Goal: Task Accomplishment & Management: Manage account settings

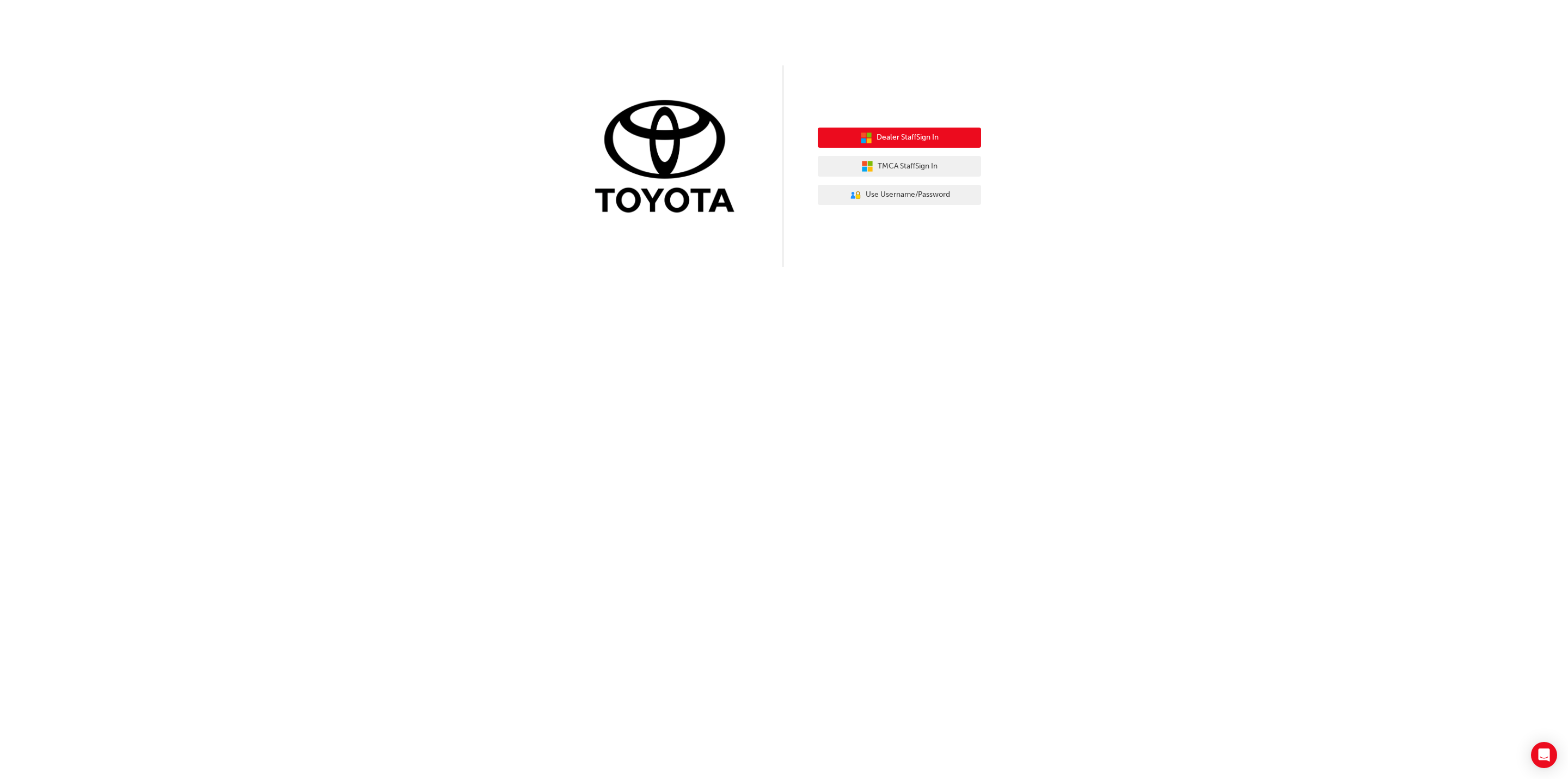
click at [871, 134] on button "Dealer Staff Sign In" at bounding box center [899, 137] width 163 height 21
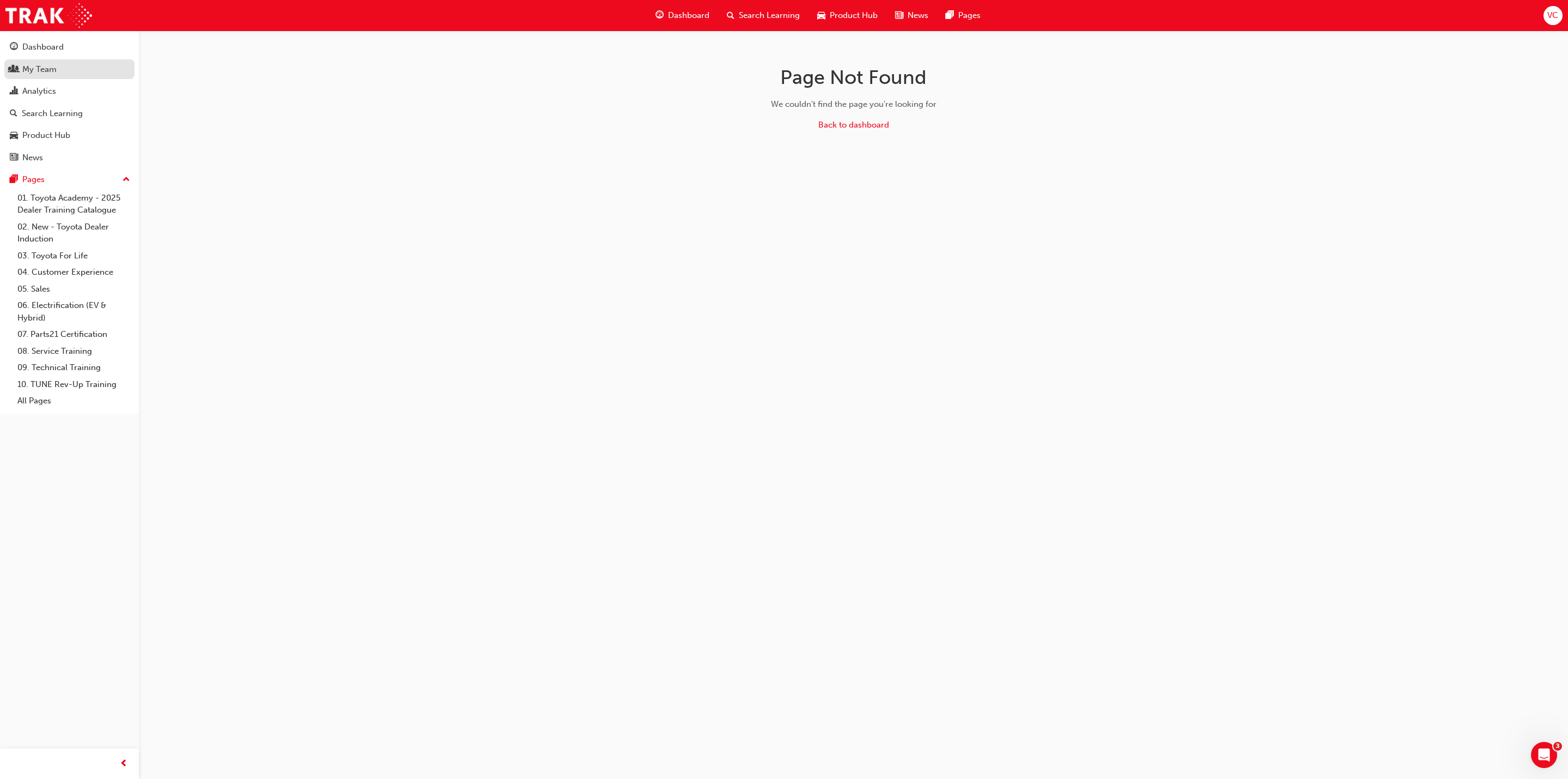
click at [37, 68] on div "My Team" at bounding box center [39, 69] width 34 height 12
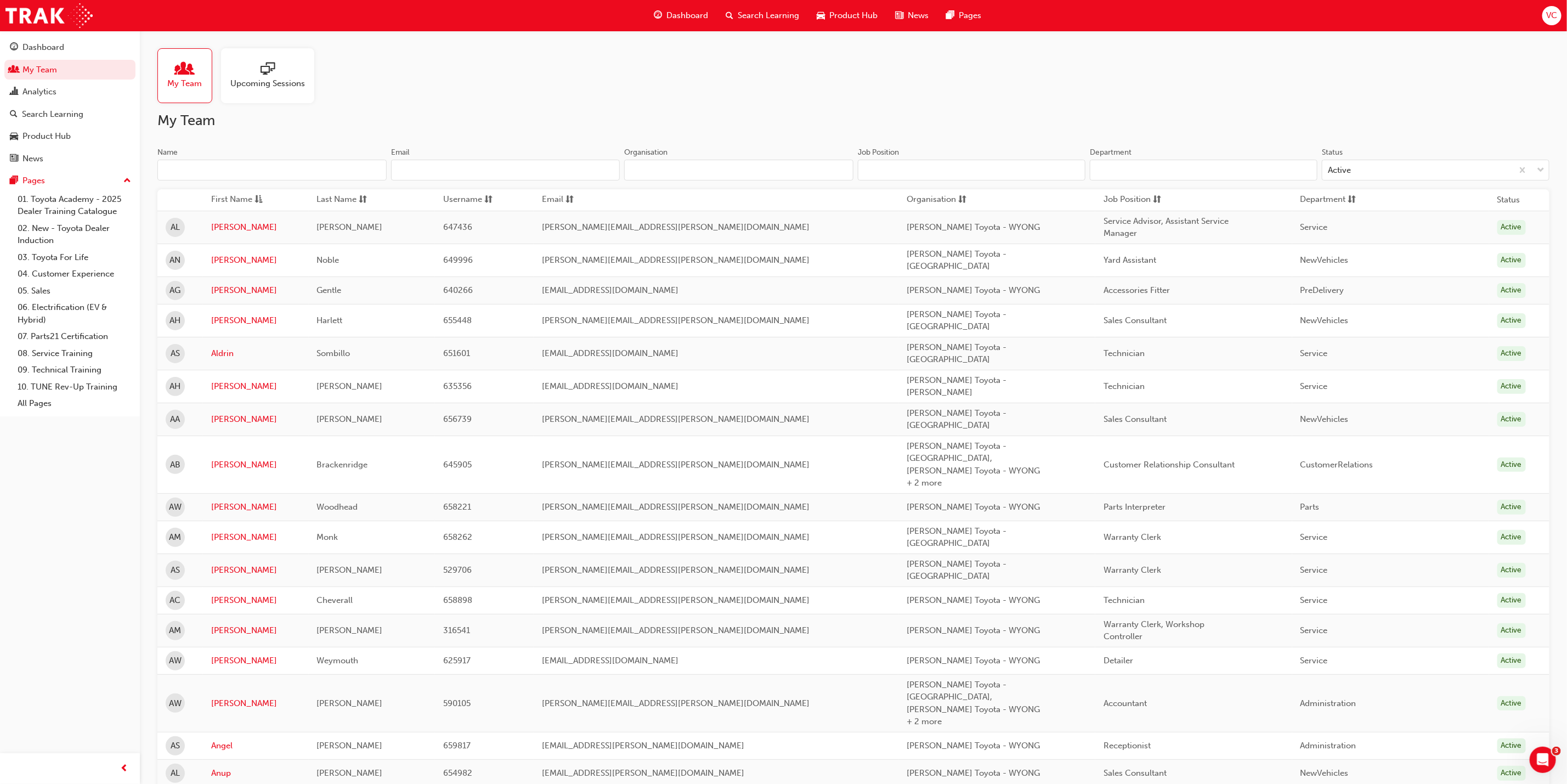
click at [296, 166] on input "Name" at bounding box center [272, 169] width 229 height 21
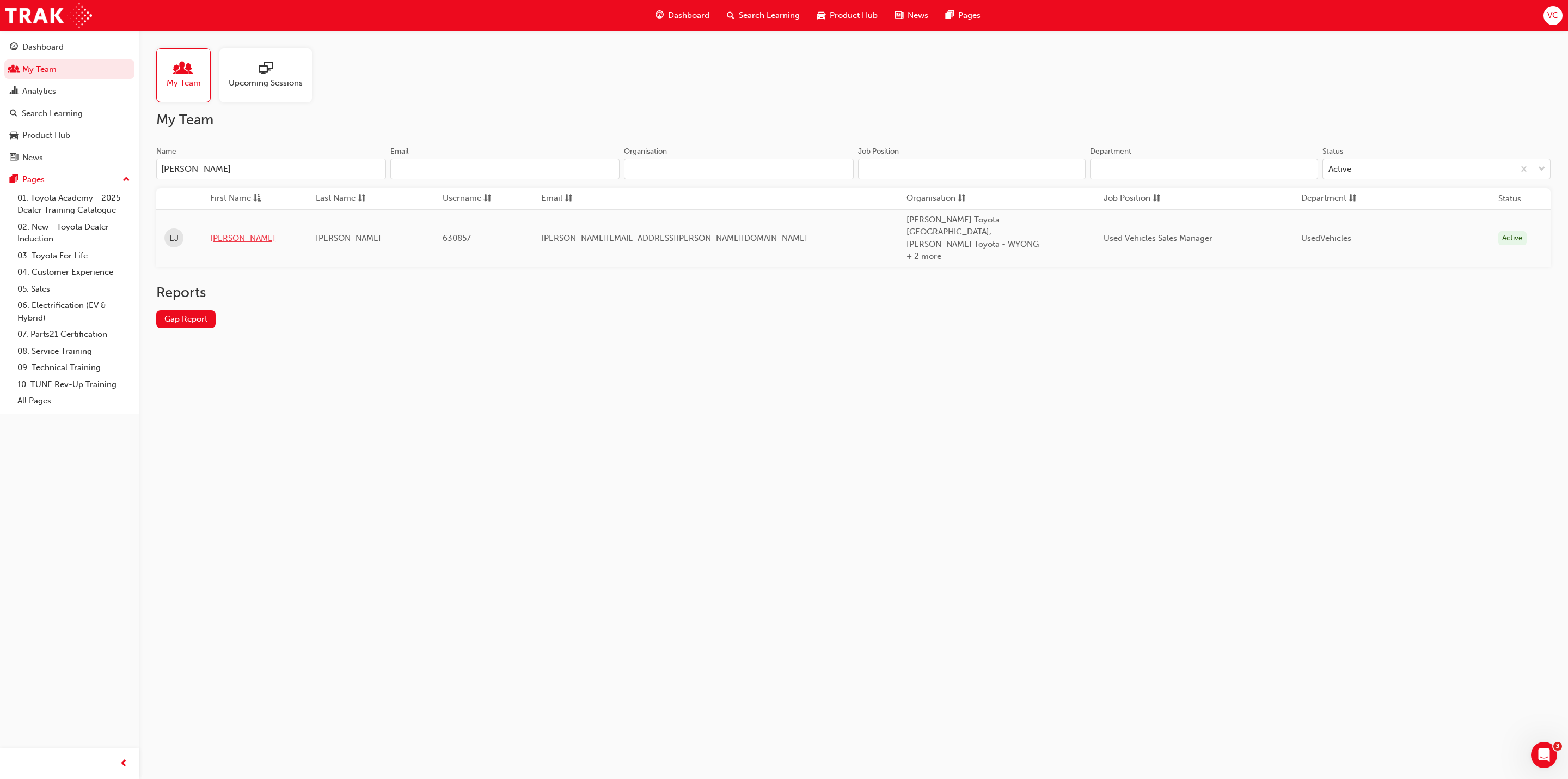
type input "[PERSON_NAME]"
click at [221, 232] on link "[PERSON_NAME]" at bounding box center [254, 238] width 89 height 12
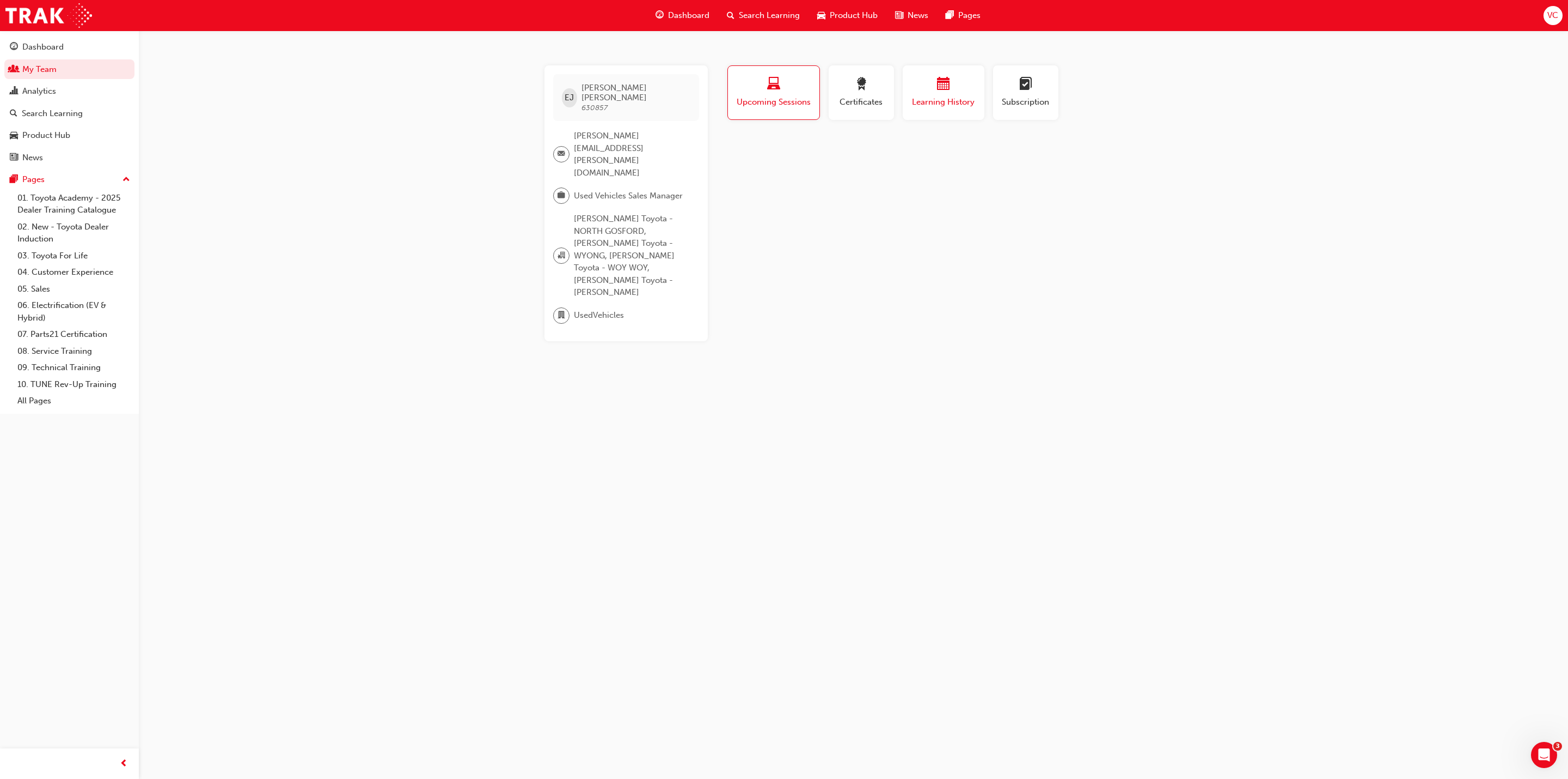
click at [954, 93] on div "button" at bounding box center [943, 86] width 65 height 17
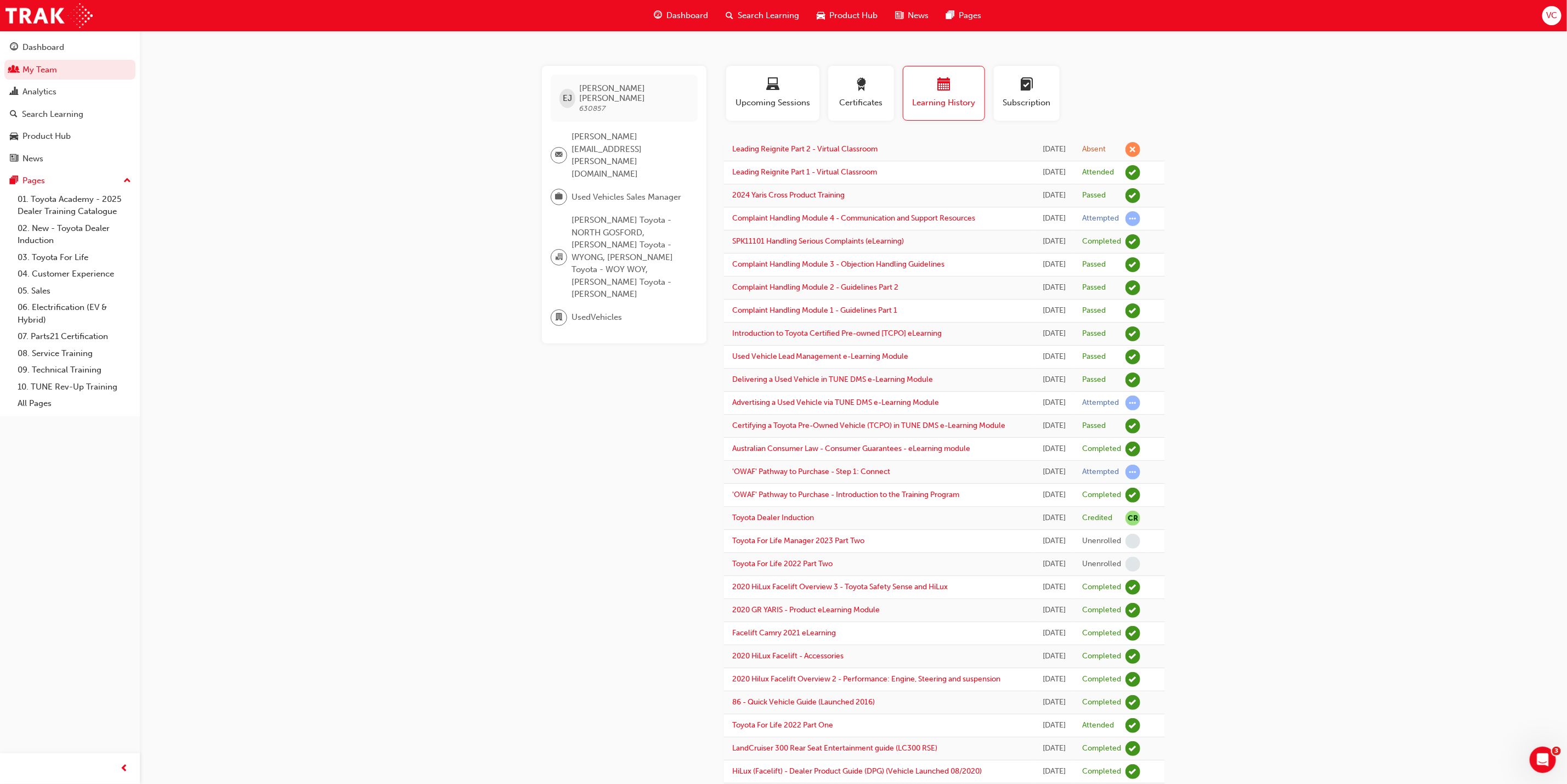
click at [758, 18] on span "Search Learning" at bounding box center [768, 15] width 61 height 13
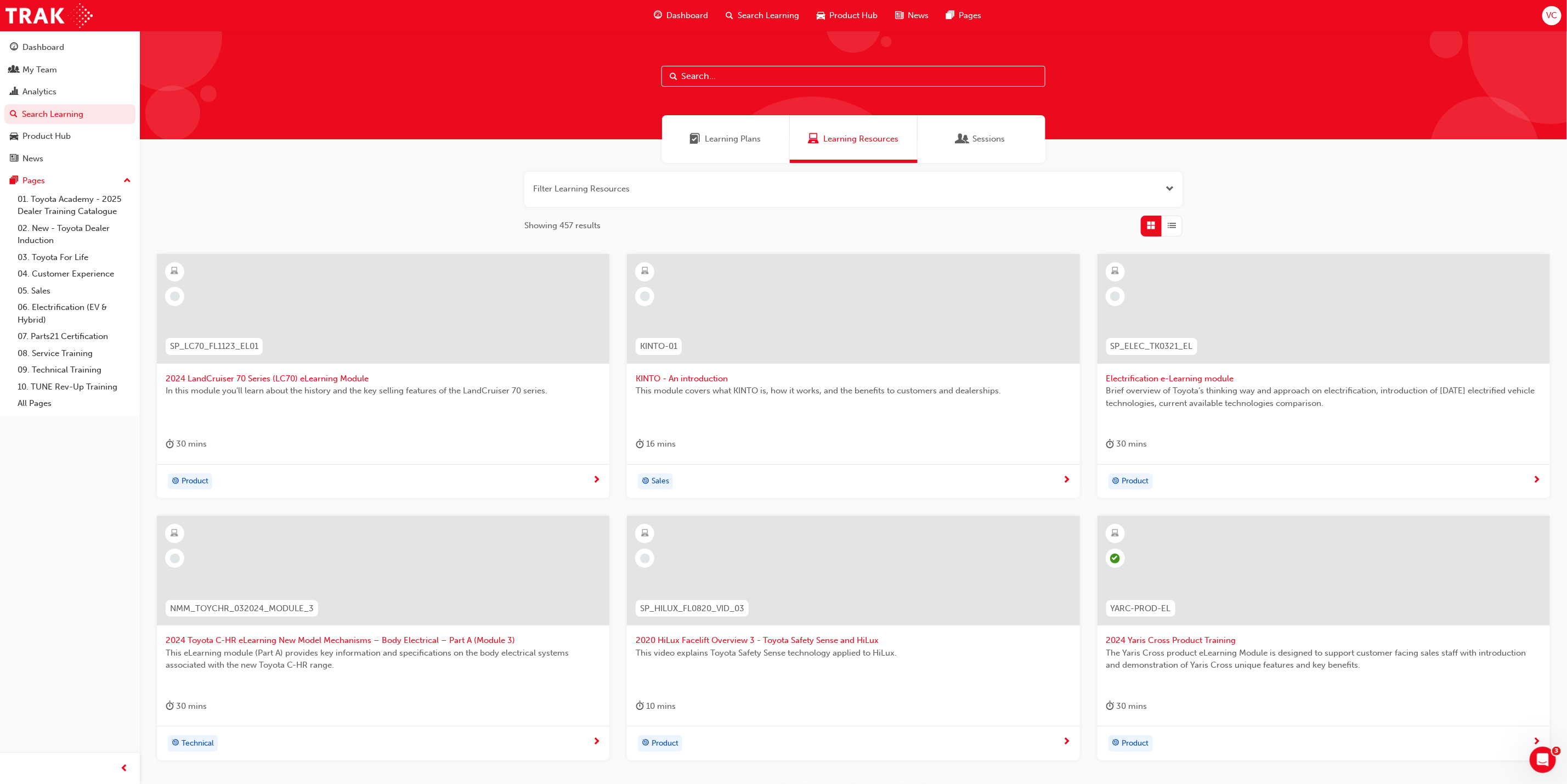
click at [739, 74] on input "text" at bounding box center [854, 75] width 384 height 21
paste input "TFLR2025PT2"
type input "TFLR2025PT2"
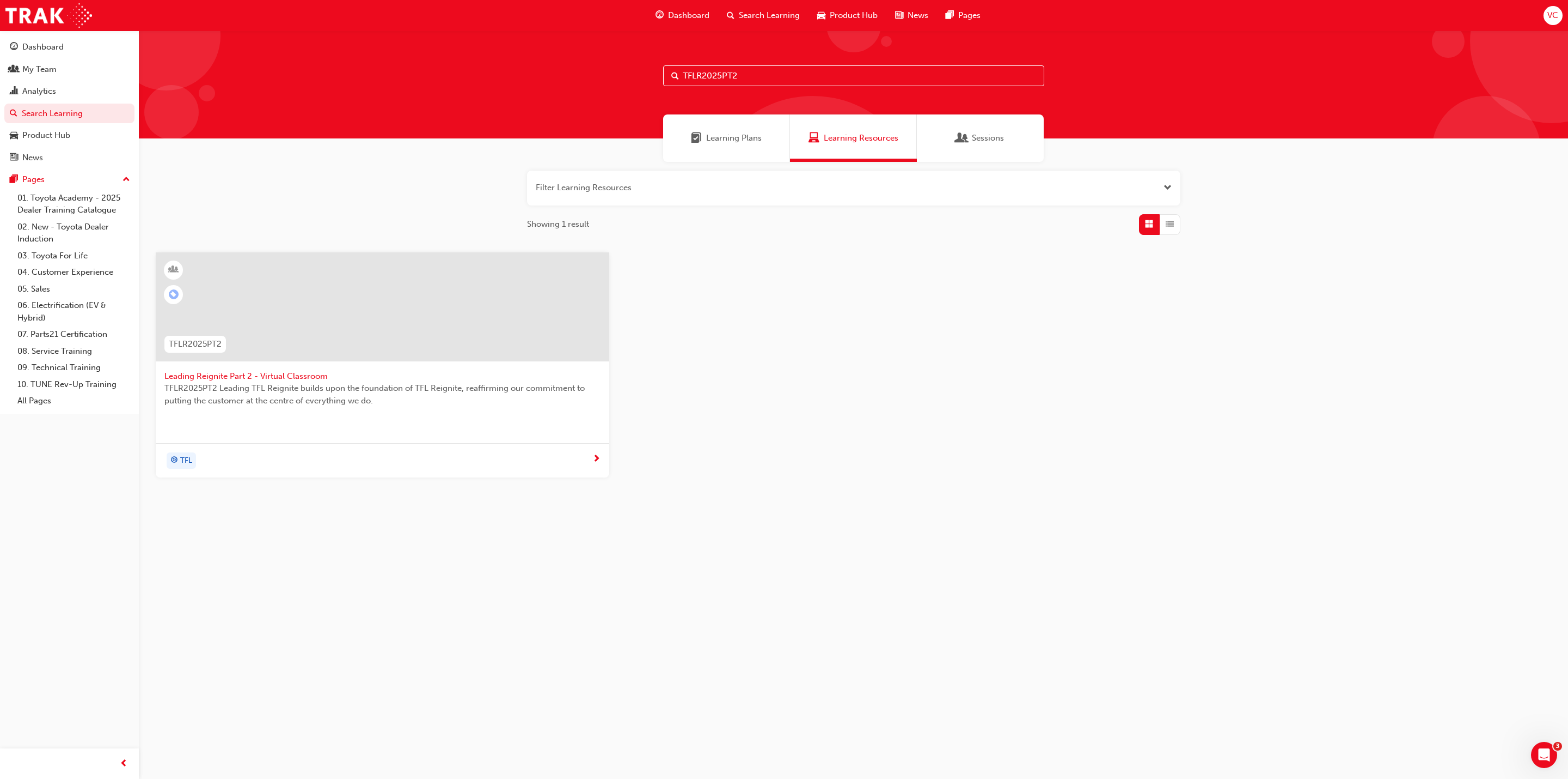
click at [314, 374] on span "Leading Reignite Part 2 - Virtual Classroom" at bounding box center [383, 376] width 436 height 12
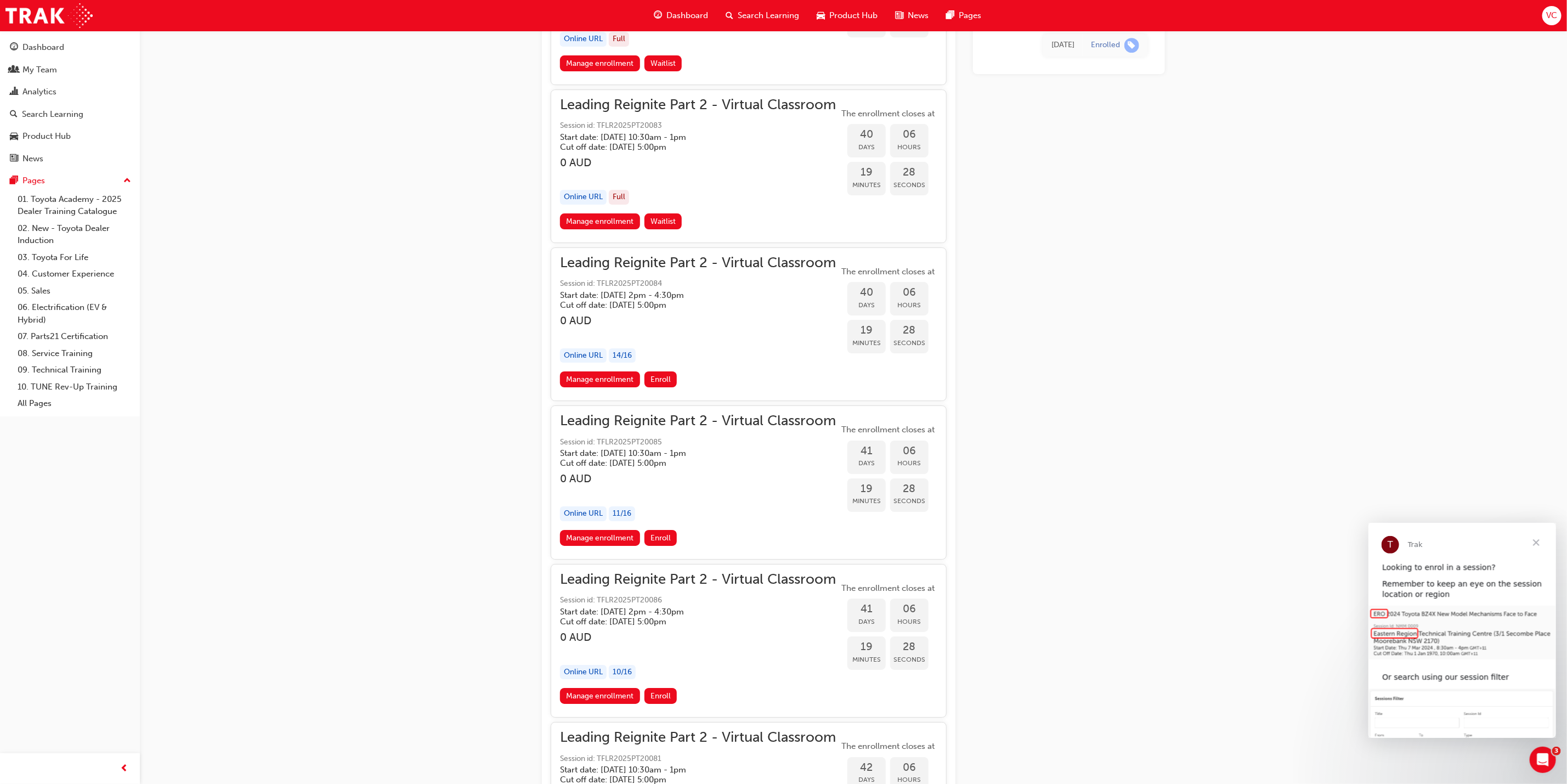
scroll to position [5846, 0]
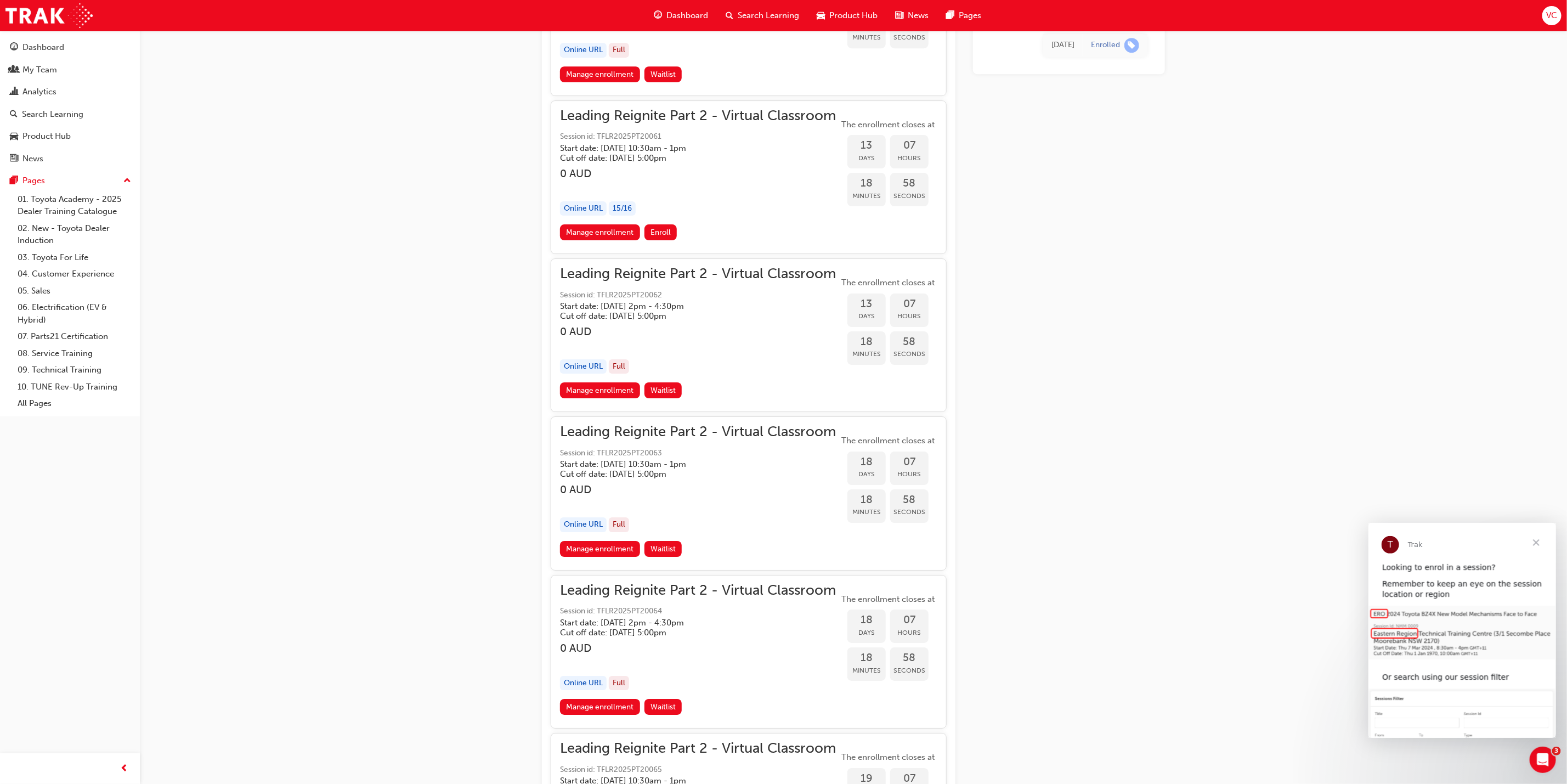
scroll to position [2556, 0]
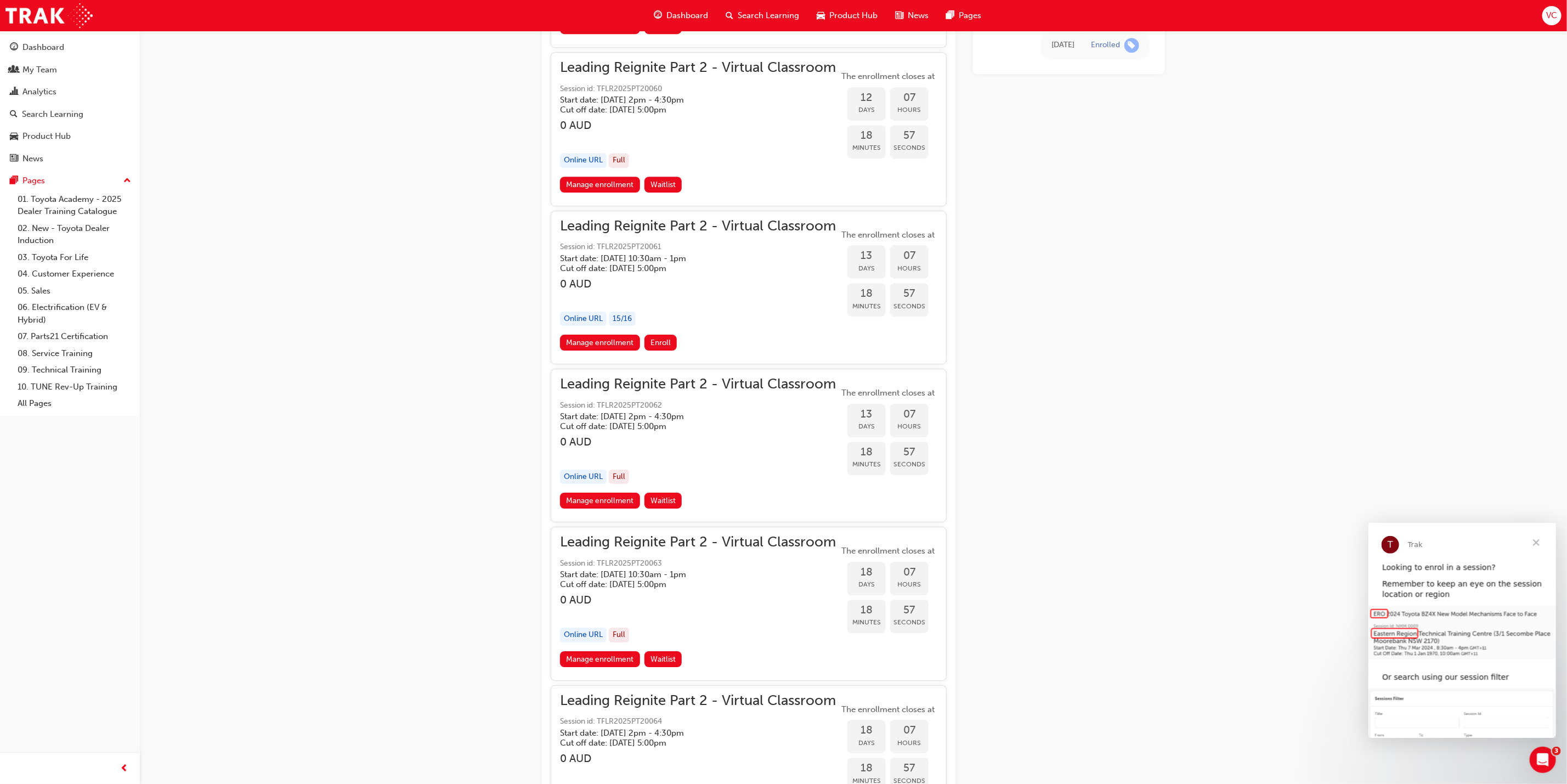
click at [1537, 543] on span "Close" at bounding box center [1536, 542] width 39 height 39
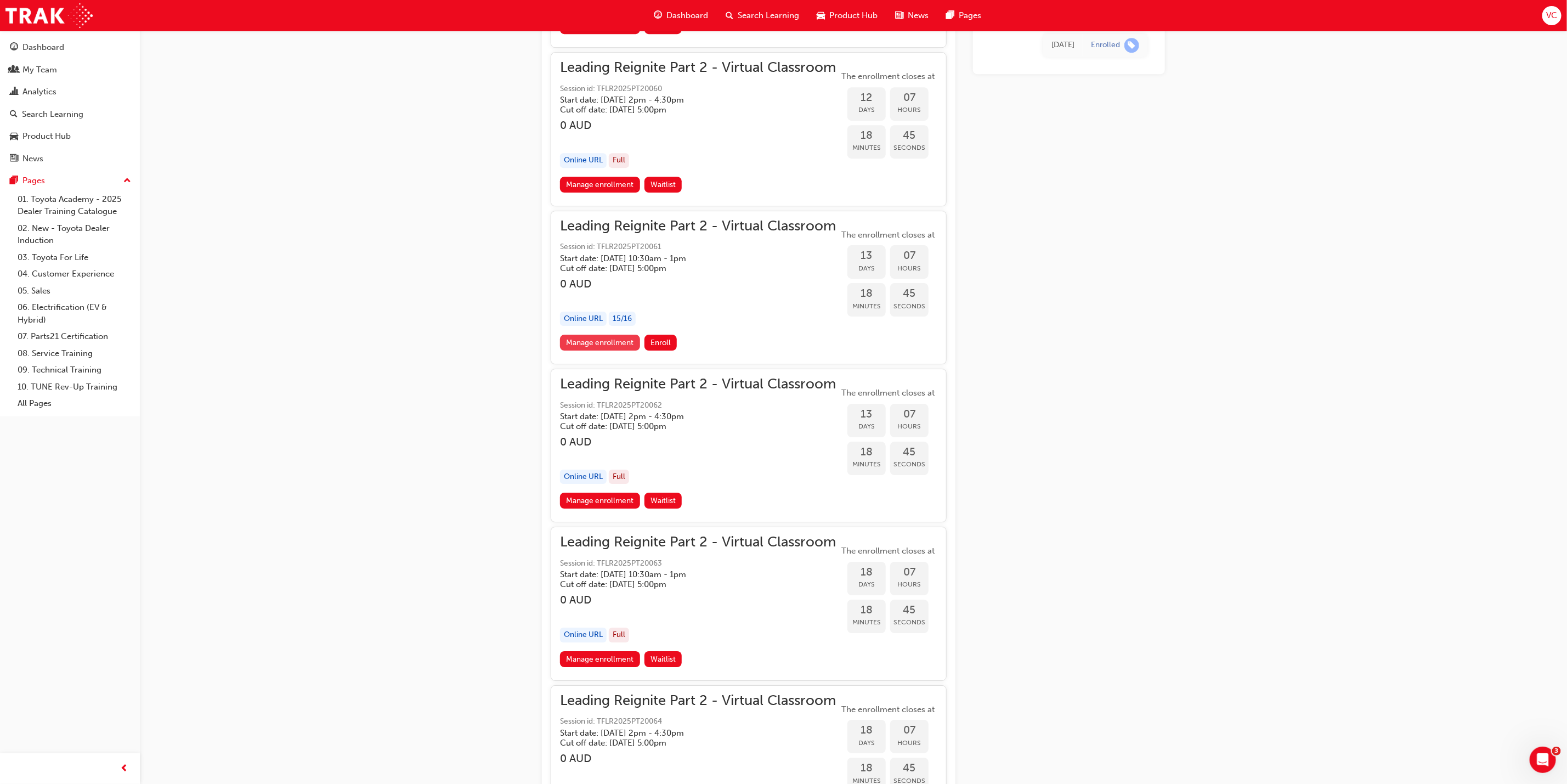
click at [611, 336] on link "Manage enrollment" at bounding box center [600, 342] width 80 height 16
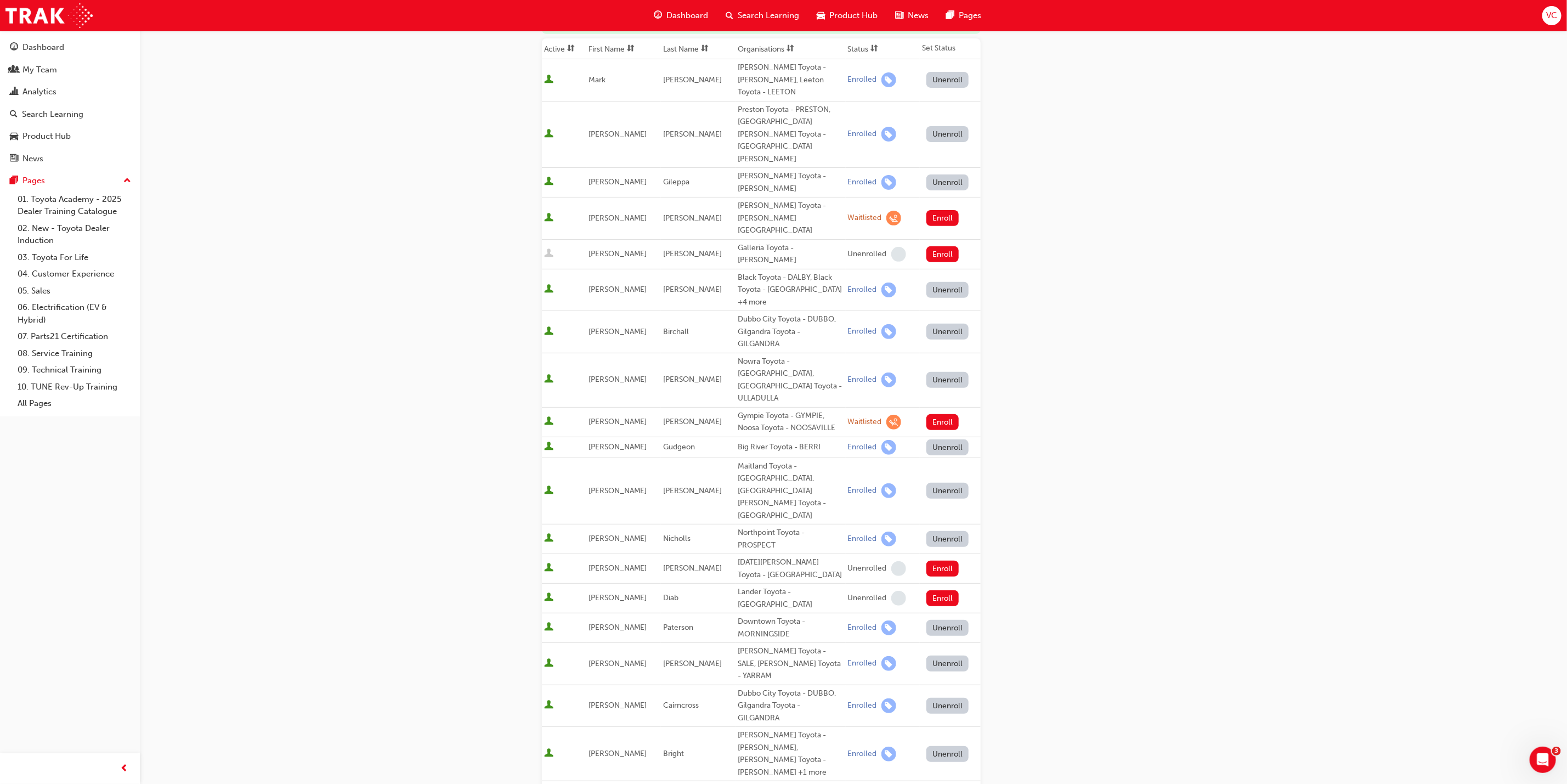
scroll to position [311, 0]
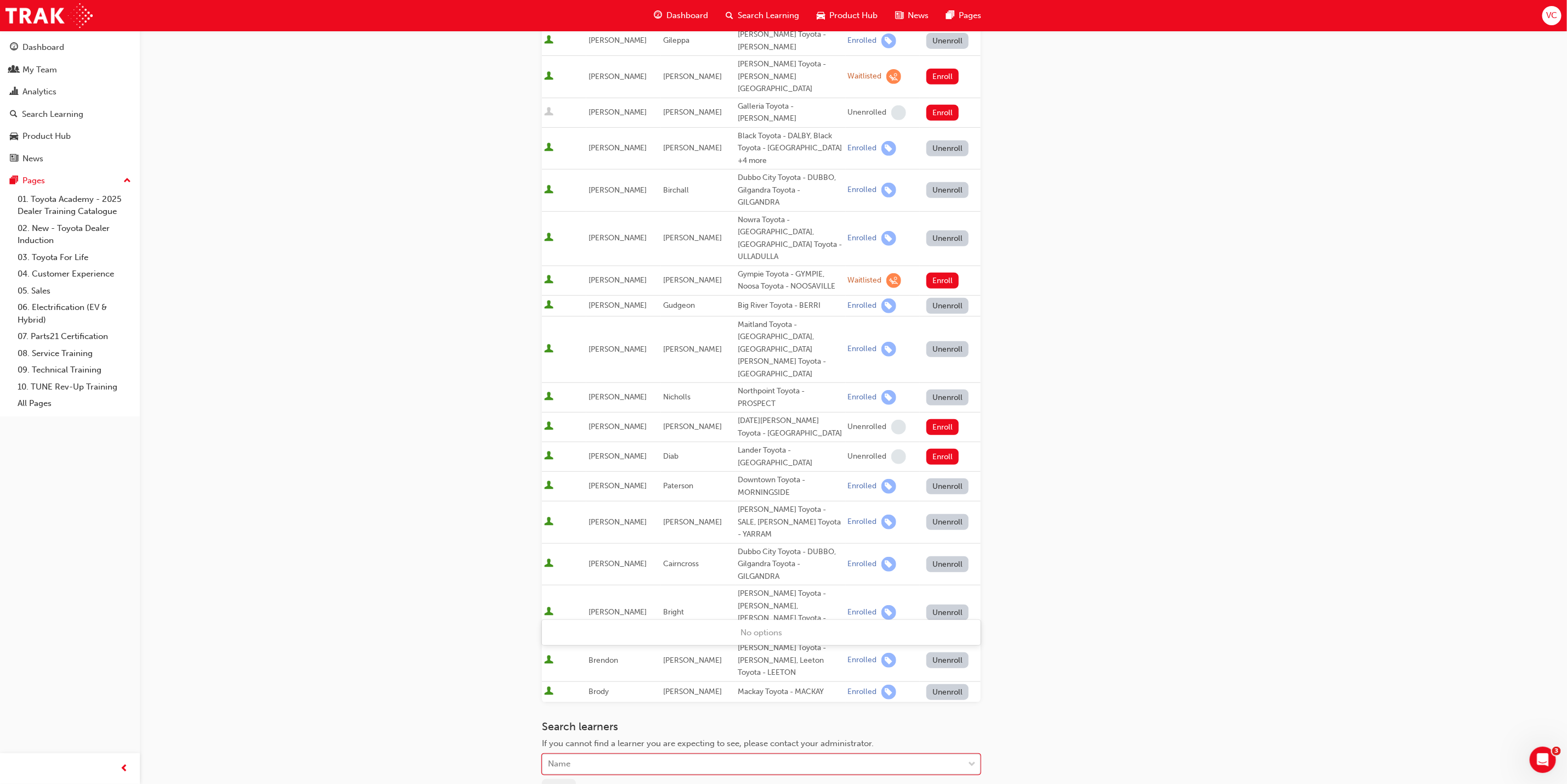
click at [665, 755] on div "Name" at bounding box center [753, 764] width 421 height 19
type input "[PERSON_NAME]"
click at [642, 627] on span "[PERSON_NAME] [PERSON_NAME] - [PERSON_NAME] Toyota - NORTH GOSFORD, [PERSON_NAM…" at bounding box center [758, 638] width 419 height 23
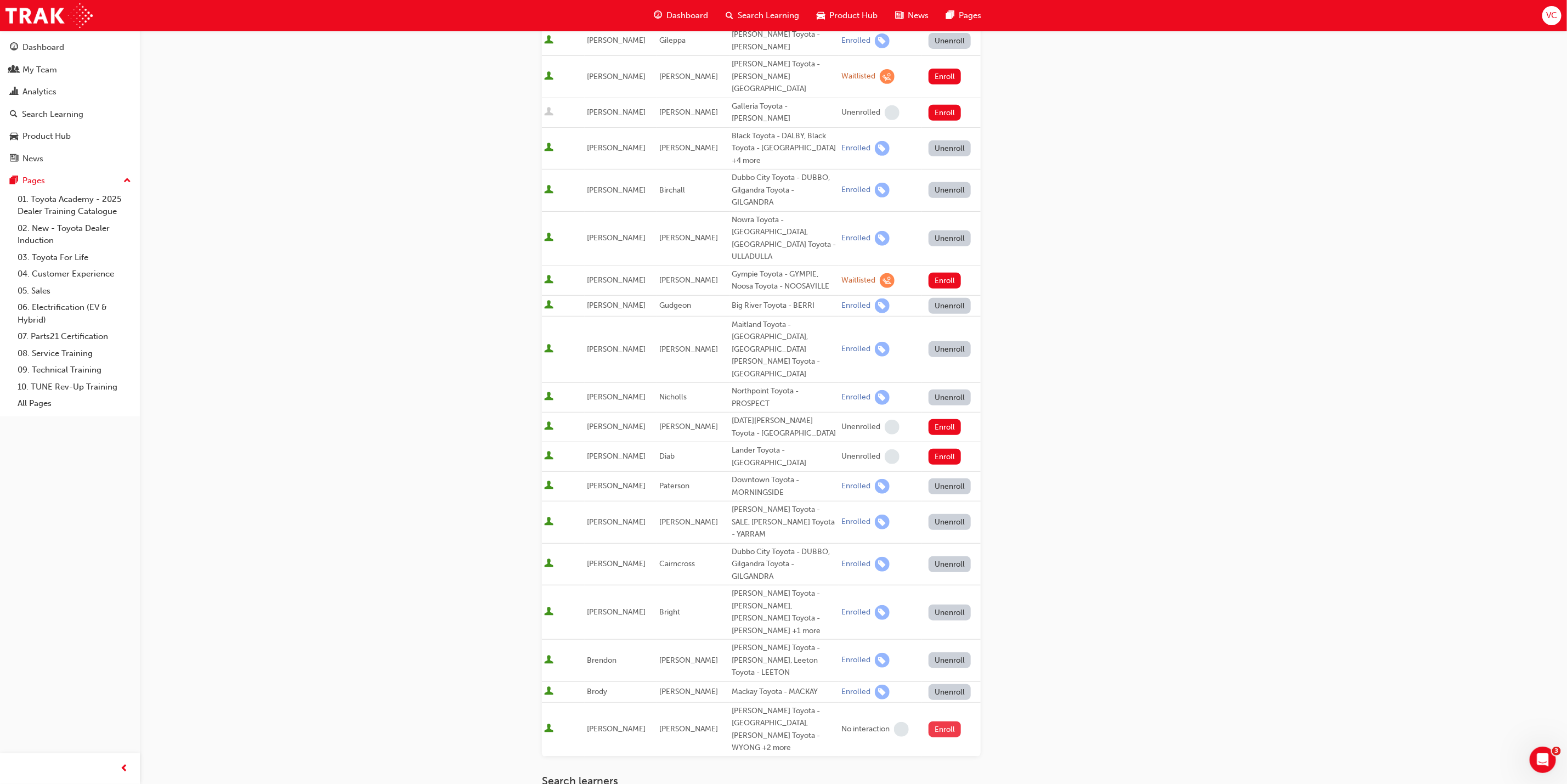
click at [943, 721] on button "Enroll" at bounding box center [945, 729] width 33 height 16
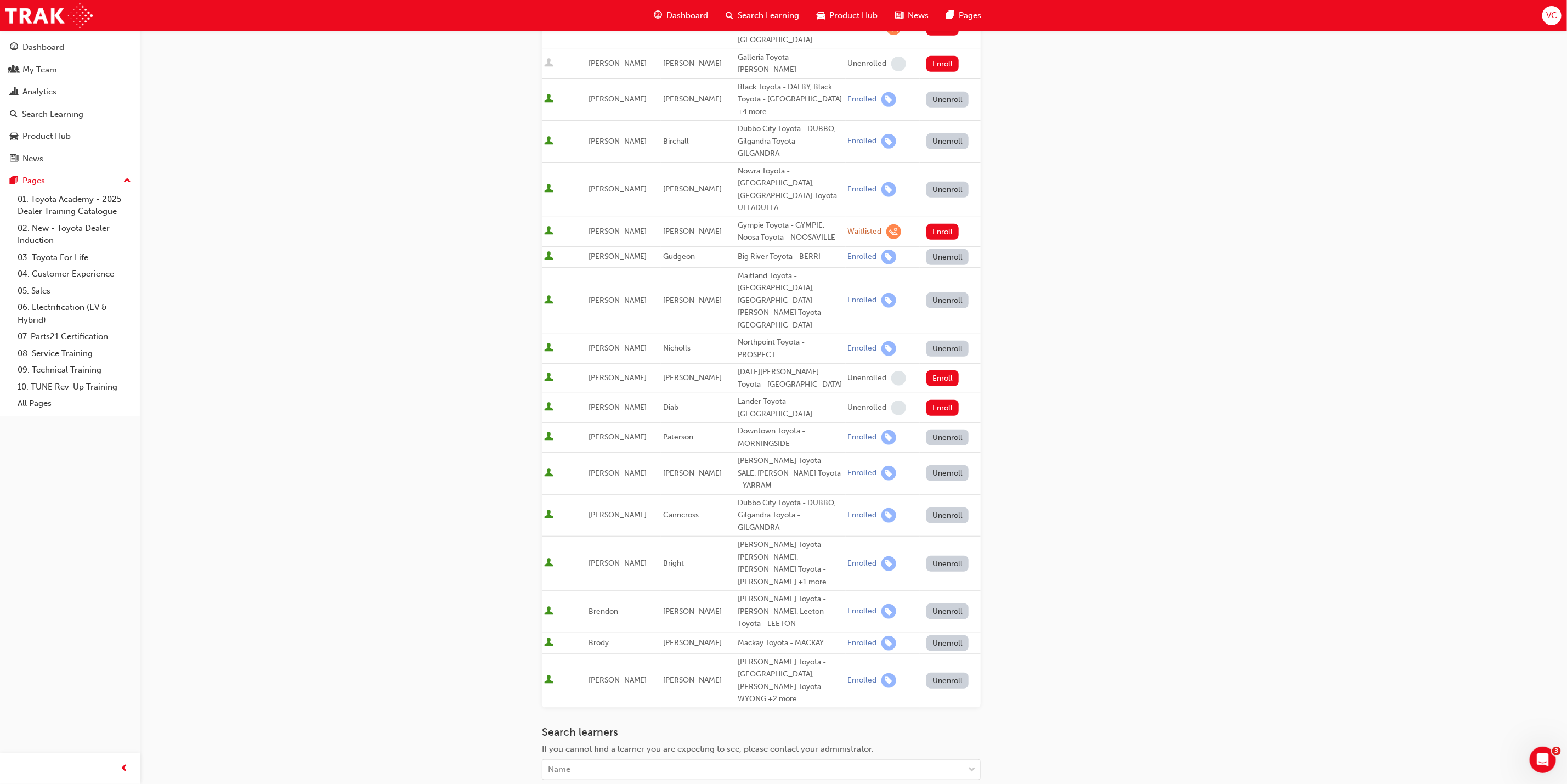
scroll to position [412, 0]
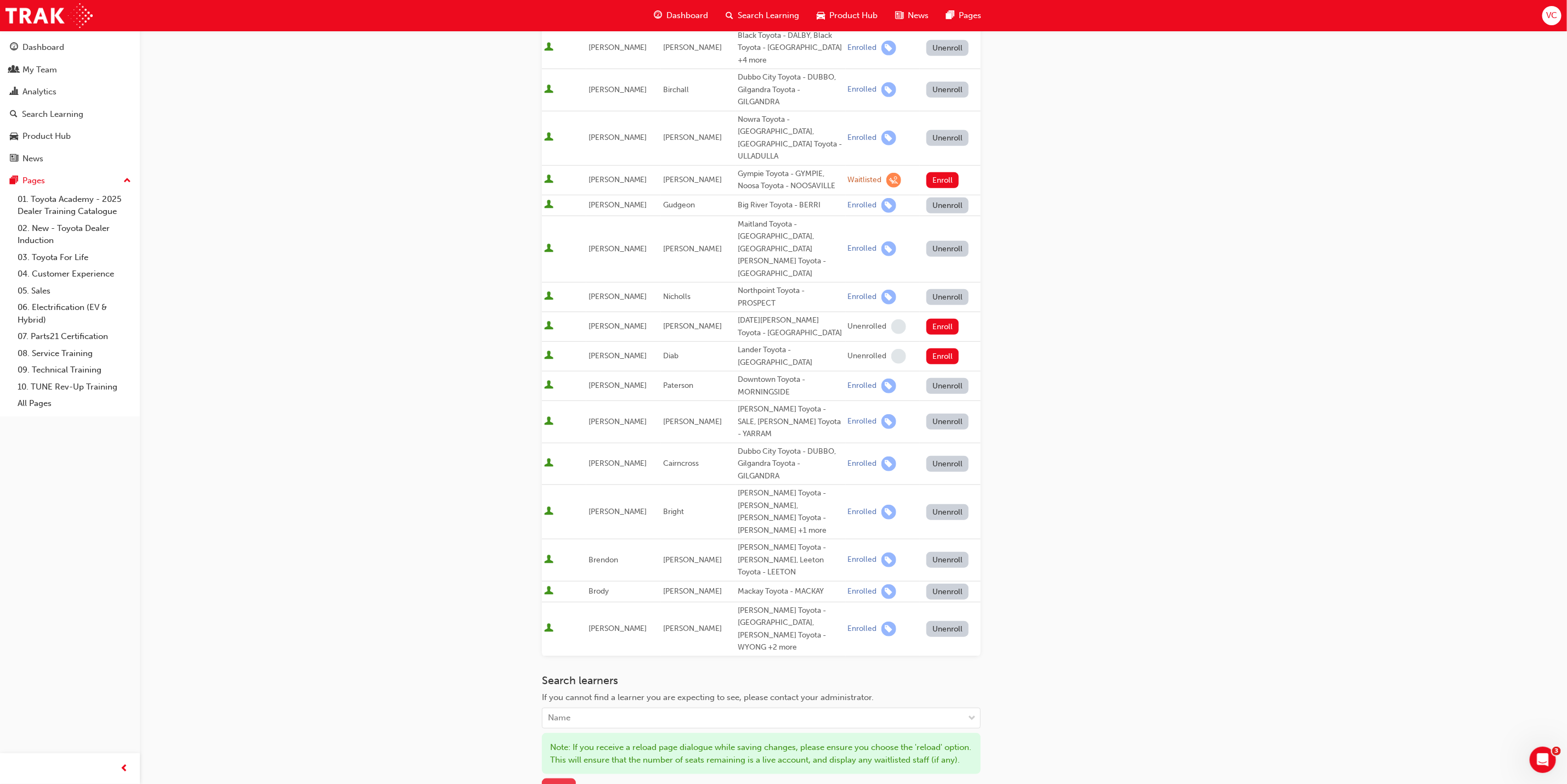
click at [555, 778] on button "Save" at bounding box center [559, 787] width 34 height 18
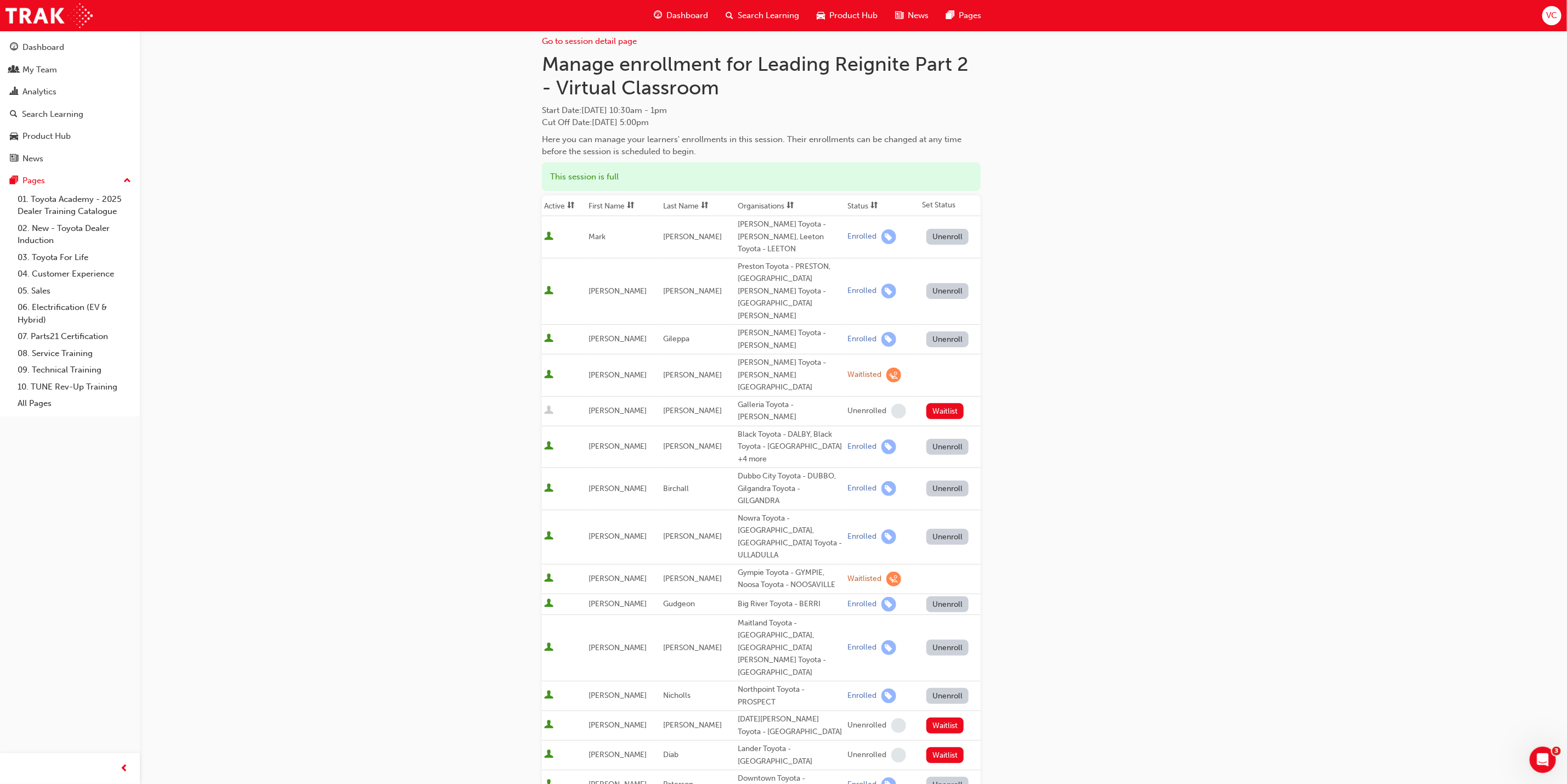
scroll to position [0, 0]
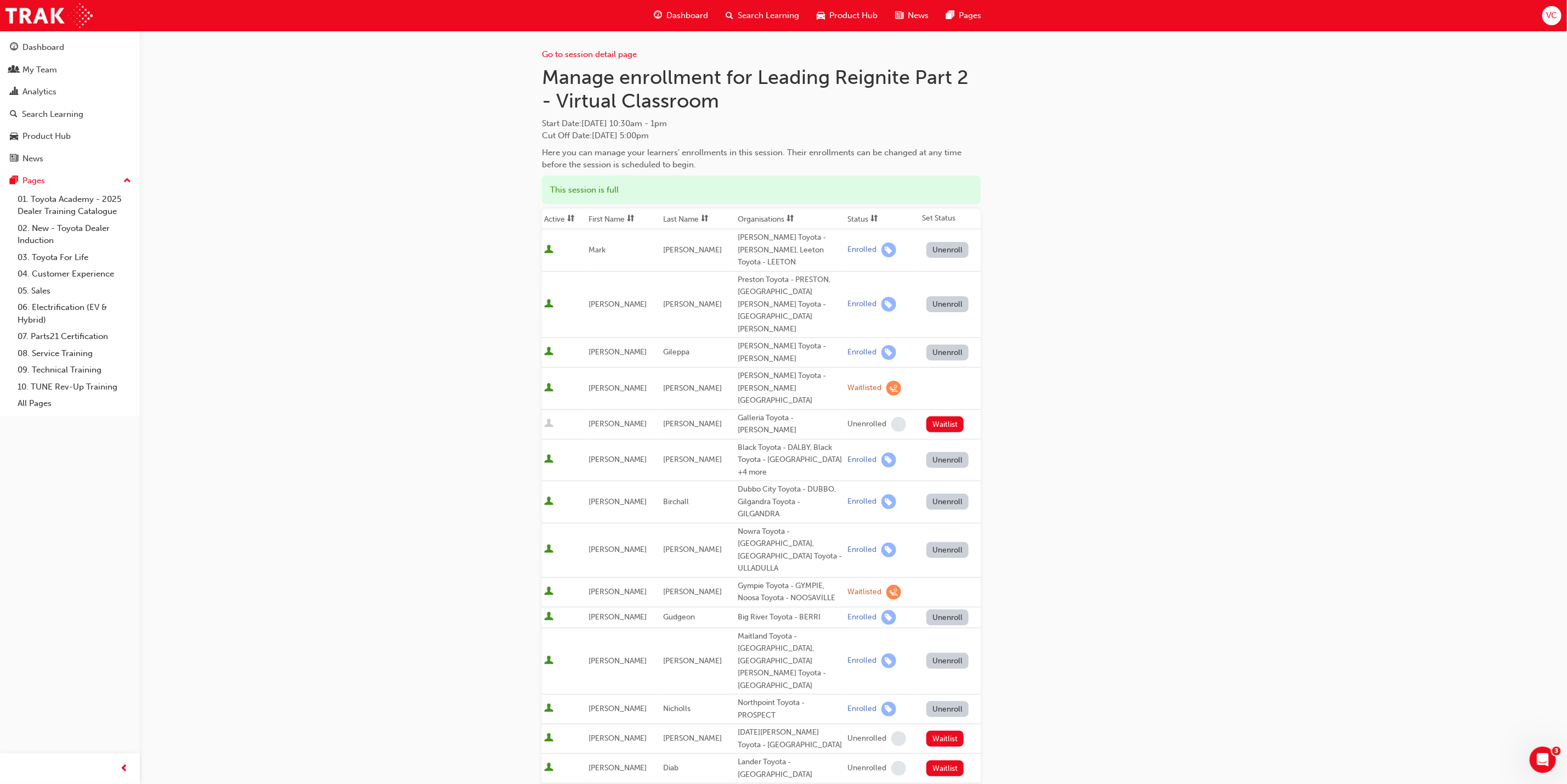
click at [1492, 389] on div "Go to session detail page Manage enrollment for Leading Reignite Part 2 - Virtu…" at bounding box center [784, 655] width 1567 height 1310
click at [335, 356] on div "Go to session detail page Manage enrollment for Leading Reignite Part 2 - Virtu…" at bounding box center [784, 655] width 1567 height 1310
click at [711, 12] on div "Dashboard" at bounding box center [681, 15] width 72 height 23
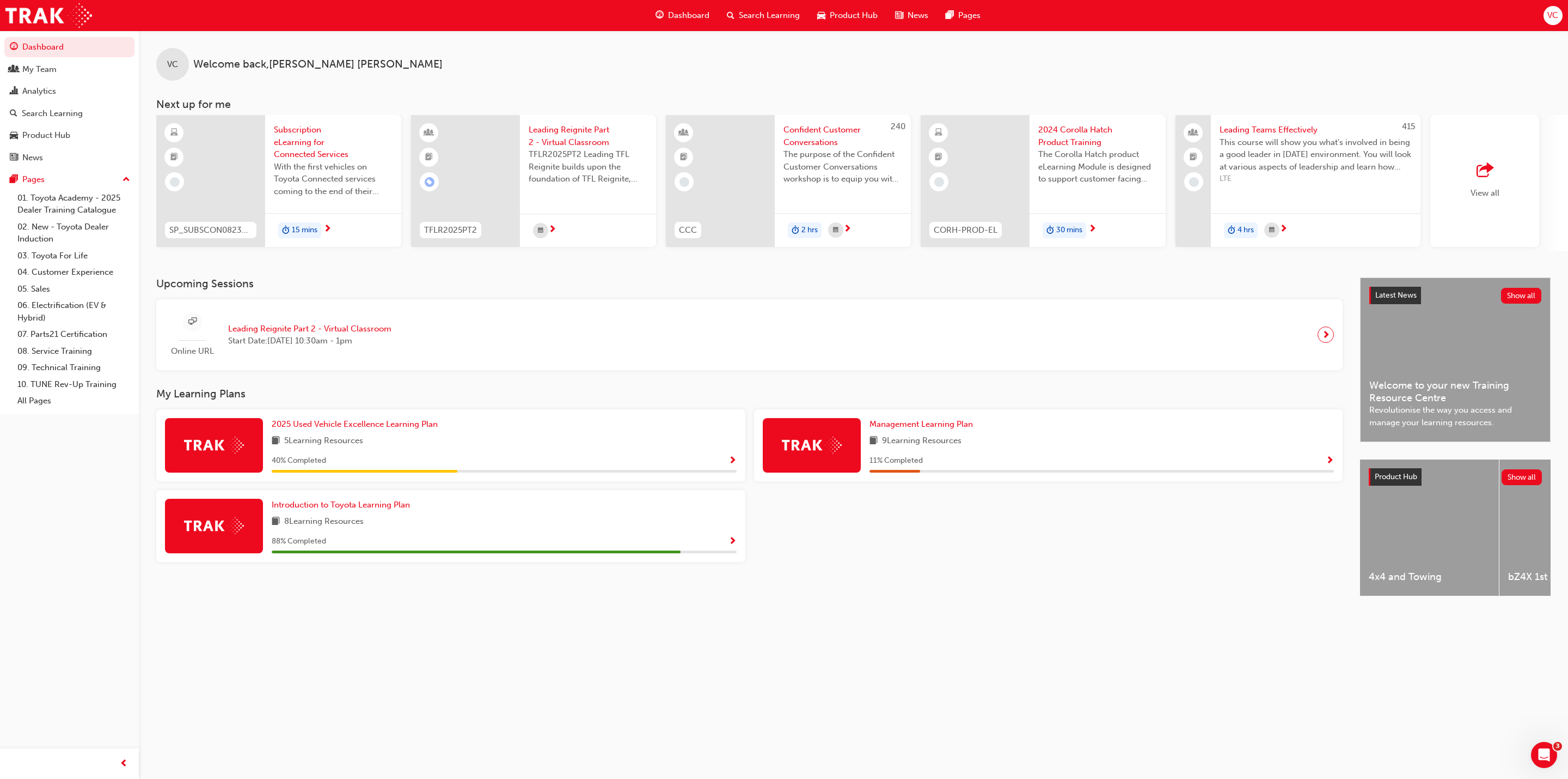
click at [734, 547] on span "Show Progress" at bounding box center [733, 542] width 8 height 10
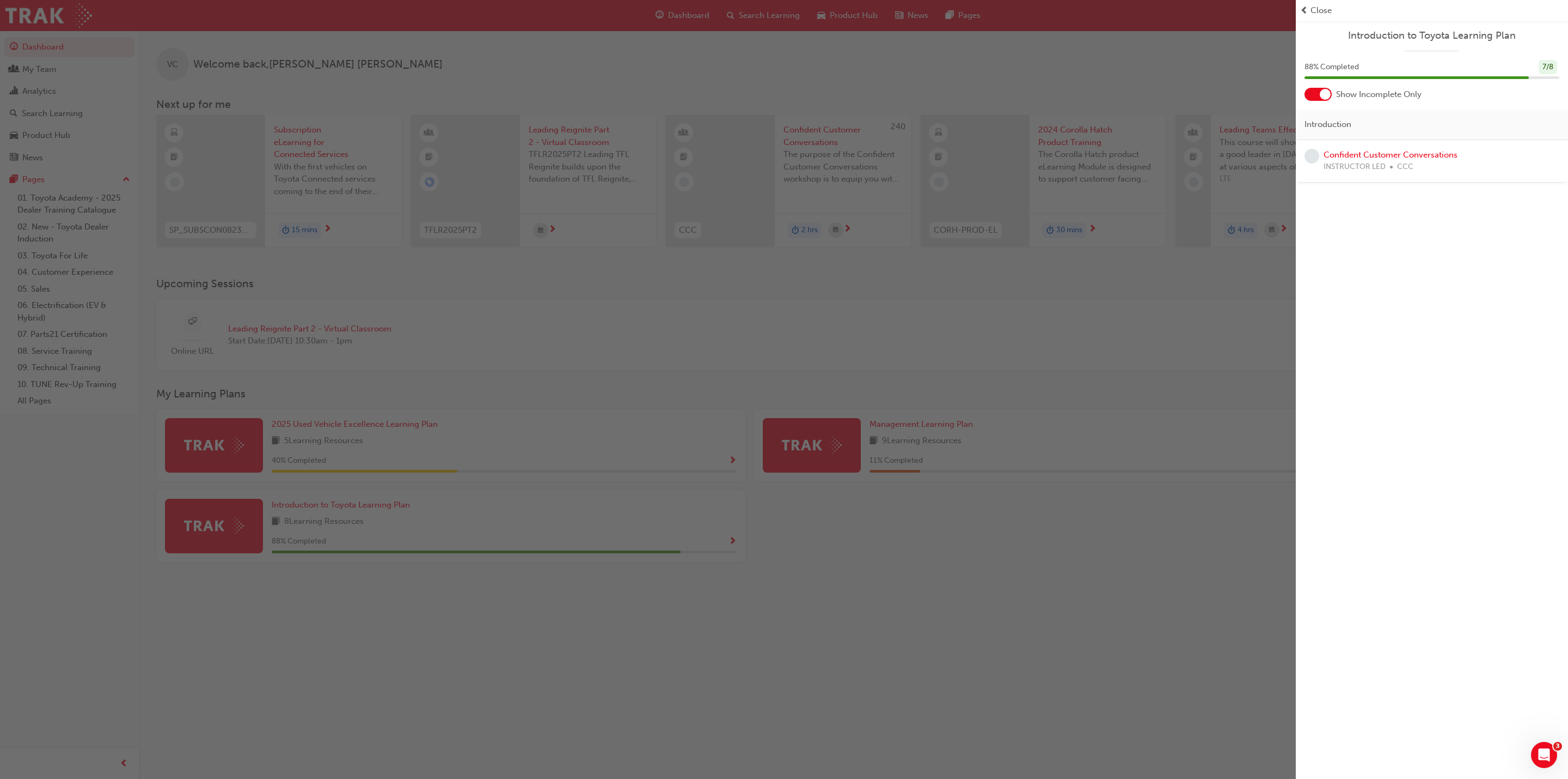
click at [948, 583] on div "button" at bounding box center [648, 389] width 1297 height 779
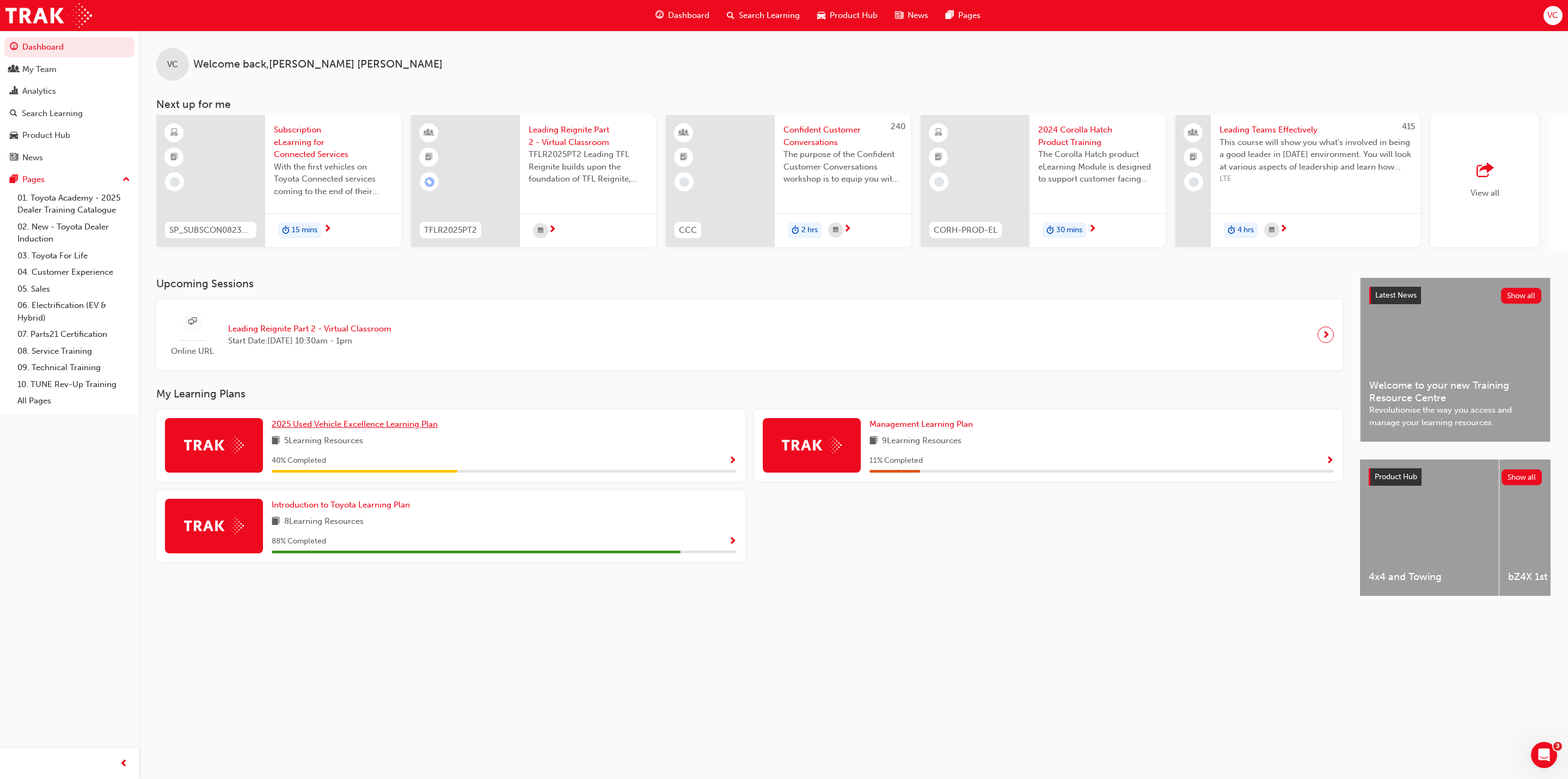
click at [342, 429] on span "2025 Used Vehicle Excellence Learning Plan" at bounding box center [354, 424] width 166 height 10
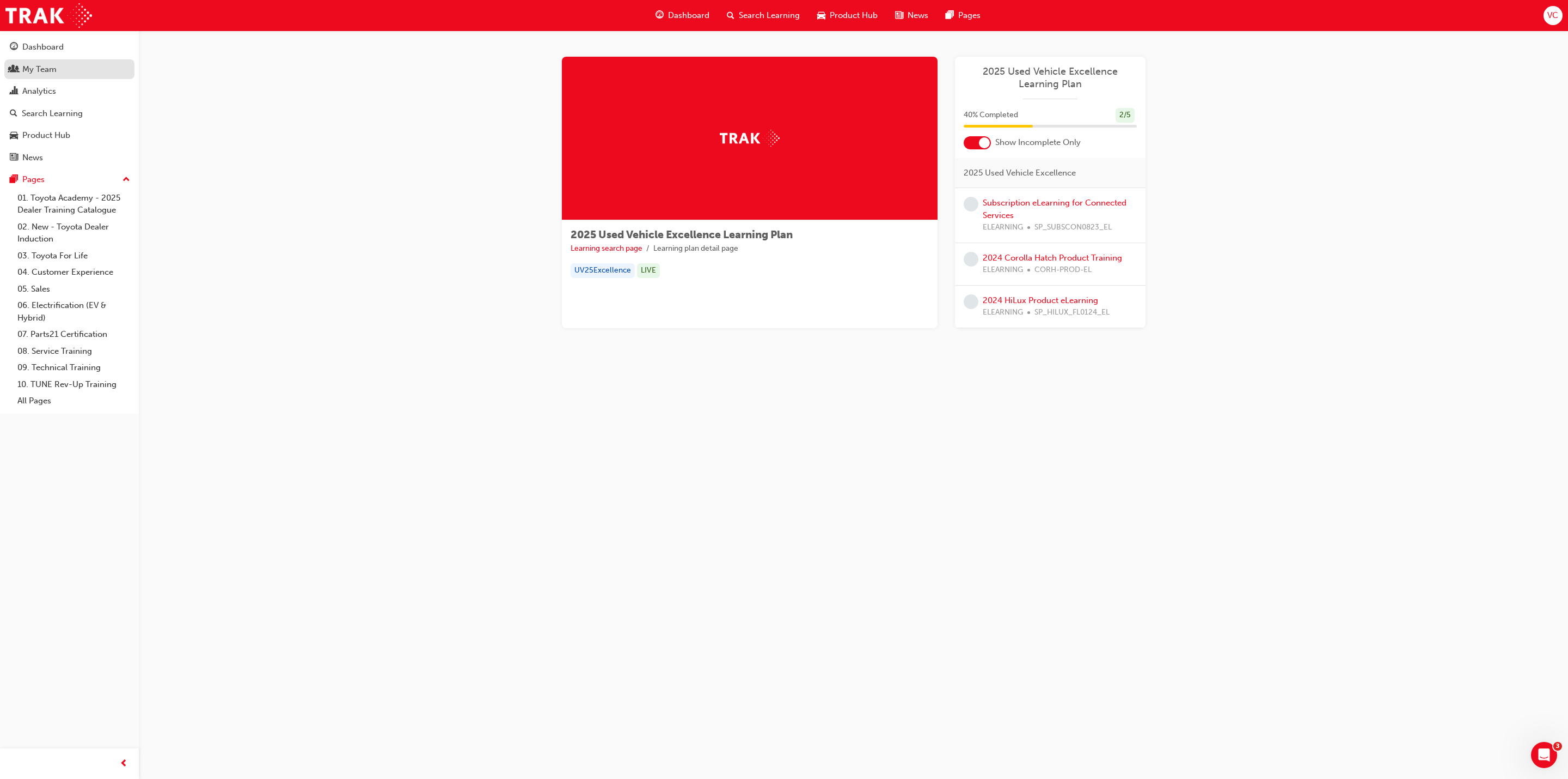
click at [35, 71] on div "My Team" at bounding box center [39, 69] width 34 height 12
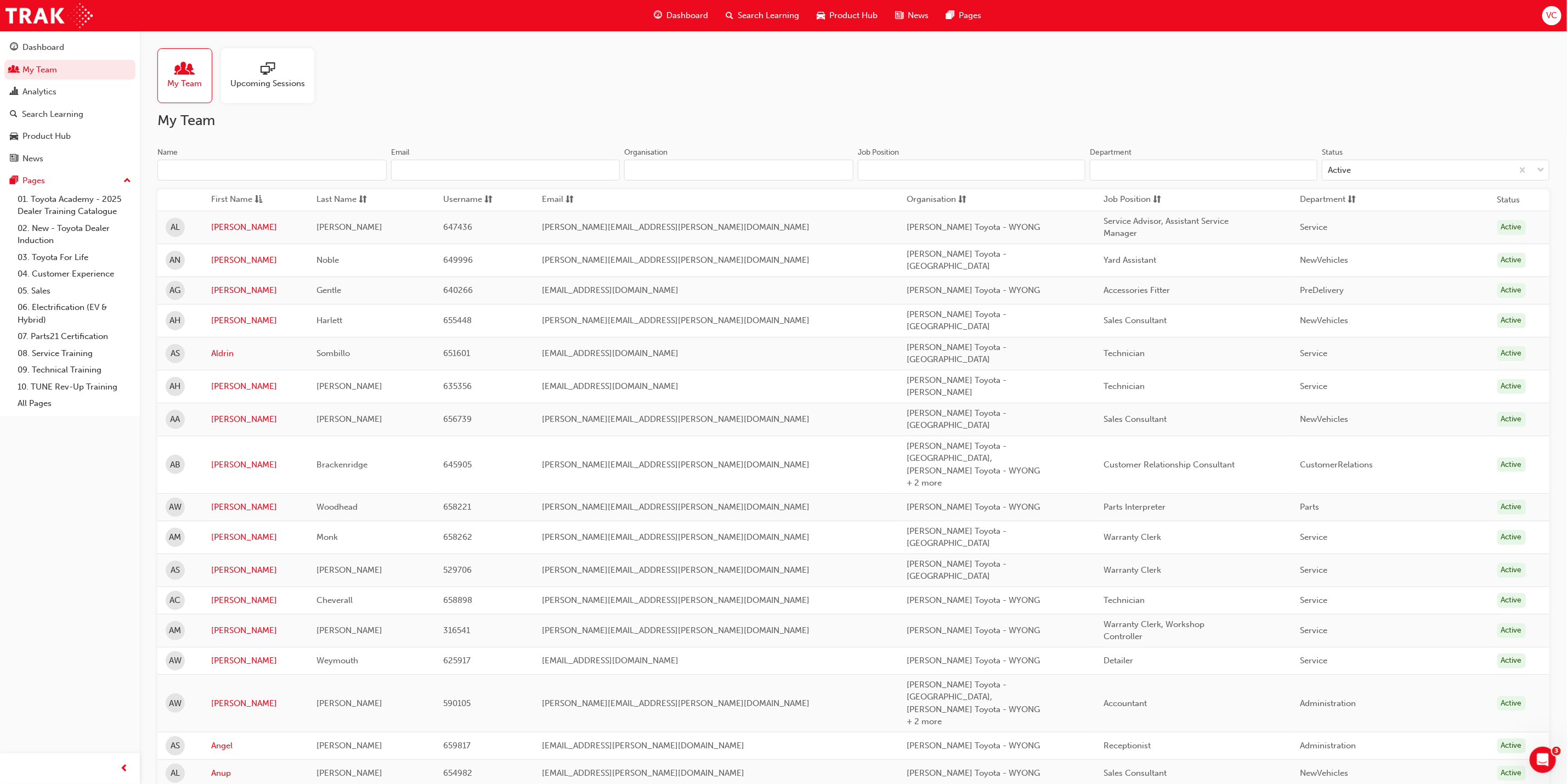
click at [232, 159] on input "Name" at bounding box center [272, 169] width 229 height 21
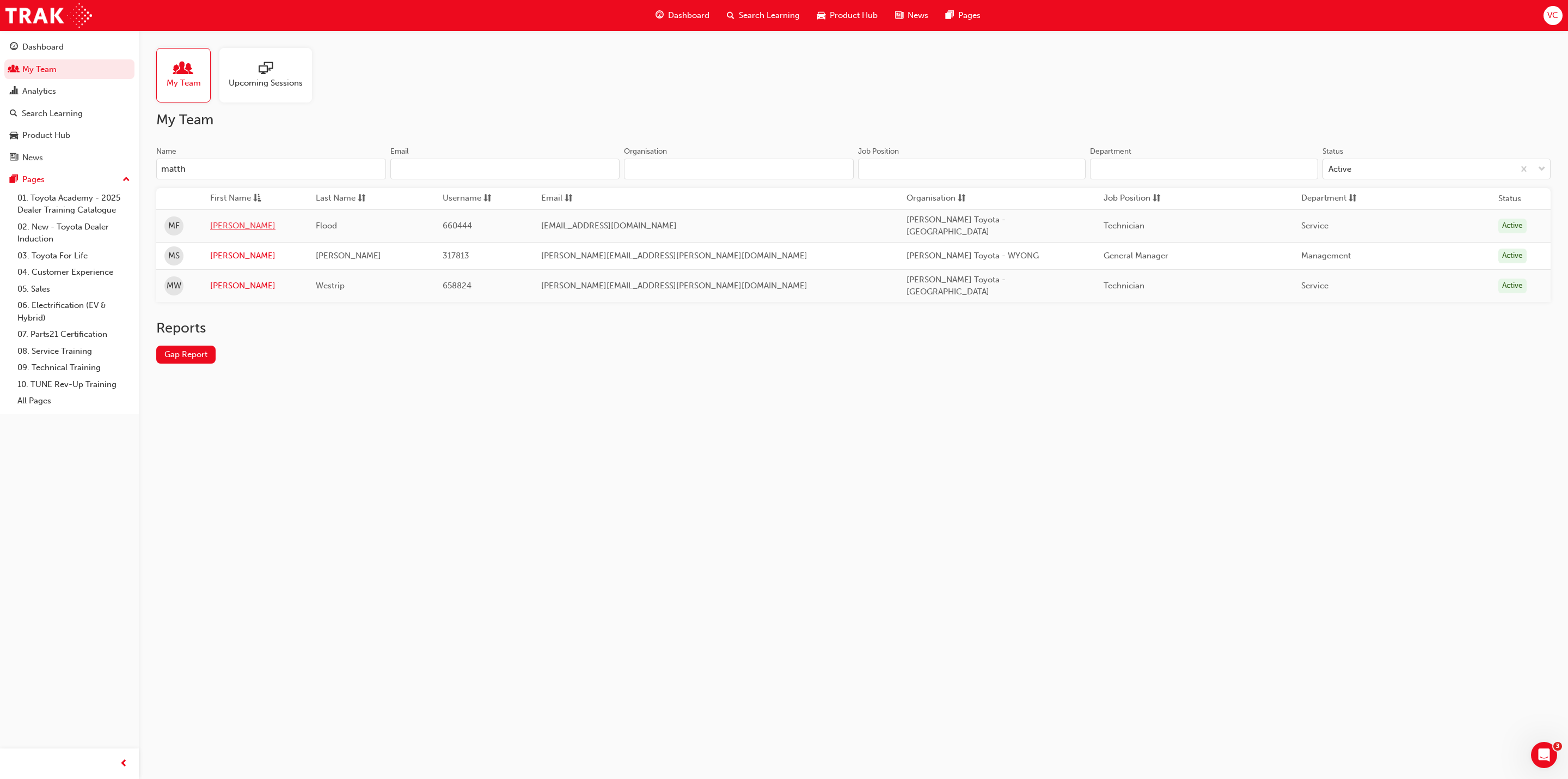
type input "matth"
click at [234, 231] on link "[PERSON_NAME]" at bounding box center [254, 226] width 89 height 12
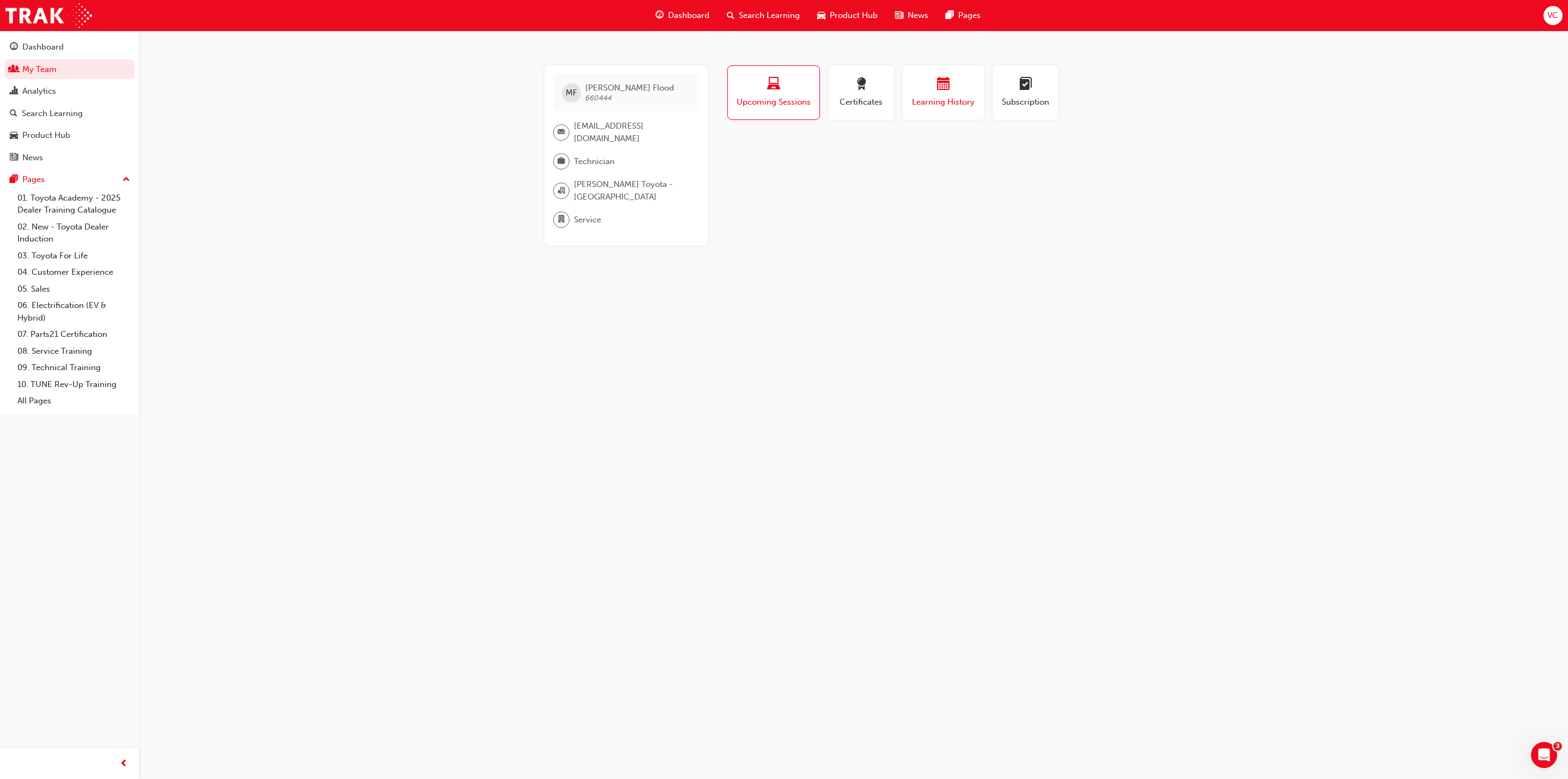
click at [961, 87] on div "button" at bounding box center [943, 86] width 65 height 17
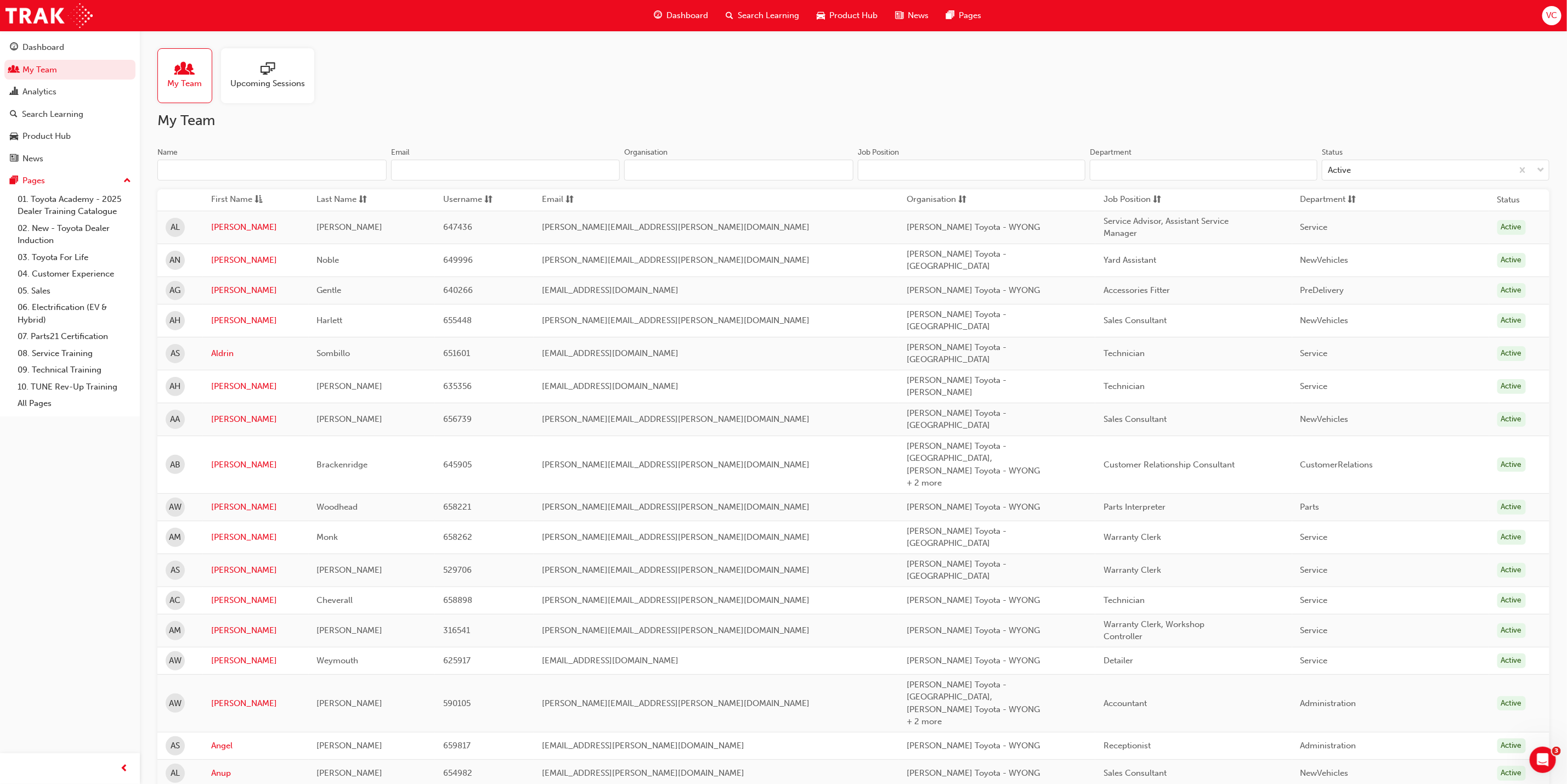
click at [244, 163] on input "Name" at bounding box center [272, 169] width 229 height 21
type input "v"
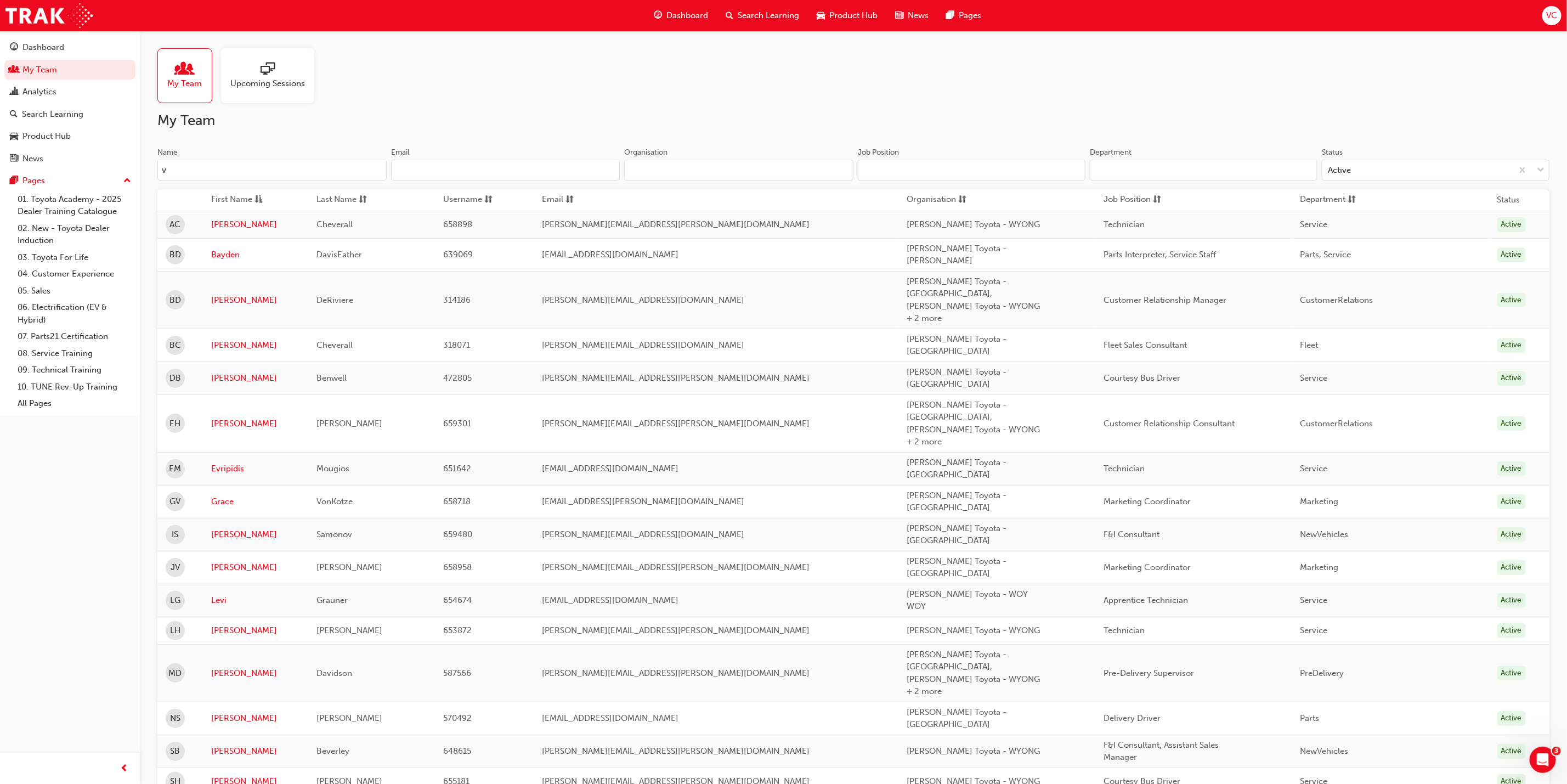
drag, startPoint x: 237, startPoint y: 177, endPoint x: 272, endPoint y: 80, distance: 103.1
click at [237, 177] on input "v" at bounding box center [272, 169] width 229 height 21
click at [272, 80] on span "Upcoming Sessions" at bounding box center [268, 83] width 75 height 13
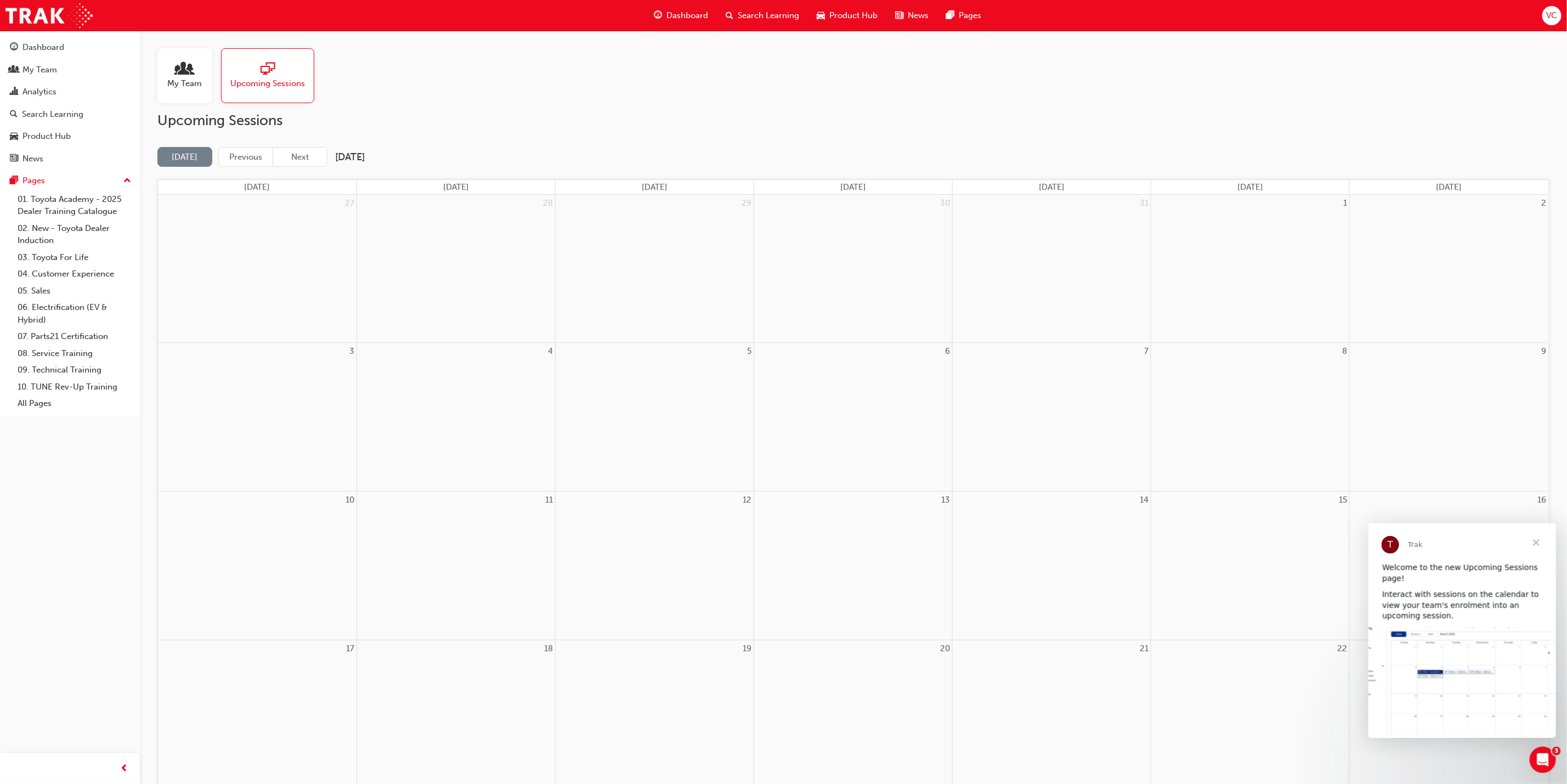
click at [1536, 535] on span "Close" at bounding box center [1536, 542] width 39 height 39
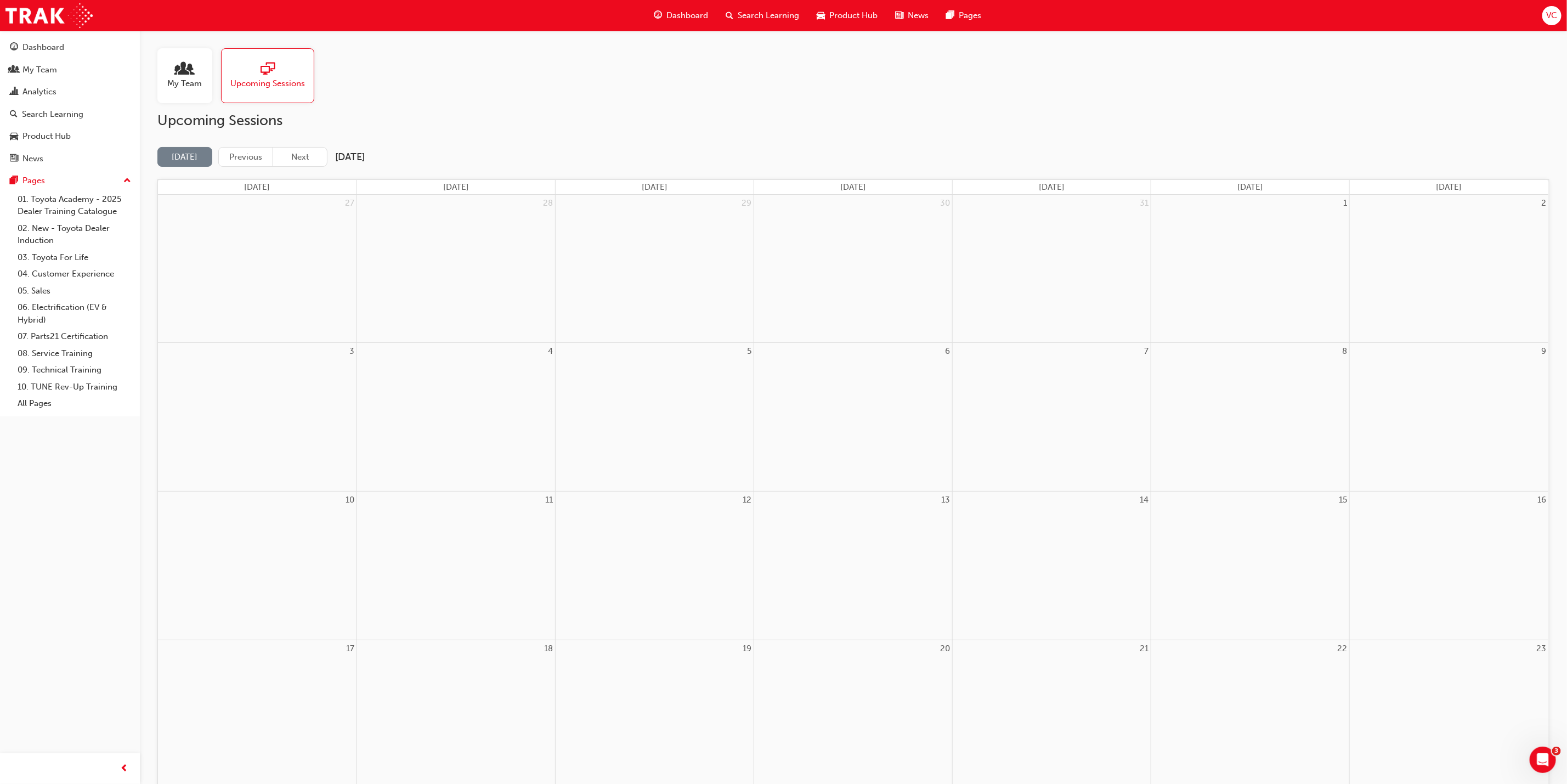
click at [210, 86] on div "My Team" at bounding box center [185, 75] width 55 height 55
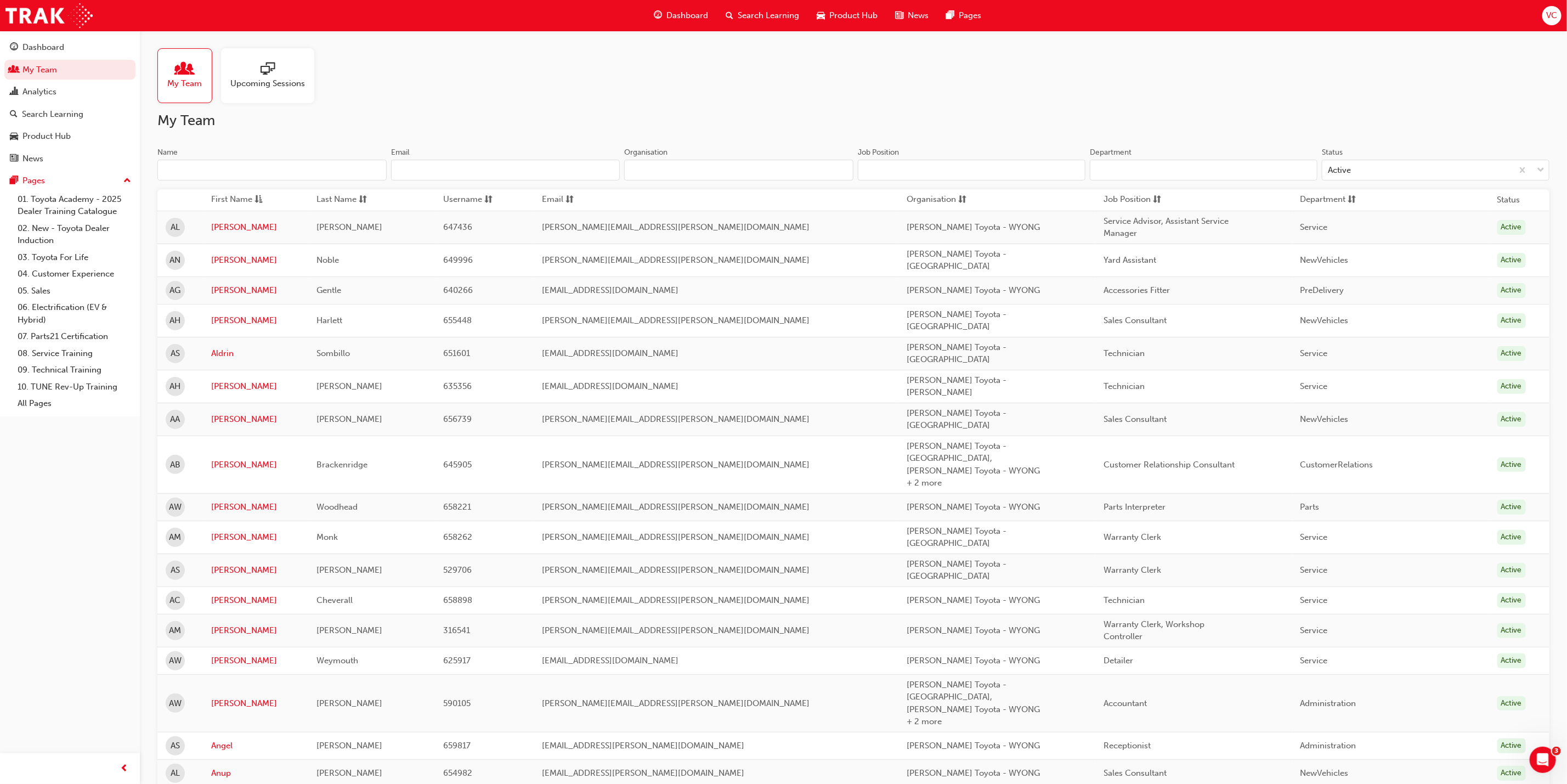
click at [280, 166] on input "Name" at bounding box center [272, 169] width 229 height 21
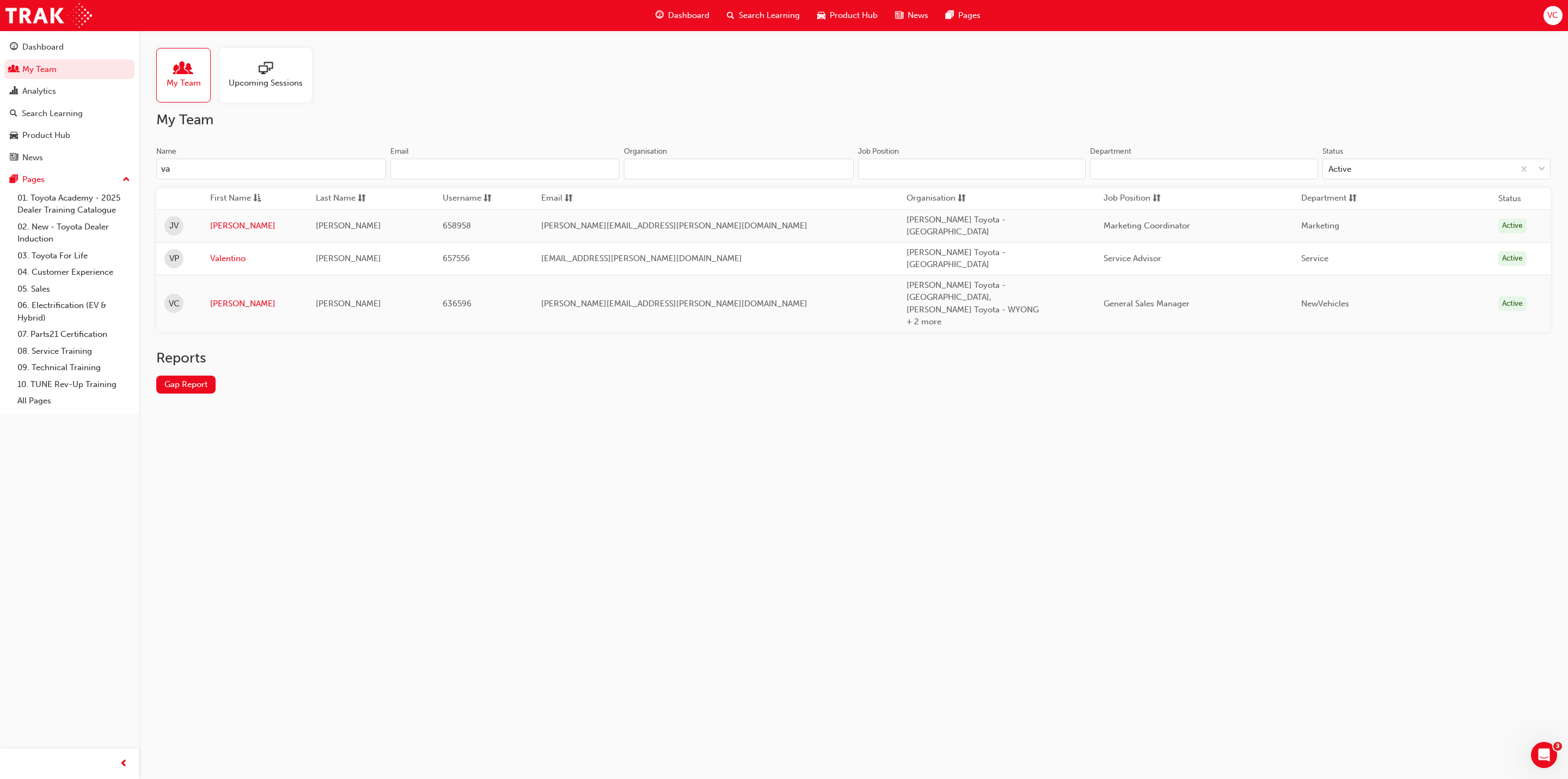
type input "va"
click at [862, 456] on div "My Team Upcoming Sessions My Team Name va Email Organisation Job Position Depar…" at bounding box center [784, 389] width 1568 height 779
click at [234, 300] on link "[PERSON_NAME]" at bounding box center [254, 303] width 89 height 12
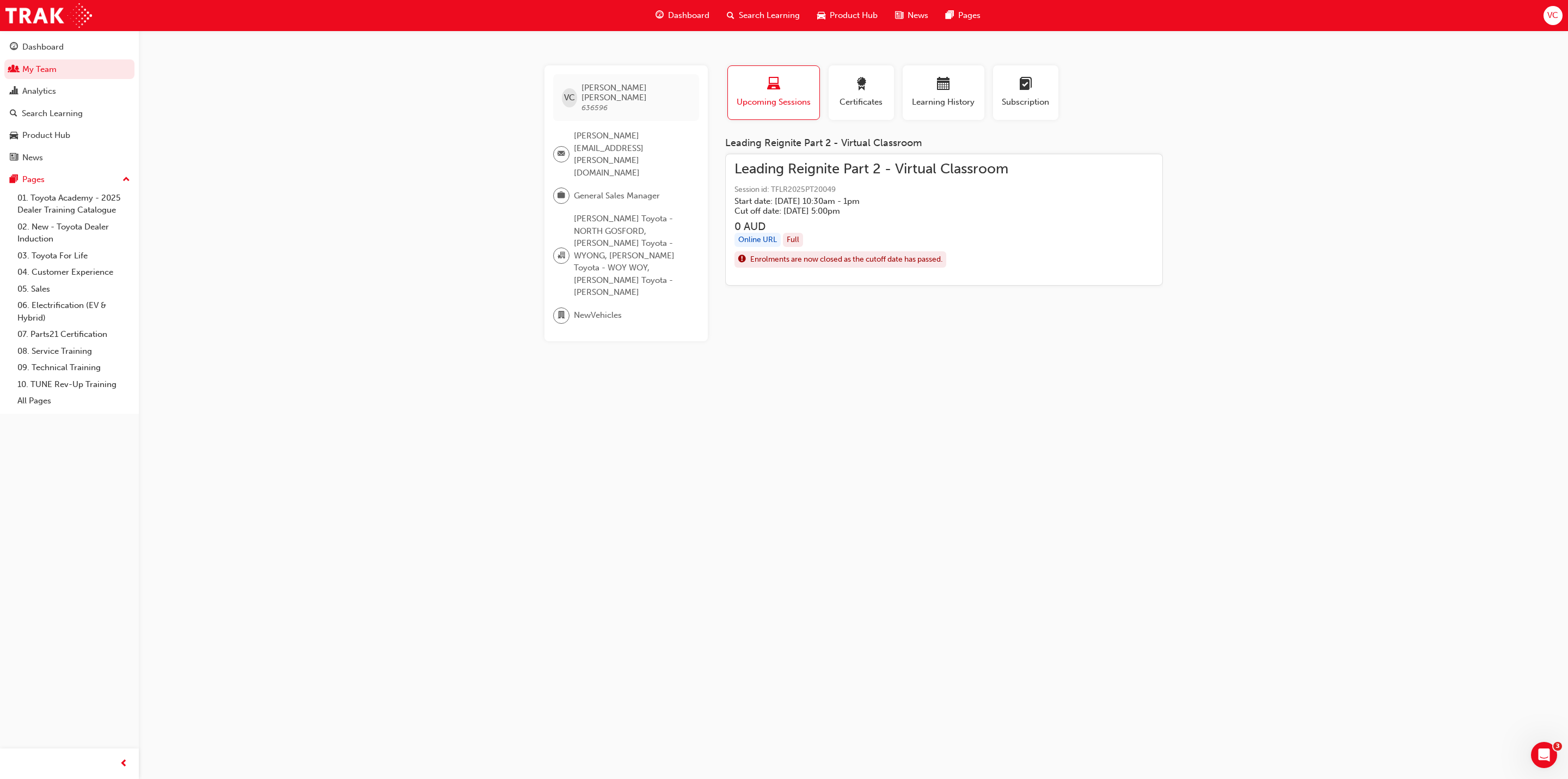
click at [958, 175] on span "Leading Reignite Part 2 - Virtual Classroom" at bounding box center [871, 169] width 274 height 12
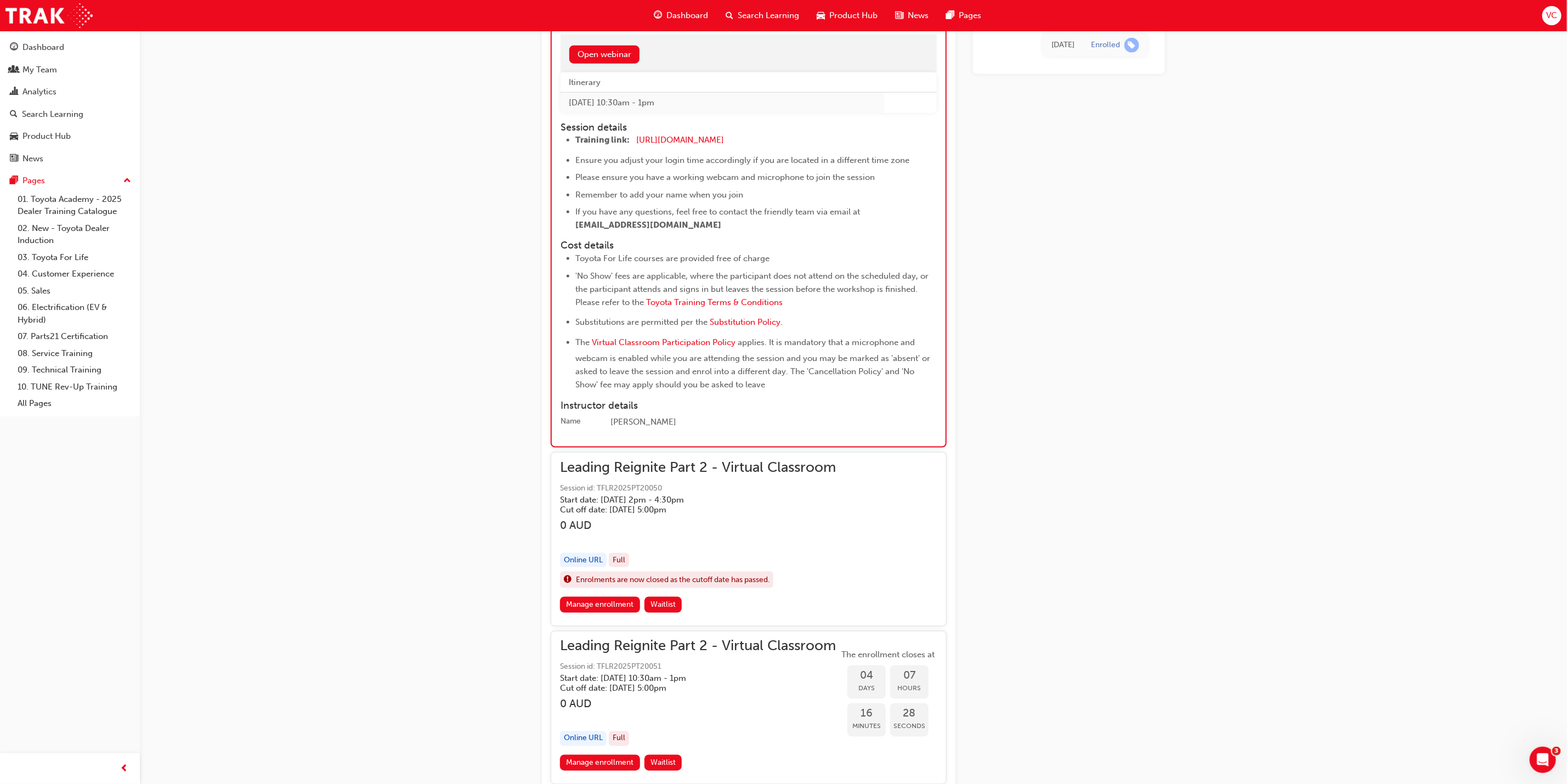
scroll to position [660, 0]
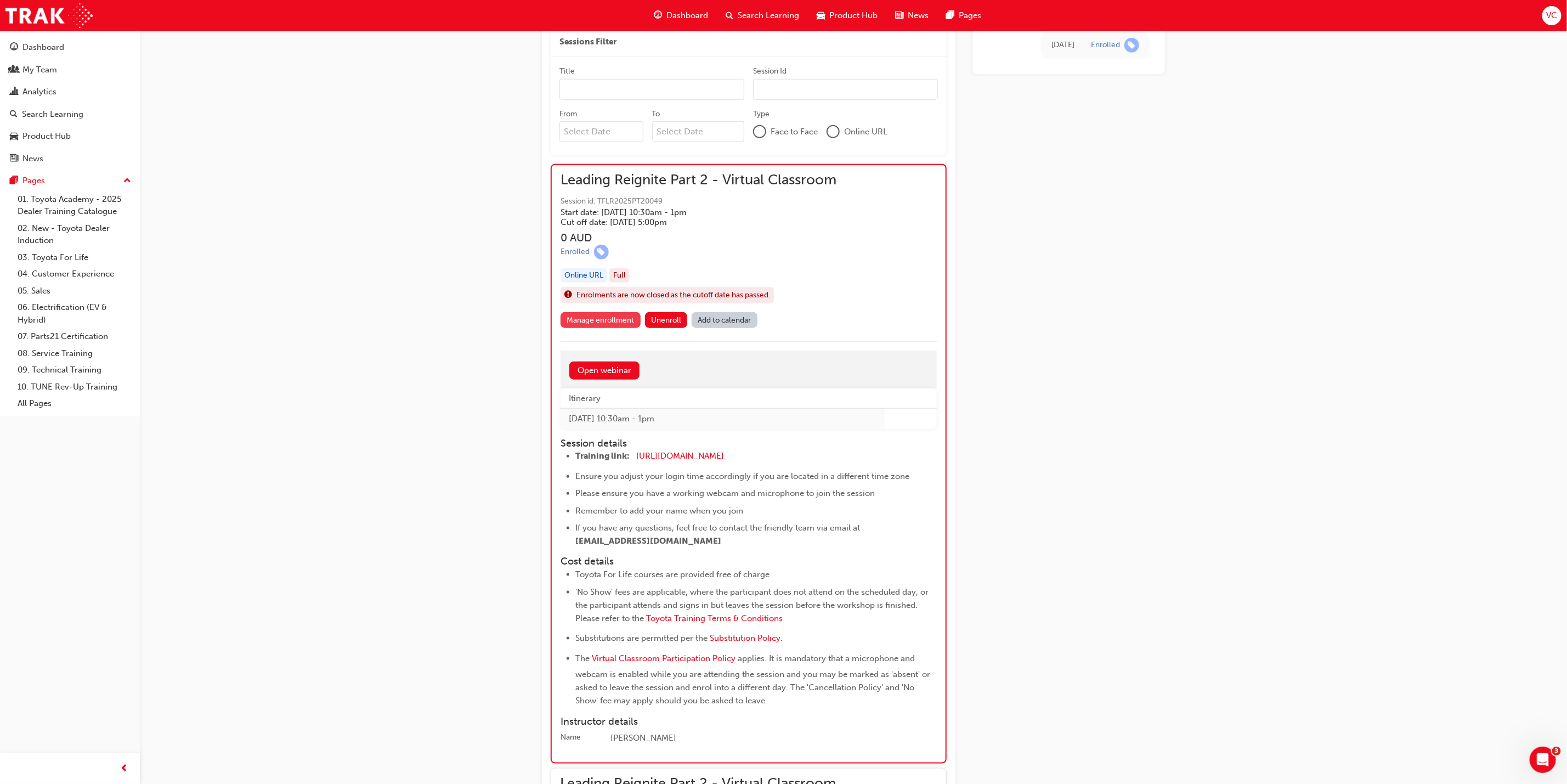
click at [602, 319] on link "Manage enrollment" at bounding box center [600, 319] width 80 height 16
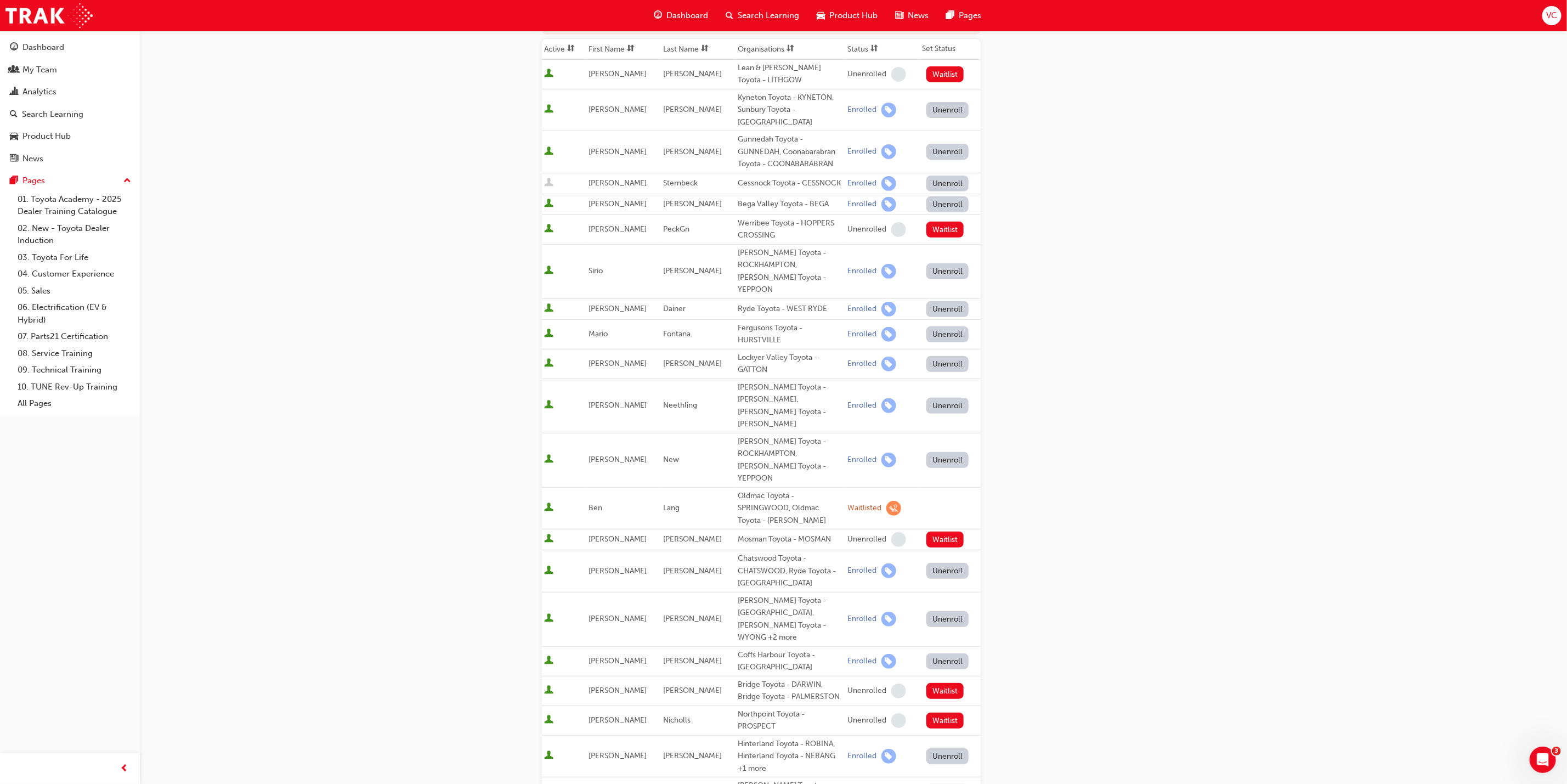
scroll to position [164, 0]
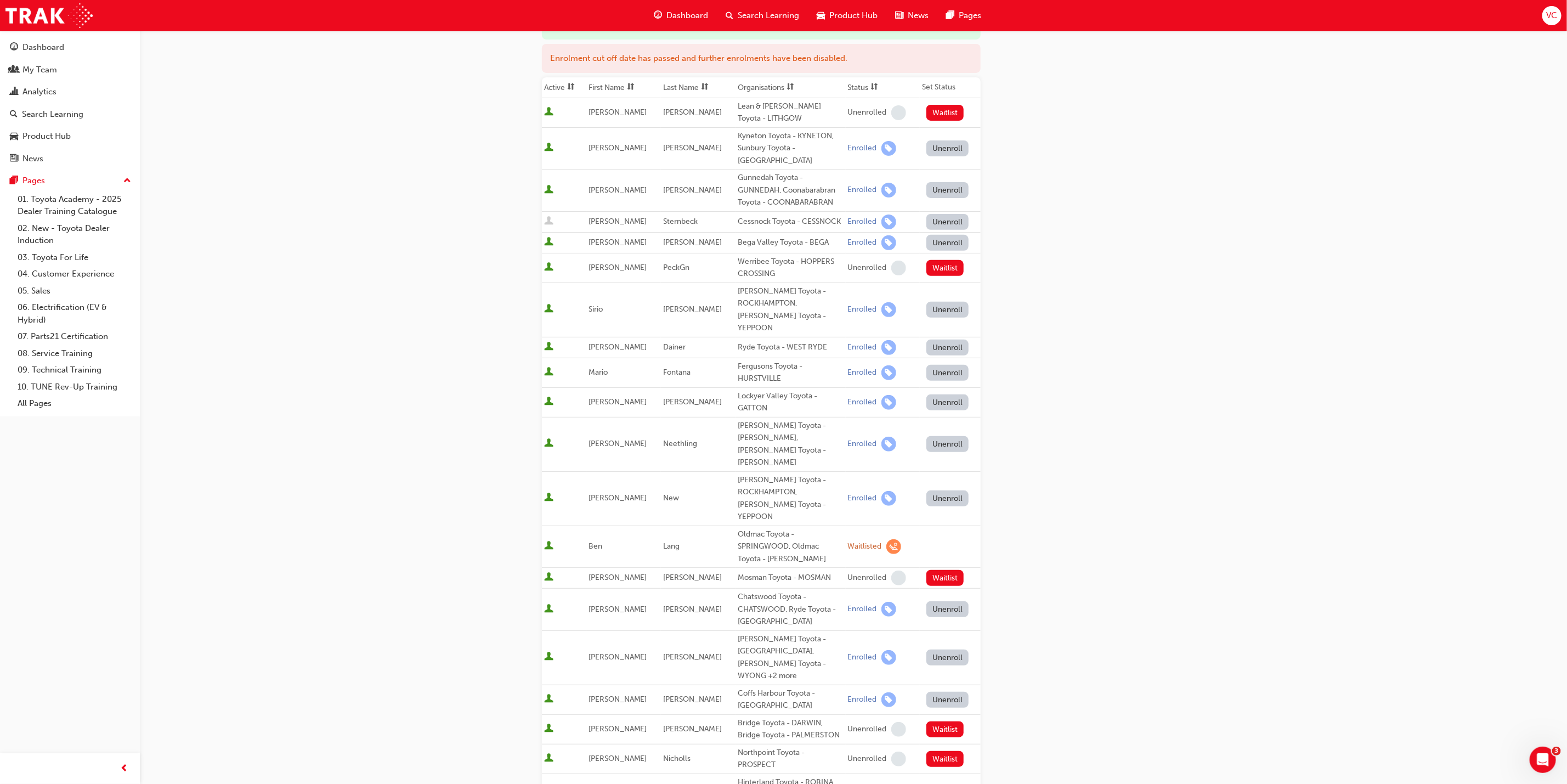
click at [1197, 439] on div "Go to session detail page Manage enrollment for Leading Reignite Part 2 - Virtu…" at bounding box center [784, 447] width 1567 height 1223
click at [50, 72] on div "My Team" at bounding box center [39, 70] width 34 height 13
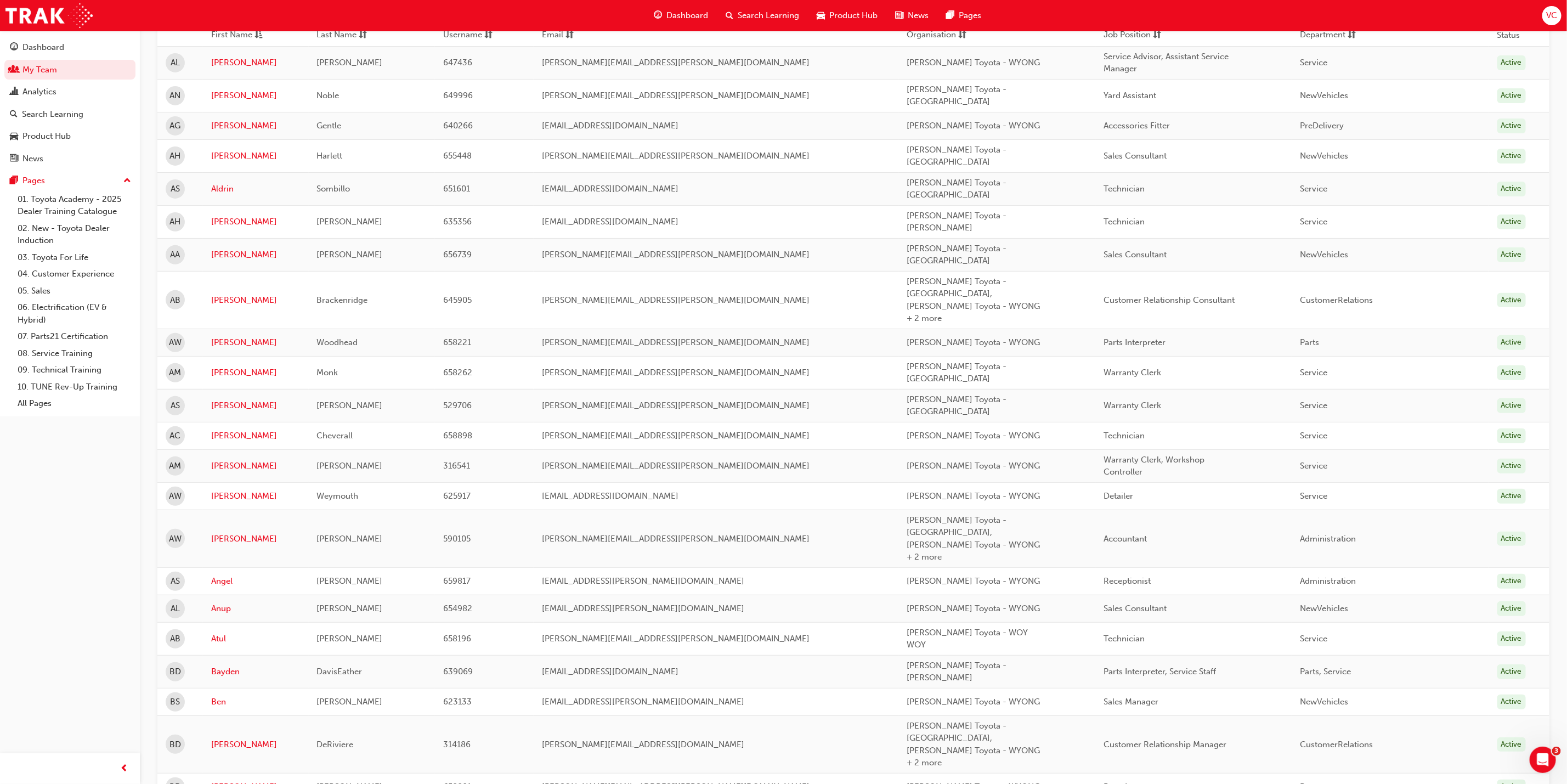
click at [292, 16] on input "Name" at bounding box center [272, 5] width 229 height 21
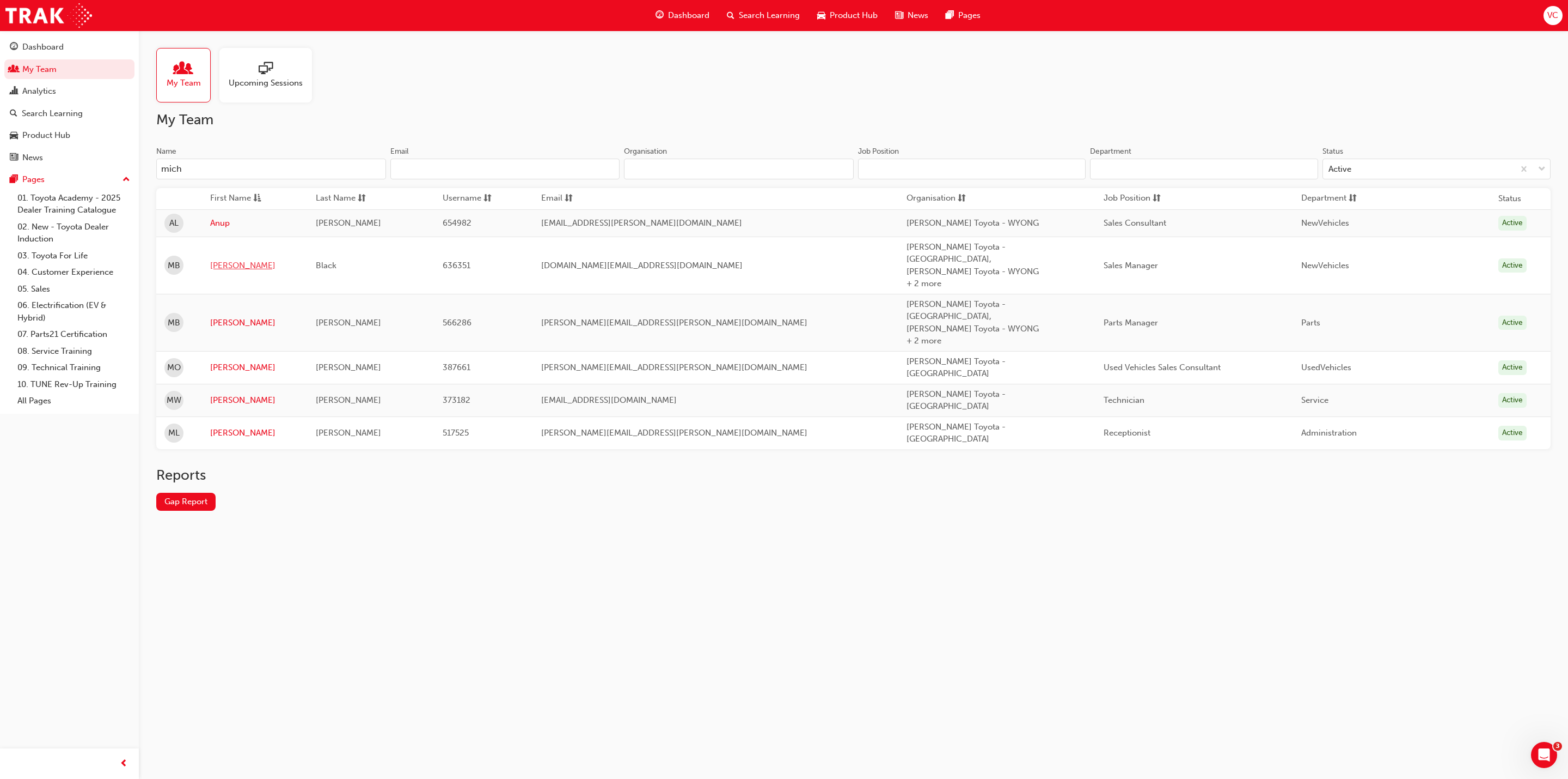
type input "mich"
click at [222, 260] on link "[PERSON_NAME]" at bounding box center [254, 265] width 89 height 12
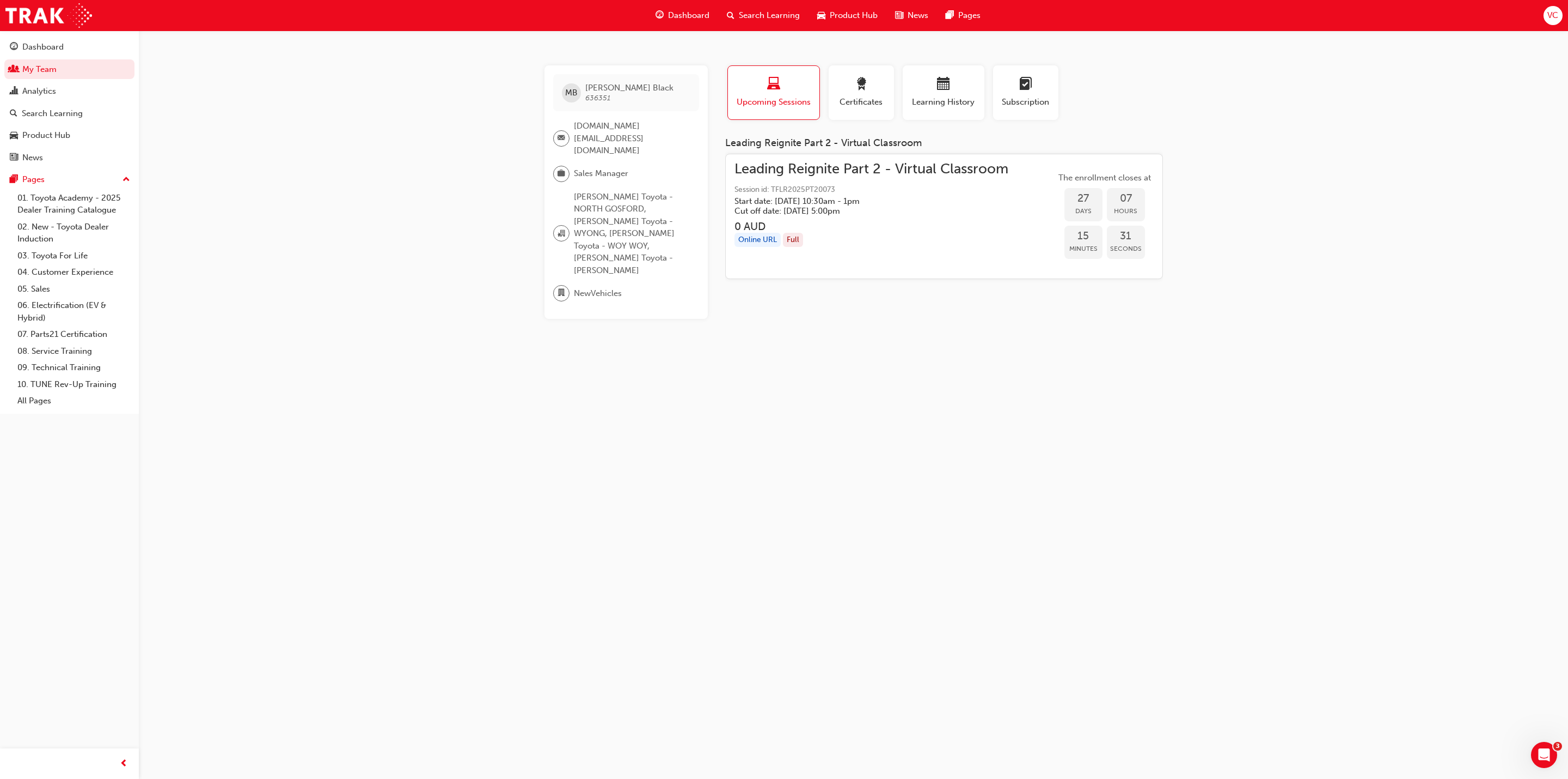
click at [892, 168] on span "Leading Reignite Part 2 - Virtual Classroom" at bounding box center [871, 169] width 274 height 12
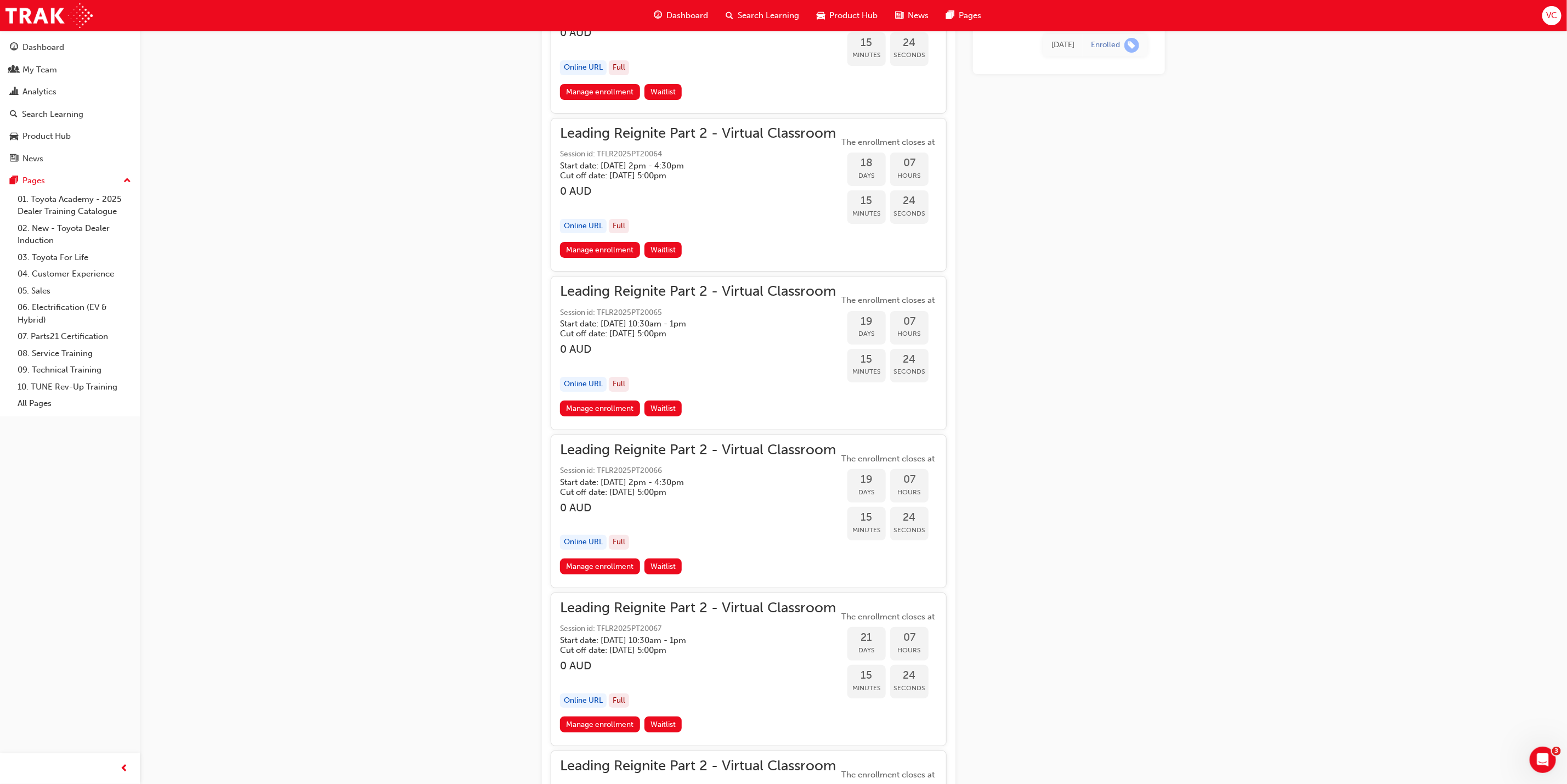
scroll to position [3126, 0]
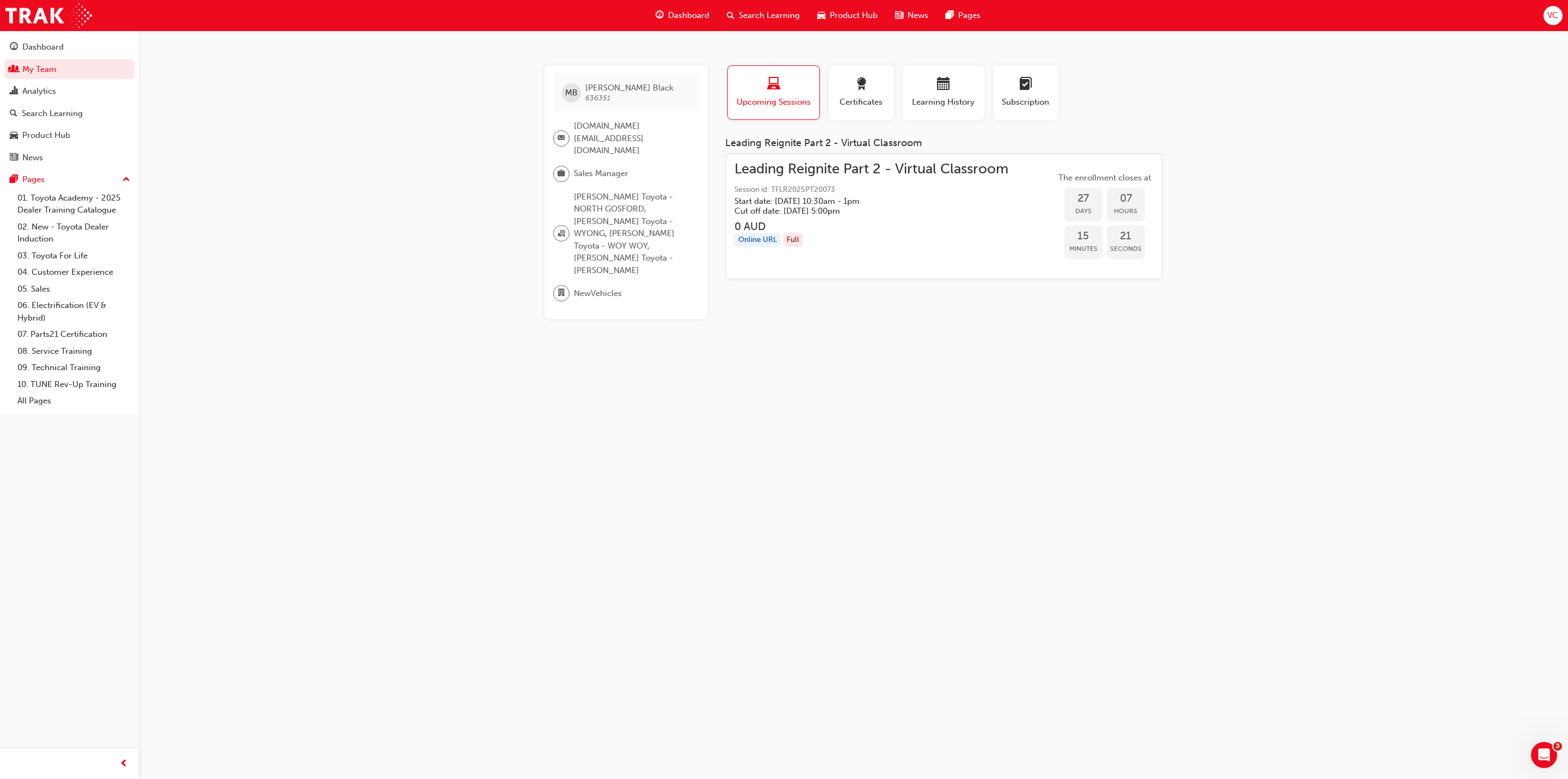
click at [1275, 416] on div "MB [PERSON_NAME] 636351 [DOMAIN_NAME][EMAIL_ADDRESS][DOMAIN_NAME] Sales Manager…" at bounding box center [784, 389] width 1568 height 779
click at [752, 13] on span "Search Learning" at bounding box center [769, 15] width 61 height 12
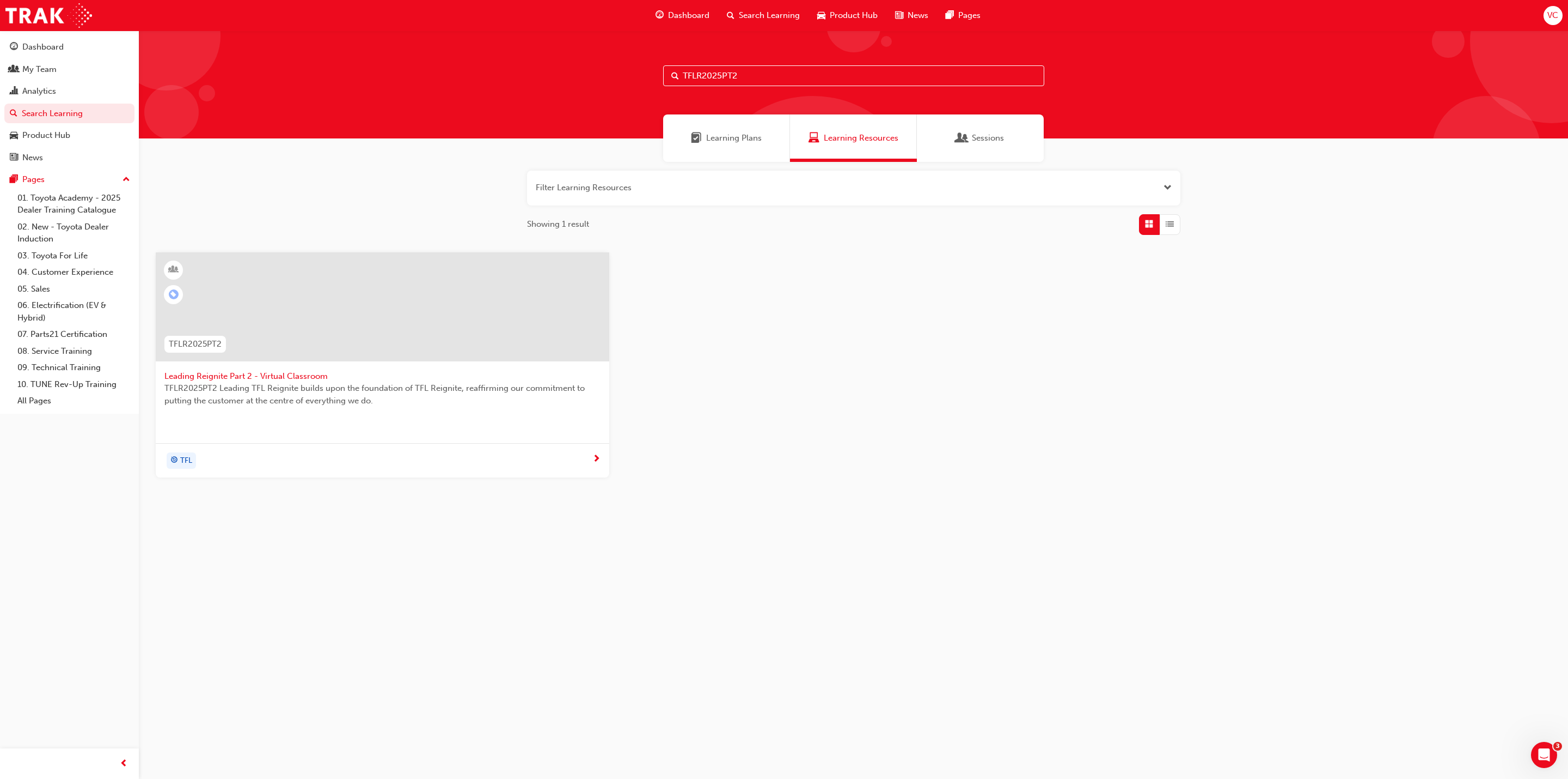
click at [698, 79] on input "TFLR2025PT2" at bounding box center [854, 75] width 381 height 21
click at [294, 368] on div at bounding box center [383, 315] width 436 height 109
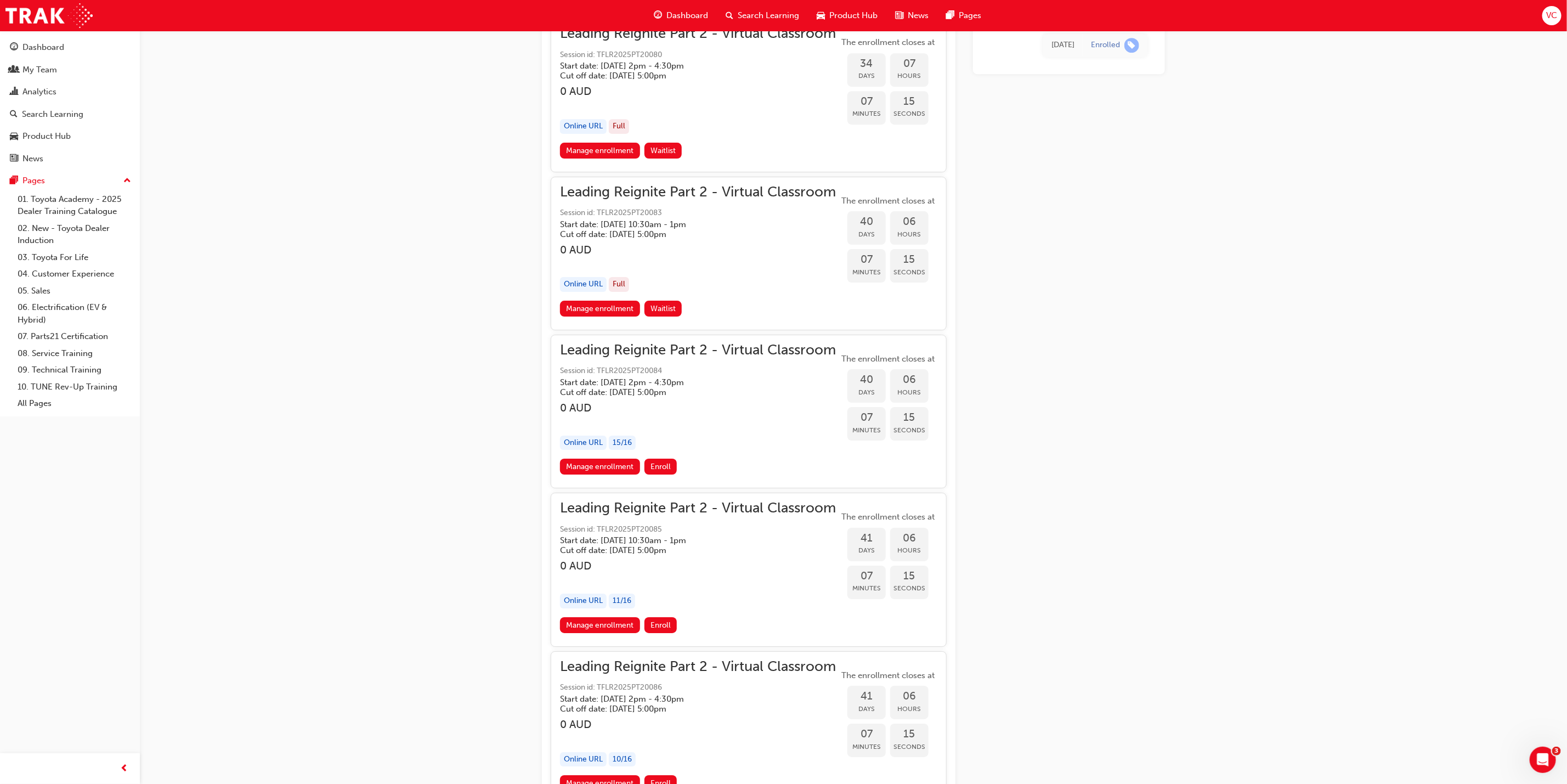
scroll to position [5843, 0]
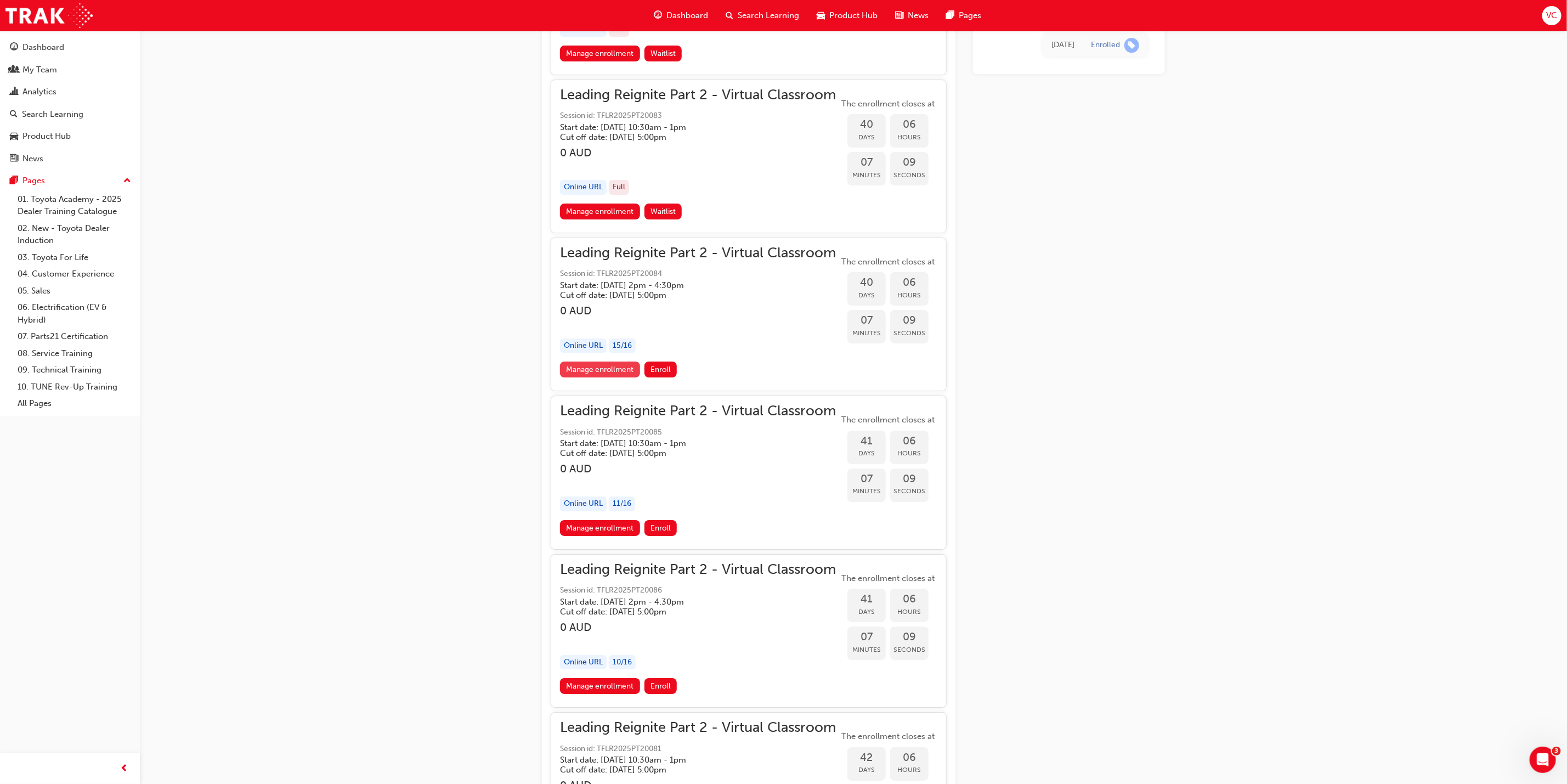
click at [614, 361] on link "Manage enrollment" at bounding box center [600, 369] width 80 height 16
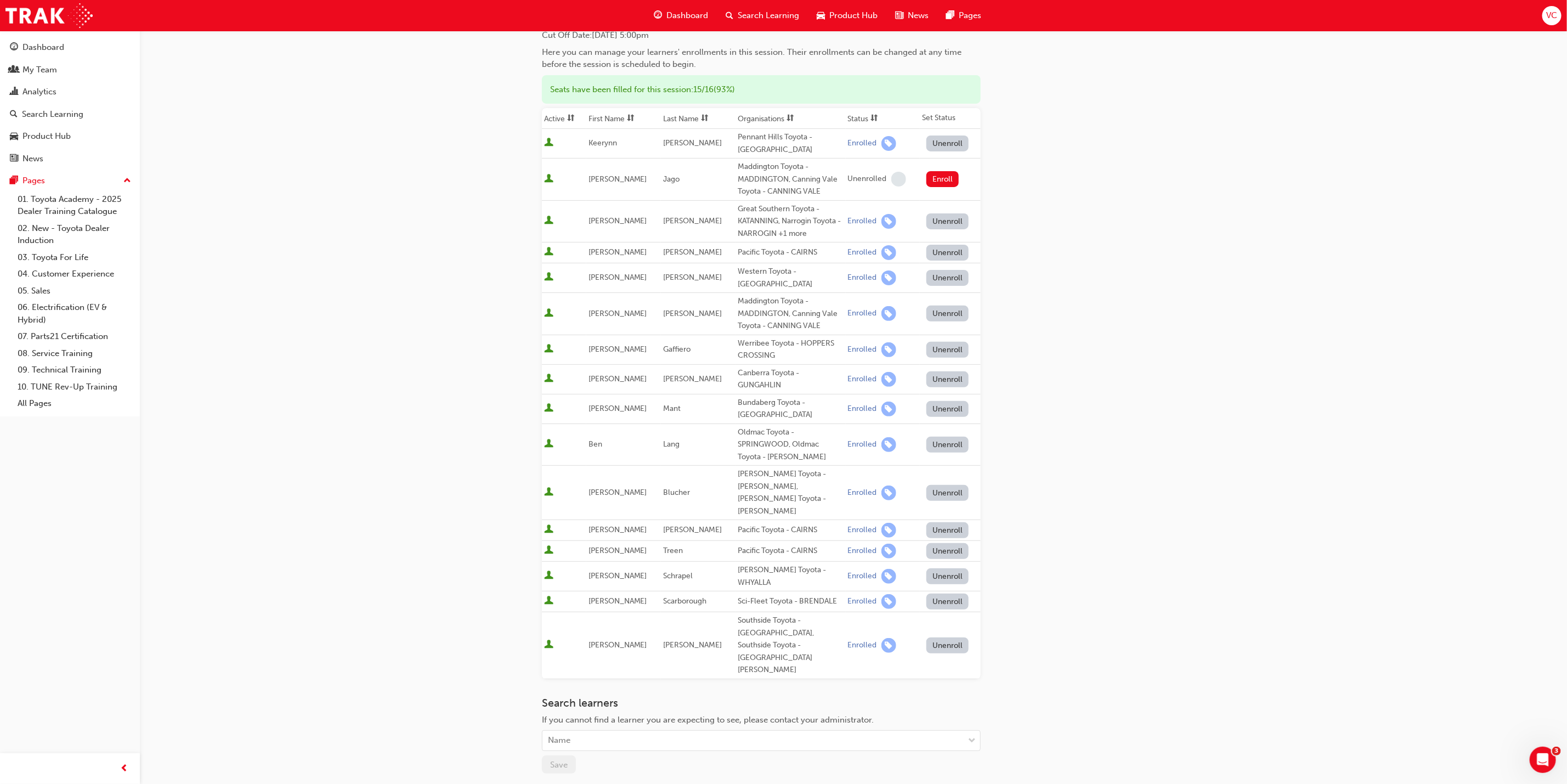
scroll to position [195, 0]
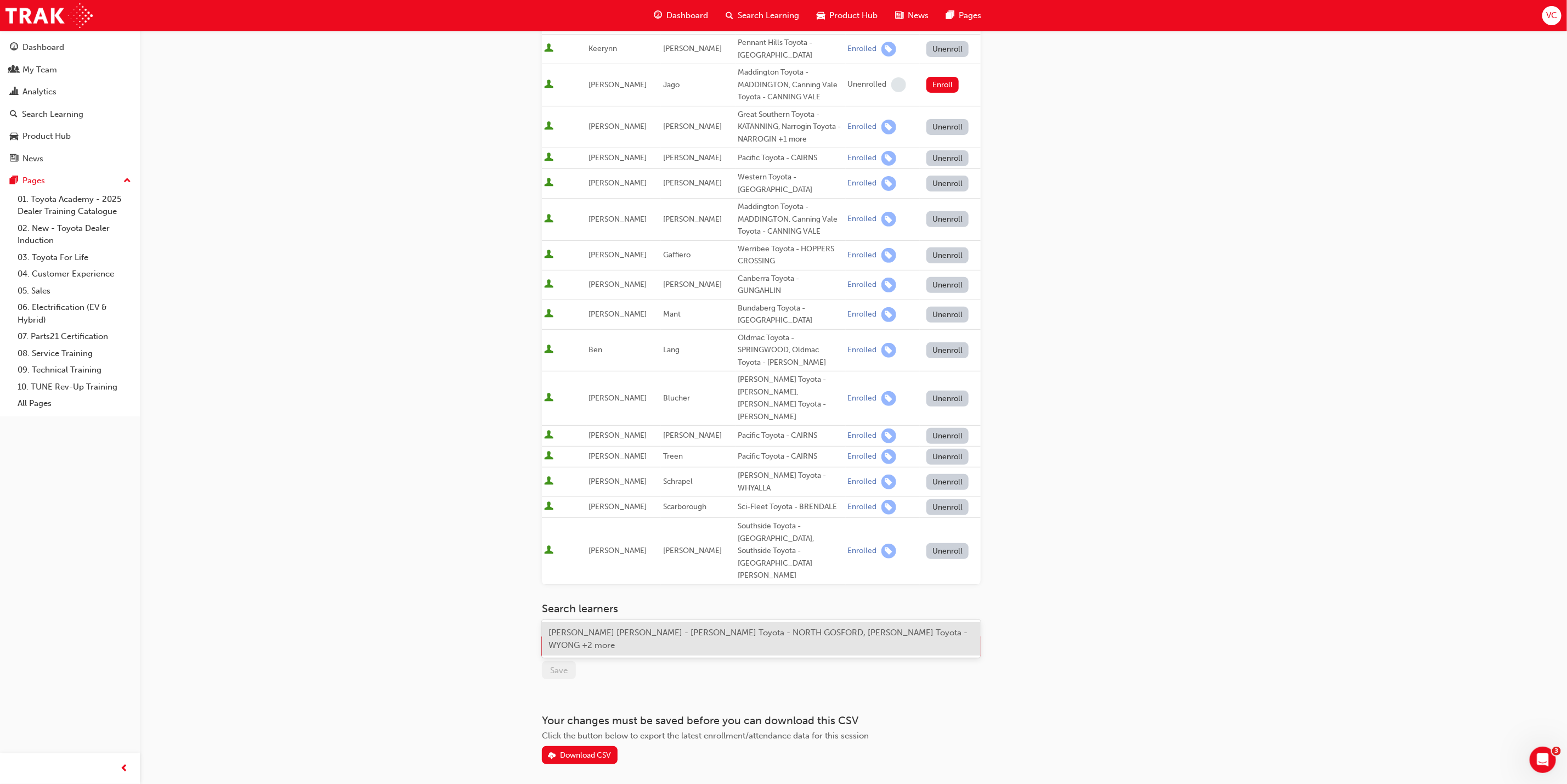
click at [610, 636] on div "Name" at bounding box center [753, 646] width 421 height 19
type input "eman"
click at [621, 631] on span "[PERSON_NAME] - [PERSON_NAME] Toyota - [GEOGRAPHIC_DATA], [PERSON_NAME] Toyota …" at bounding box center [753, 638] width 410 height 23
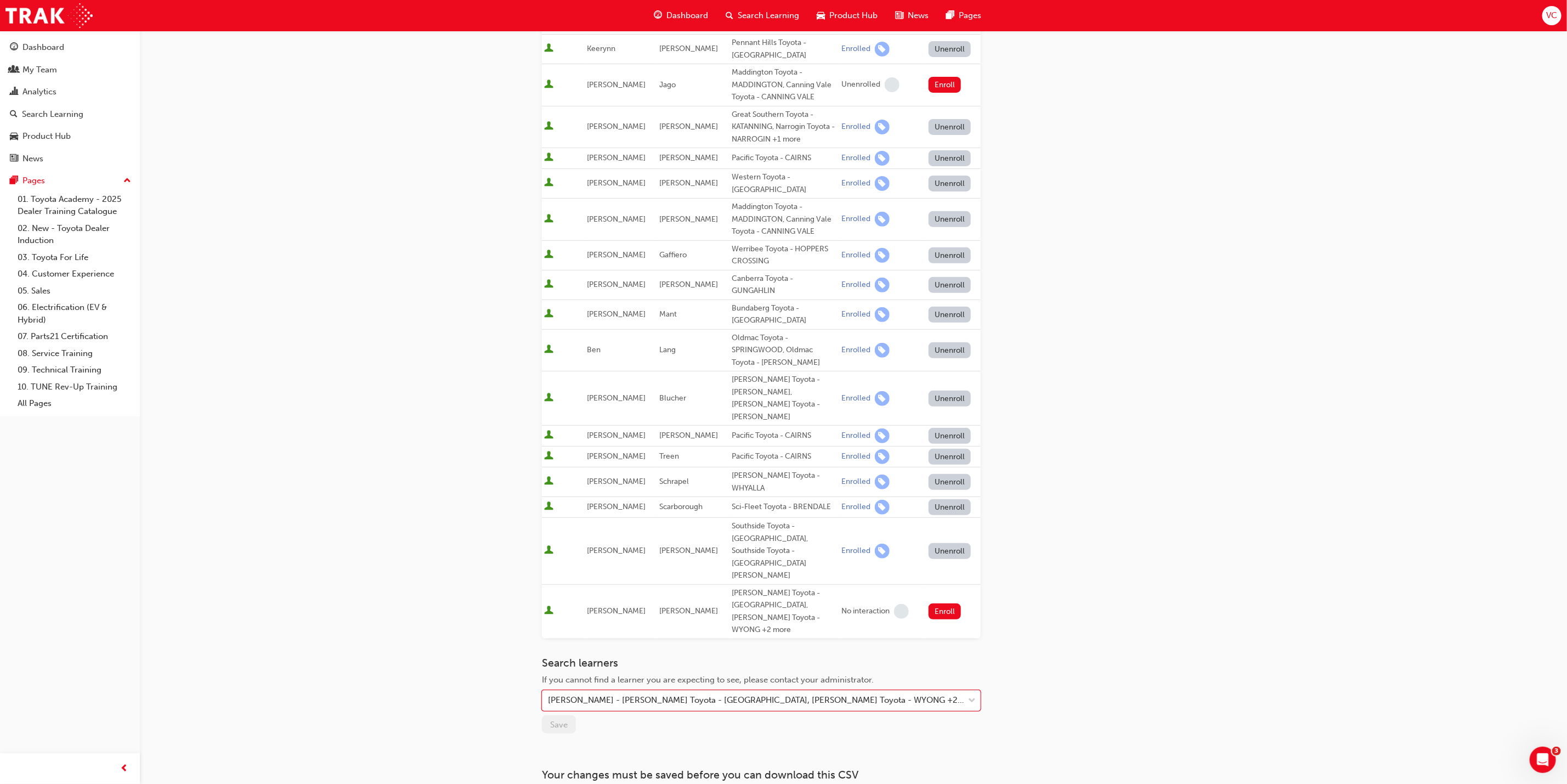
click at [619, 682] on div "Go to session detail page Manage enrollment for Leading Reignite Part 2 - Virtu…" at bounding box center [761, 326] width 439 height 982
click at [941, 603] on button "Enroll" at bounding box center [945, 610] width 33 height 16
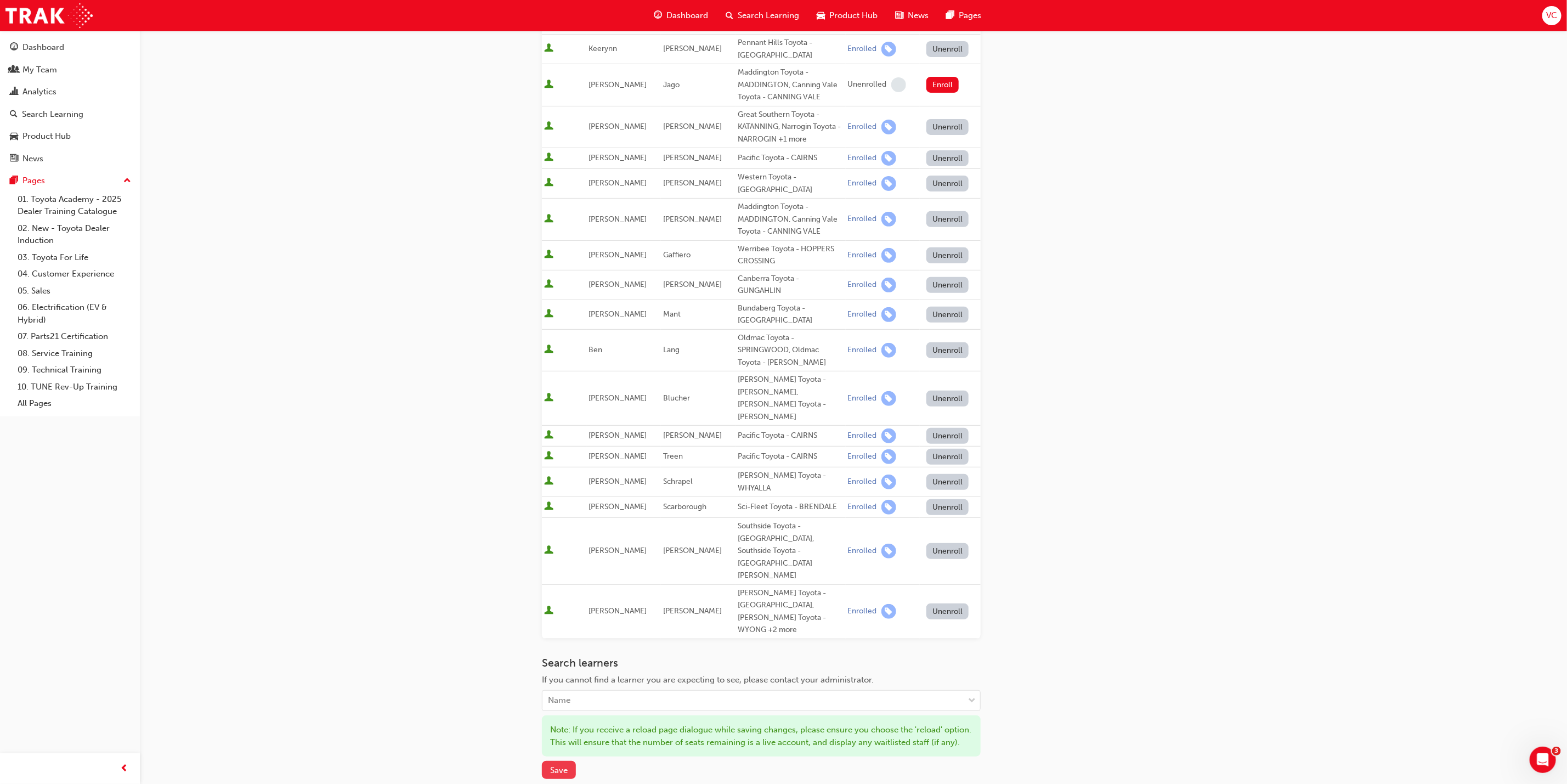
click at [565, 761] on button "Save" at bounding box center [559, 770] width 34 height 18
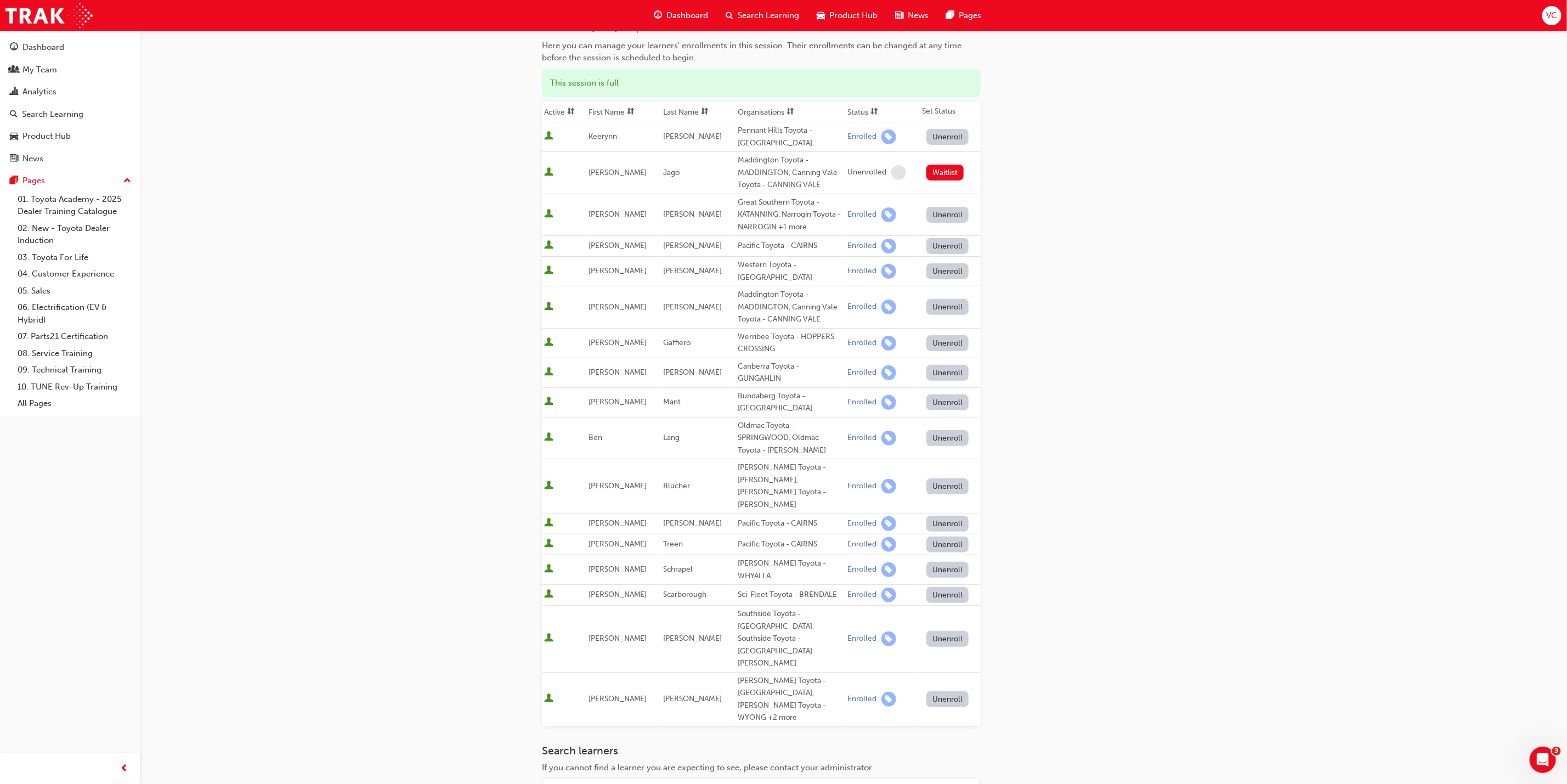
scroll to position [237, 0]
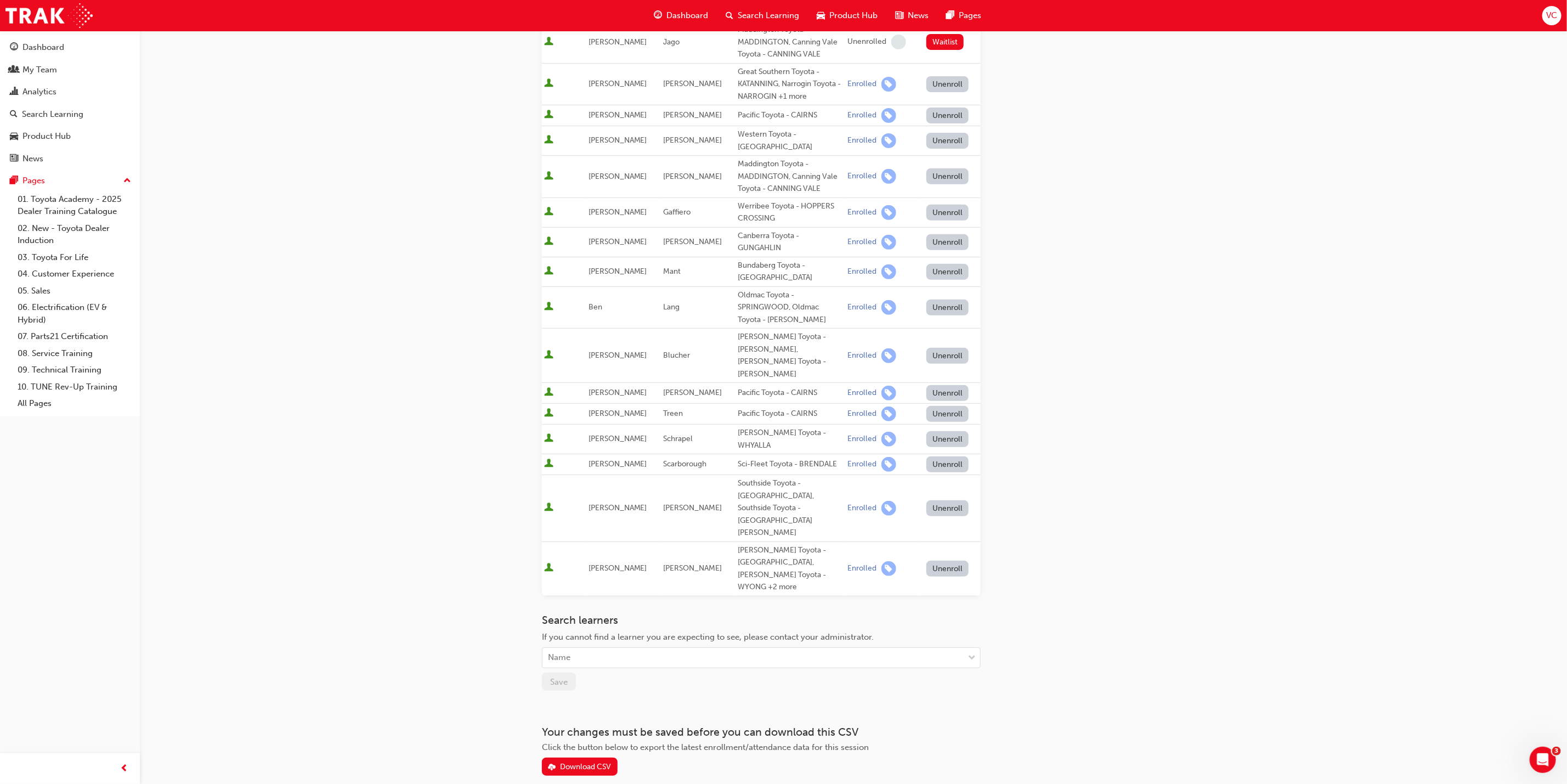
click at [1343, 489] on div "Go to session detail page Manage enrollment for Leading Reignite Part 2 - Virtu…" at bounding box center [784, 300] width 1567 height 1075
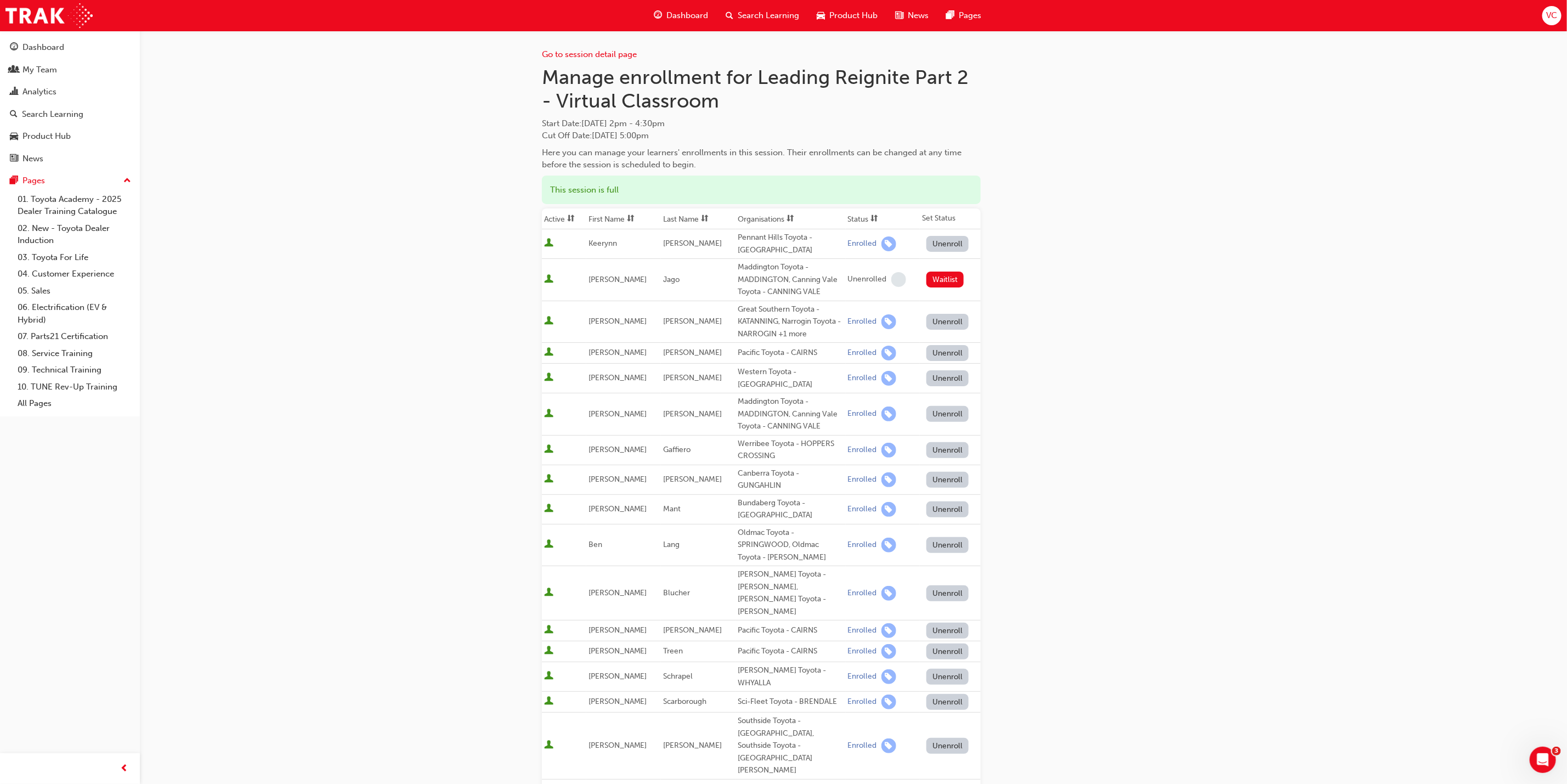
click at [742, 8] on div "Search Learning" at bounding box center [763, 15] width 91 height 23
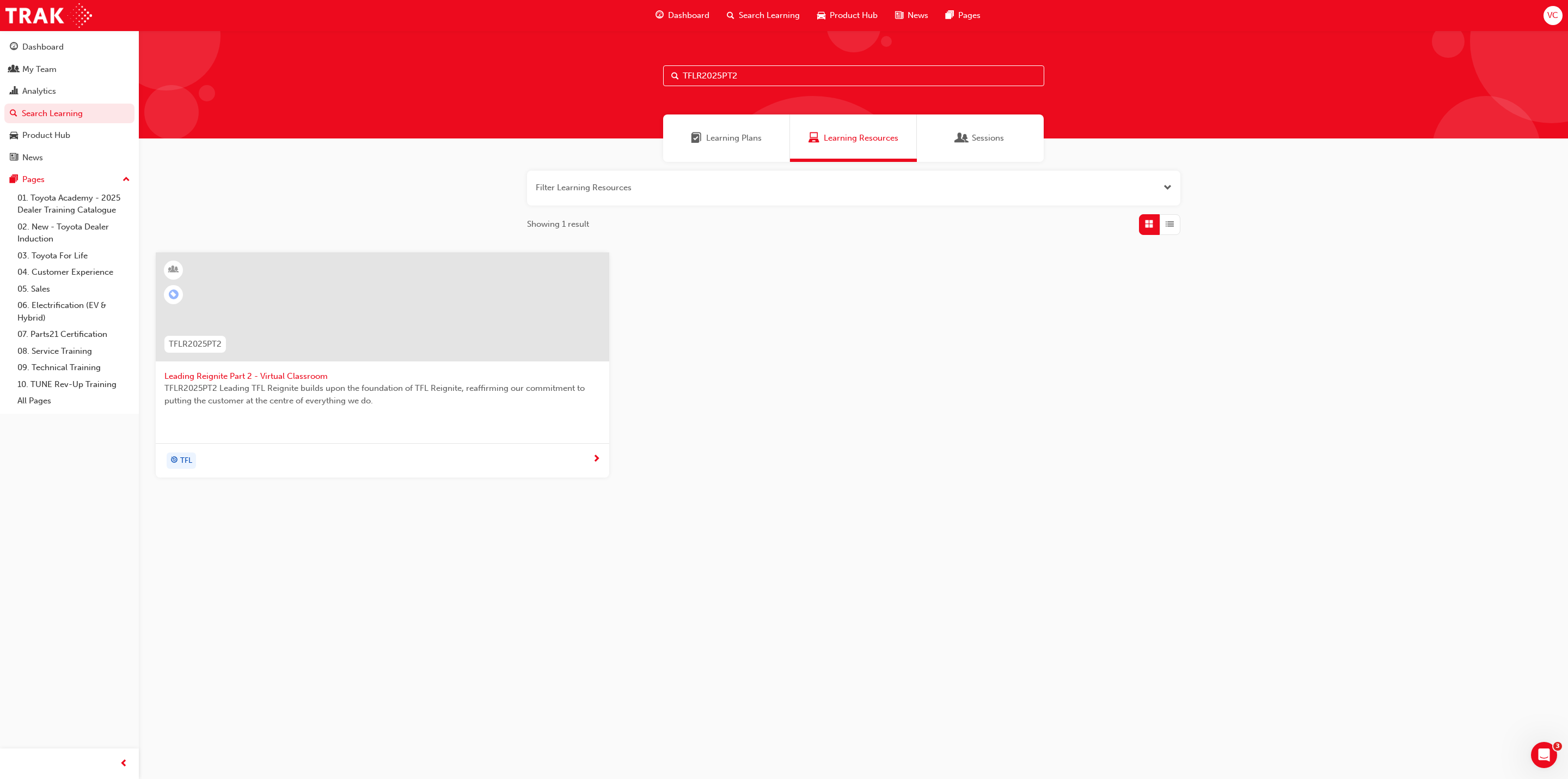
click at [724, 72] on input "TFLR2025PT2" at bounding box center [854, 75] width 381 height 21
paste input "IAVC"
type input "TFLIAVC"
click at [353, 362] on div at bounding box center [383, 315] width 436 height 109
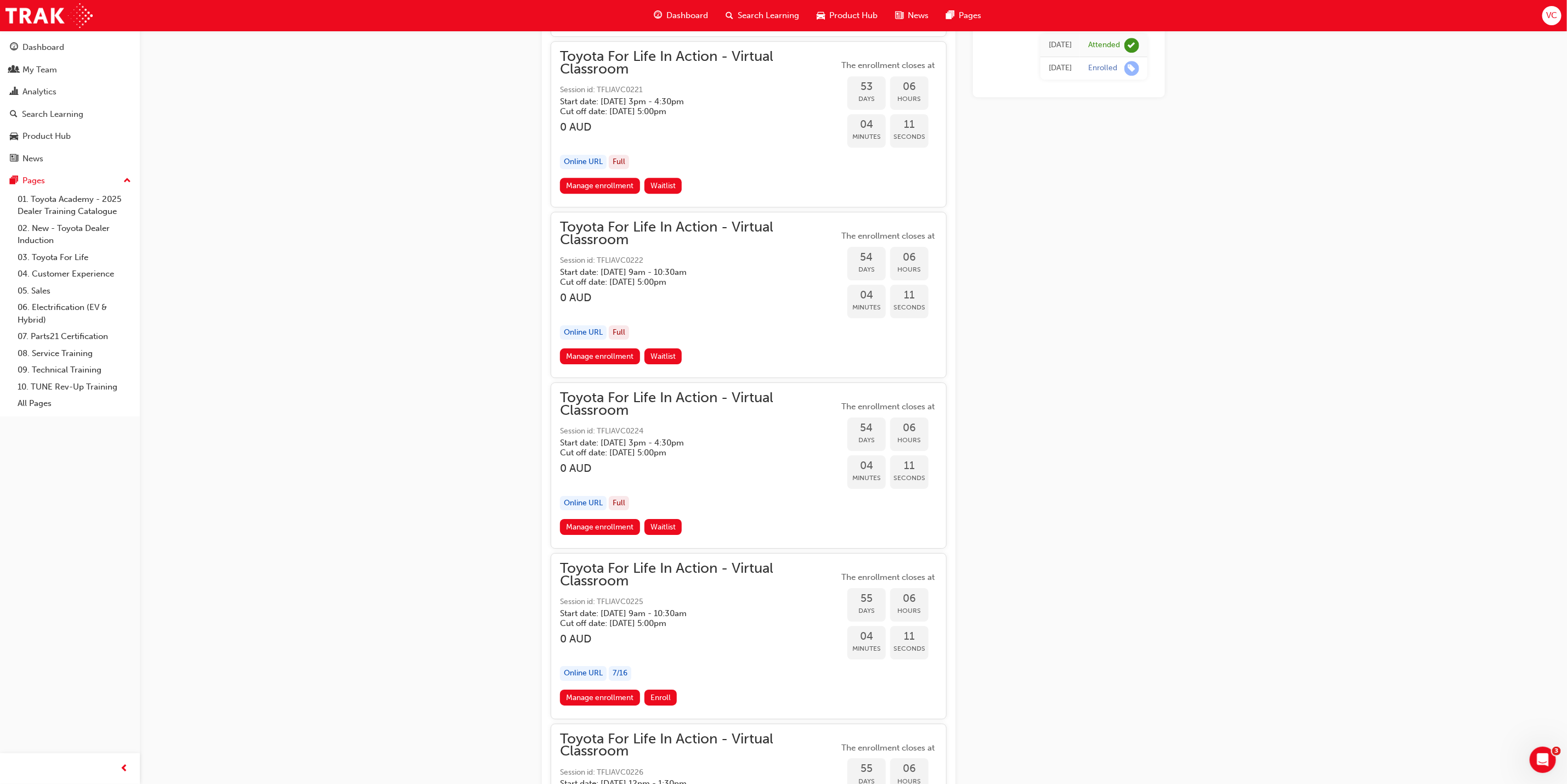
scroll to position [12258, 0]
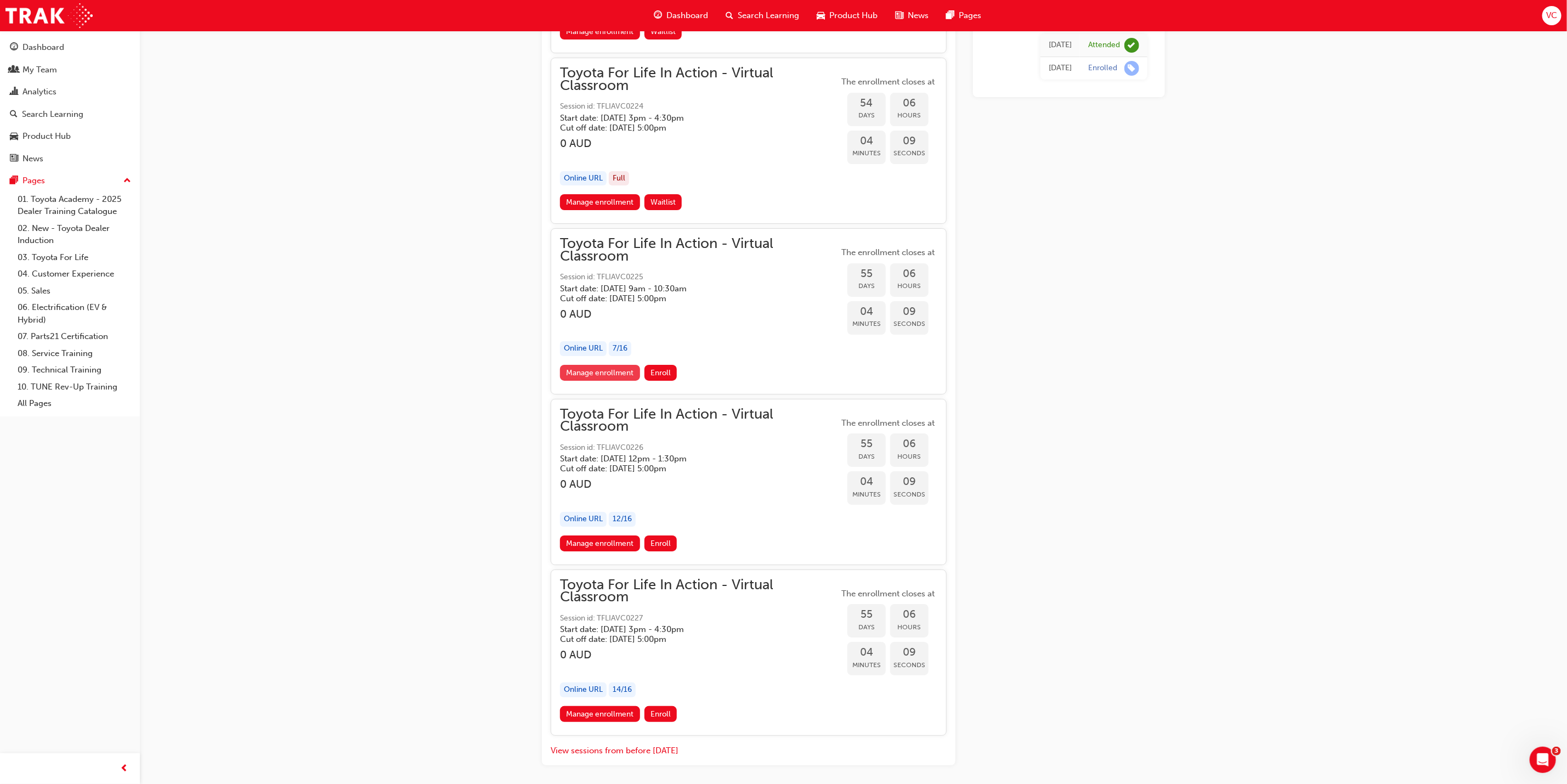
click at [616, 365] on link "Manage enrollment" at bounding box center [600, 372] width 80 height 16
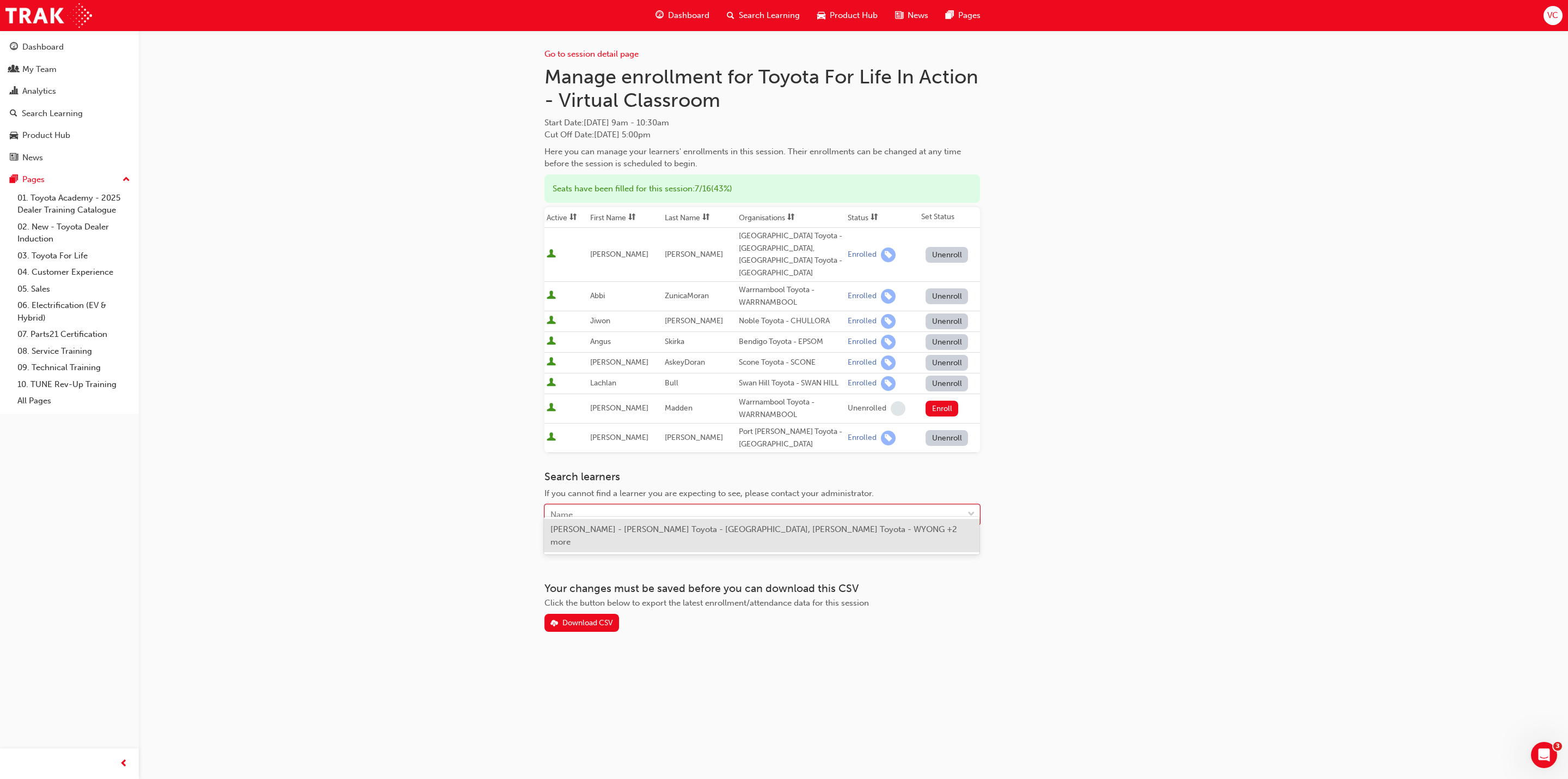
click at [642, 505] on div "Name" at bounding box center [754, 514] width 418 height 19
type input "[PERSON_NAME]"
click at [631, 533] on span "[PERSON_NAME] - [PERSON_NAME] Toyota - [GEOGRAPHIC_DATA]" at bounding box center [679, 529] width 257 height 10
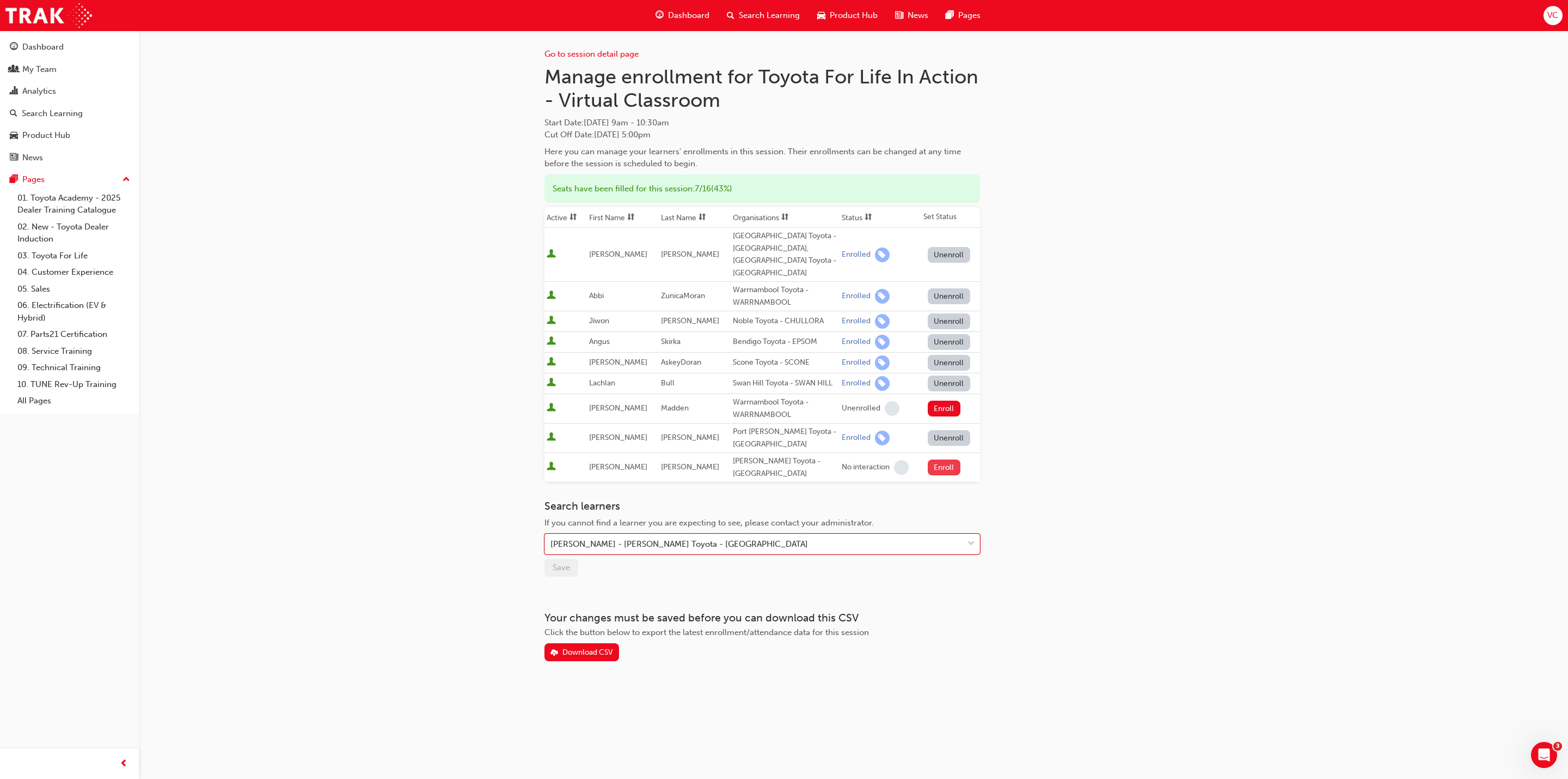
click at [938, 459] on button "Enroll" at bounding box center [943, 467] width 32 height 16
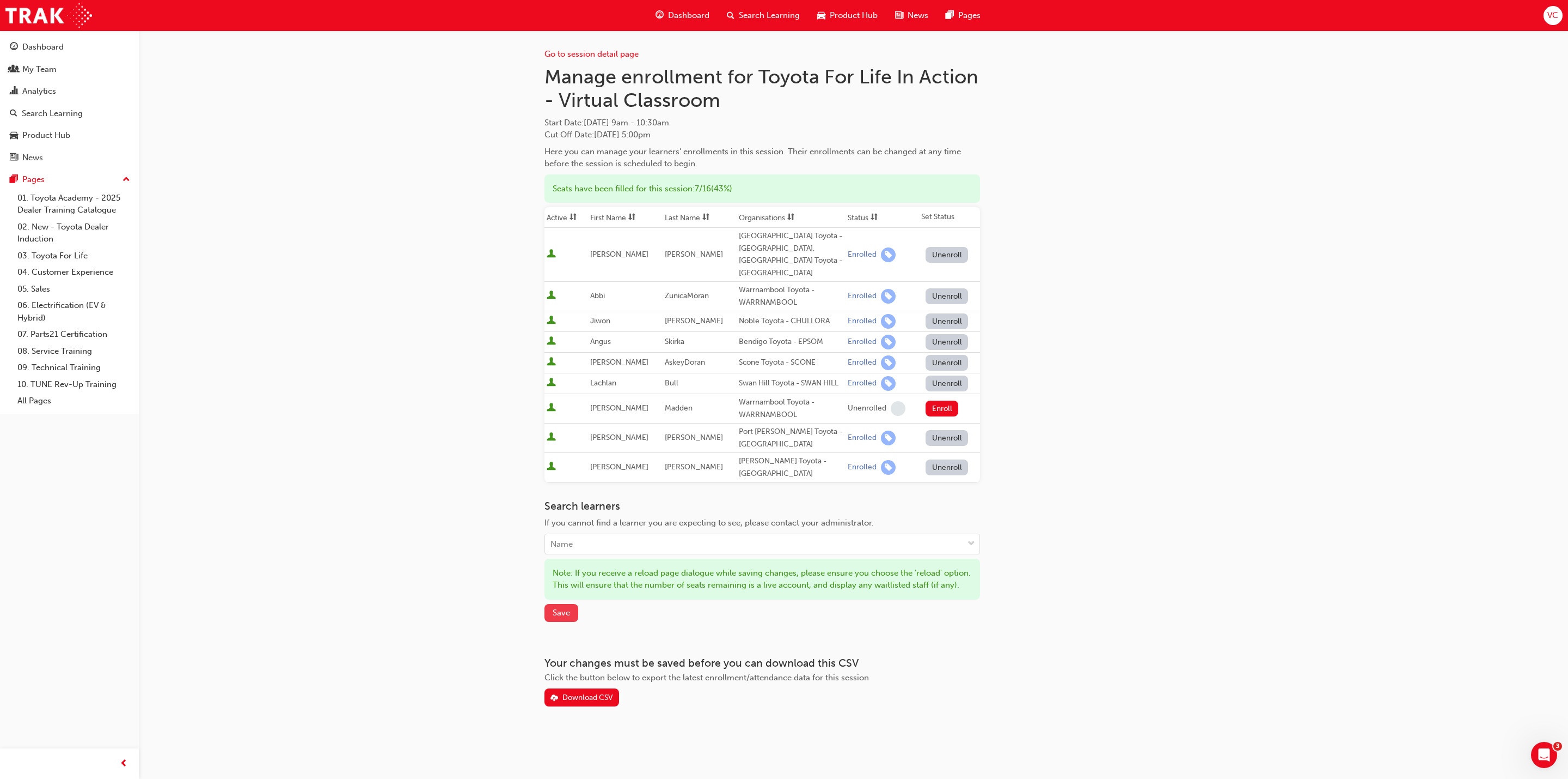
click at [564, 607] on button "Save" at bounding box center [561, 613] width 34 height 18
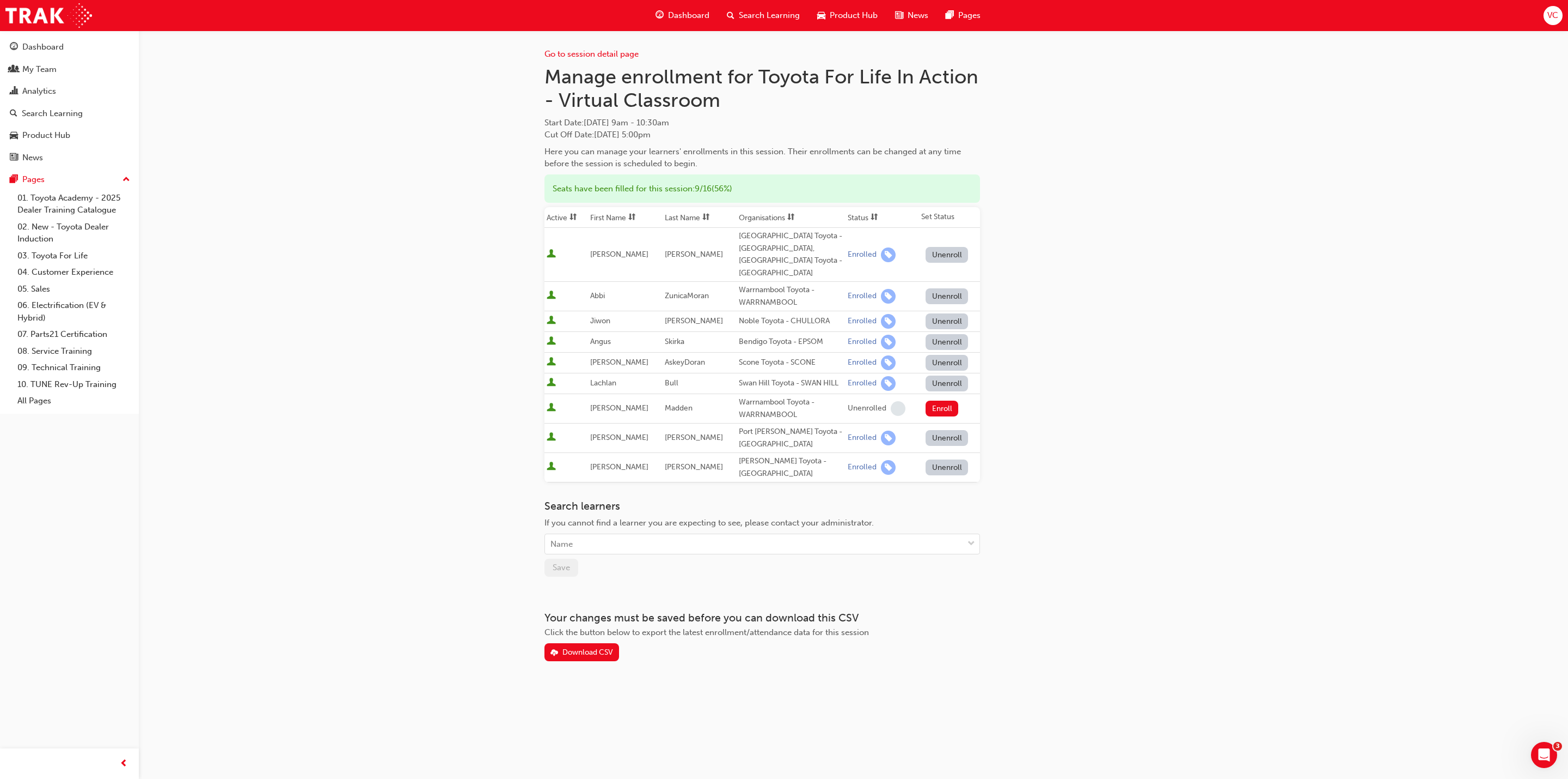
click at [1425, 423] on div "Go to session detail page Manage enrollment for Toyota For Life In Action - Vir…" at bounding box center [784, 389] width 1568 height 779
click at [644, 535] on div "Name" at bounding box center [754, 544] width 418 height 19
type input "graha"
click at [632, 556] on span "[PERSON_NAME] - [PERSON_NAME] Toyota - [GEOGRAPHIC_DATA]" at bounding box center [679, 559] width 257 height 10
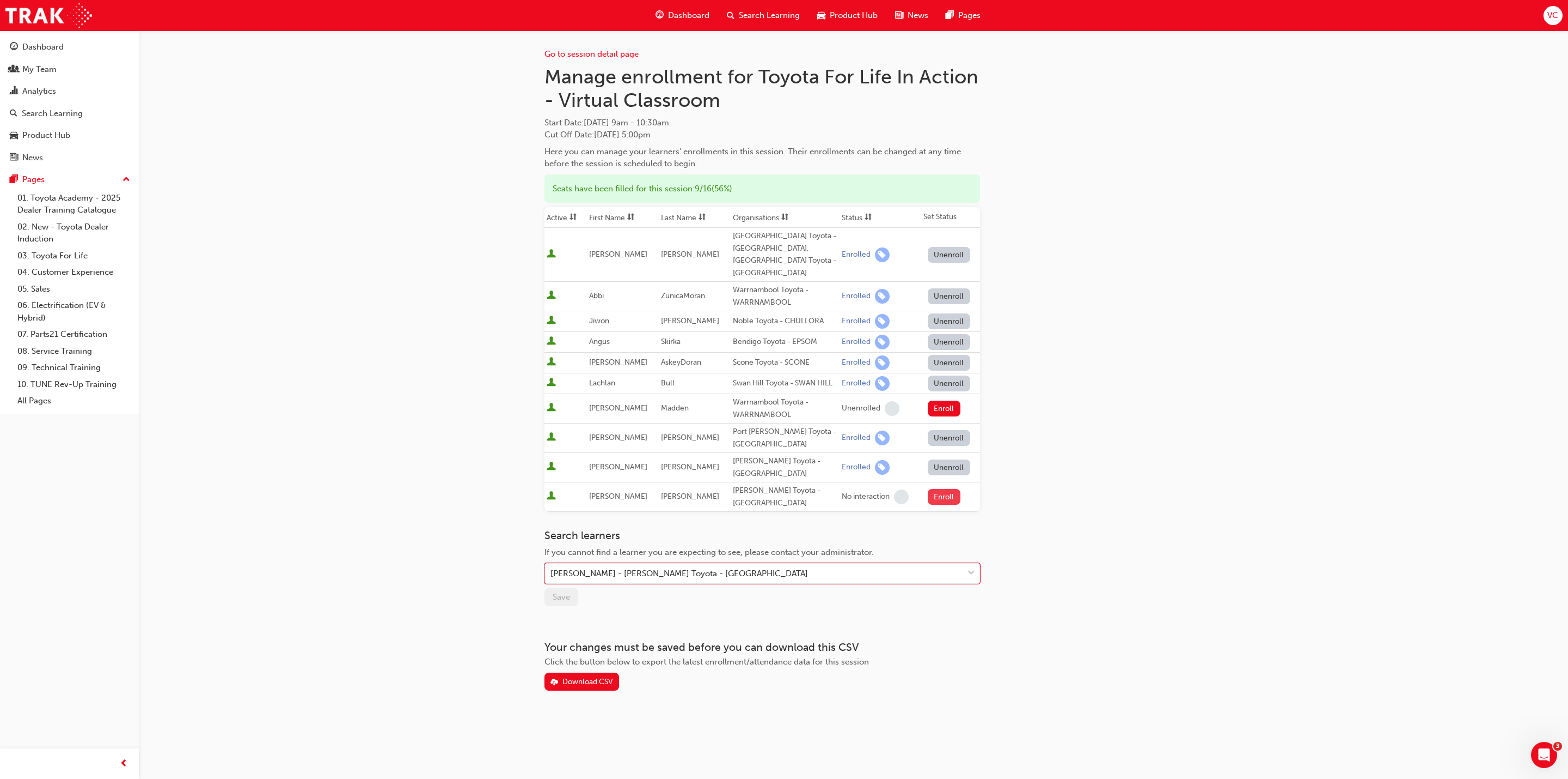
click at [931, 489] on button "Enroll" at bounding box center [943, 497] width 32 height 16
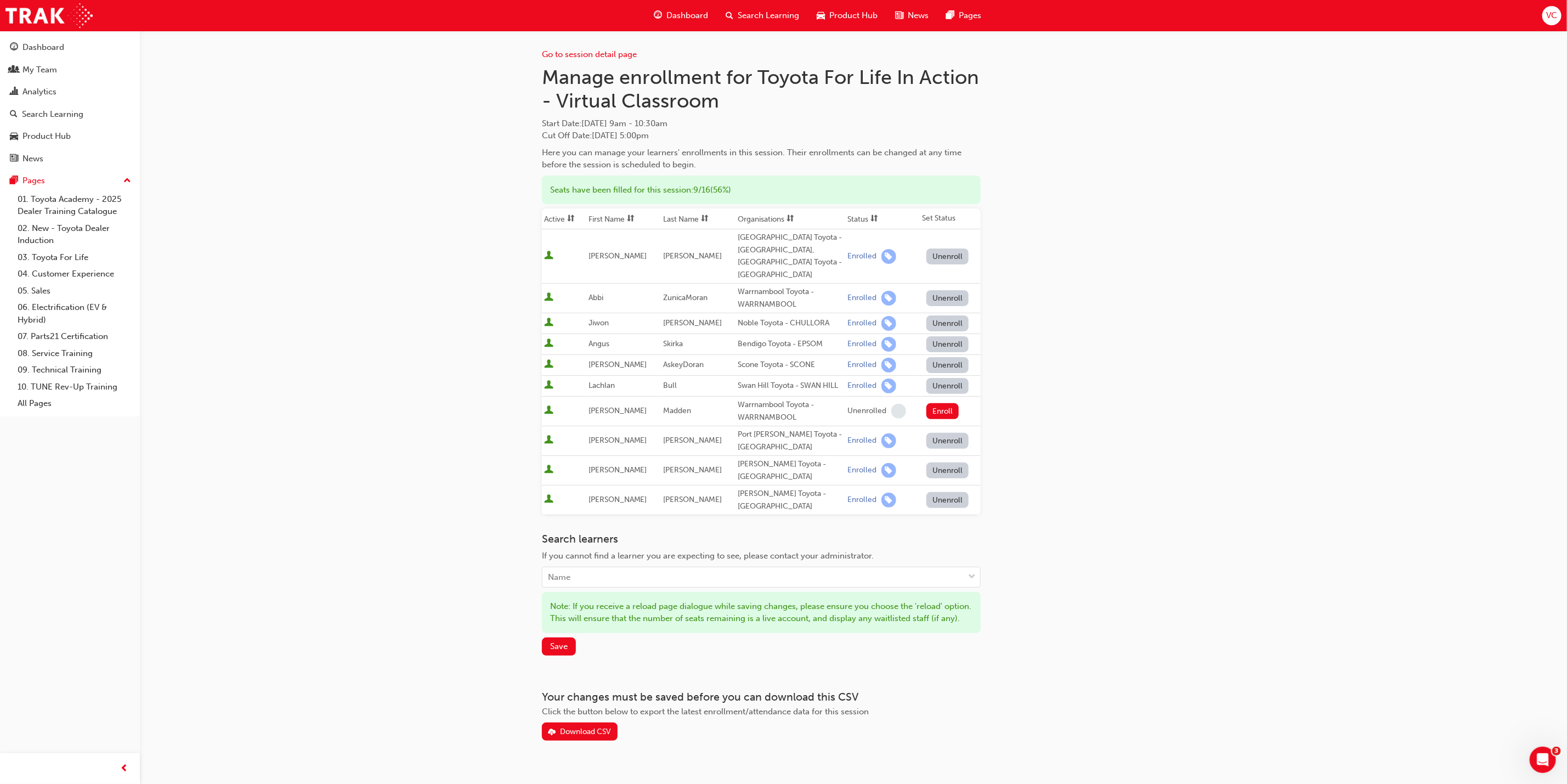
click at [1185, 588] on div "Go to session detail page Manage enrollment for Toyota For Life In Action - Vir…" at bounding box center [784, 401] width 1567 height 802
click at [570, 653] on button "Save" at bounding box center [559, 646] width 34 height 18
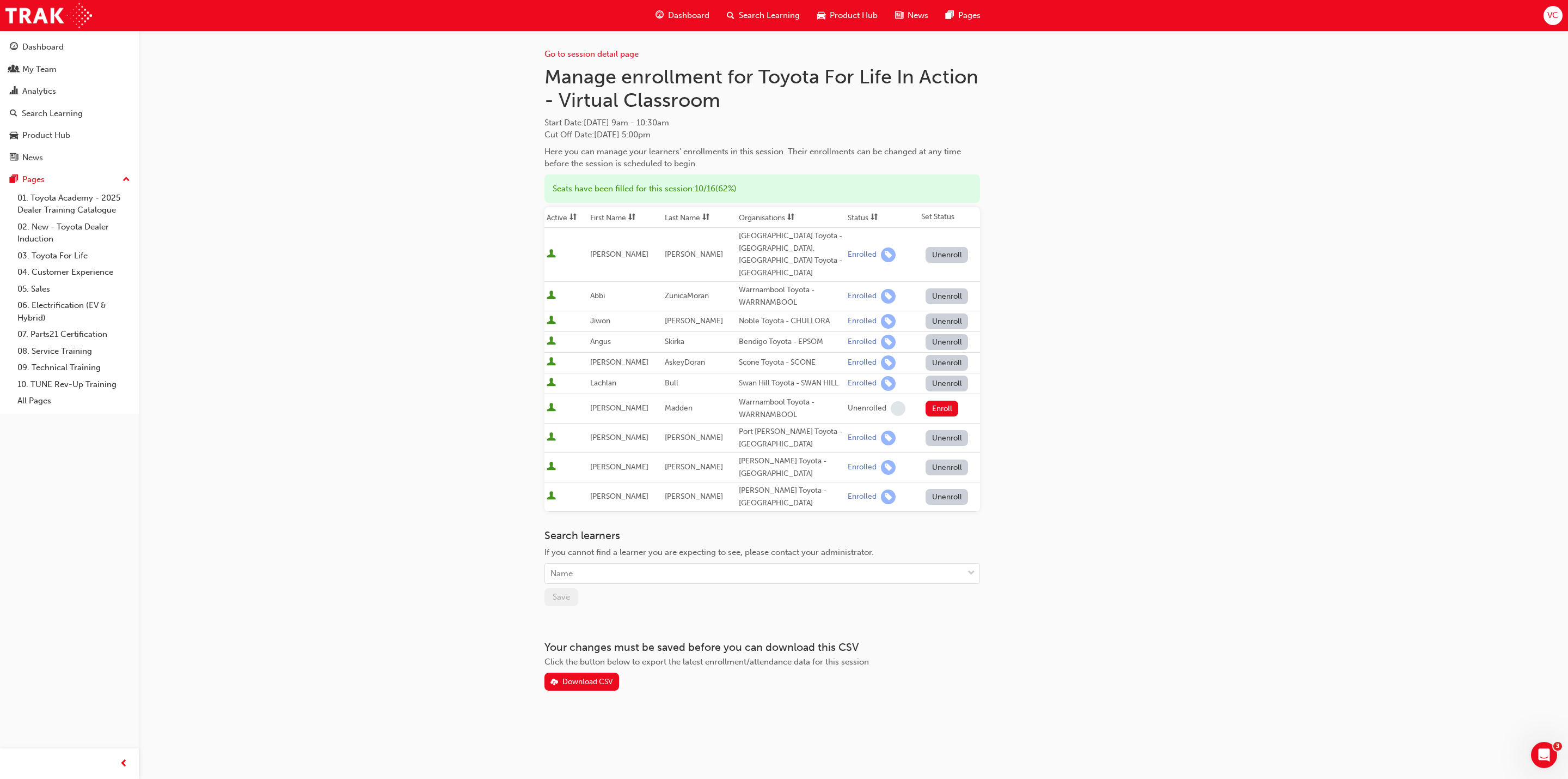
click at [1376, 365] on div "Go to session detail page Manage enrollment for Toyota For Life In Action - Vir…" at bounding box center [784, 389] width 1568 height 779
click at [588, 57] on link "Go to session detail page" at bounding box center [591, 54] width 94 height 10
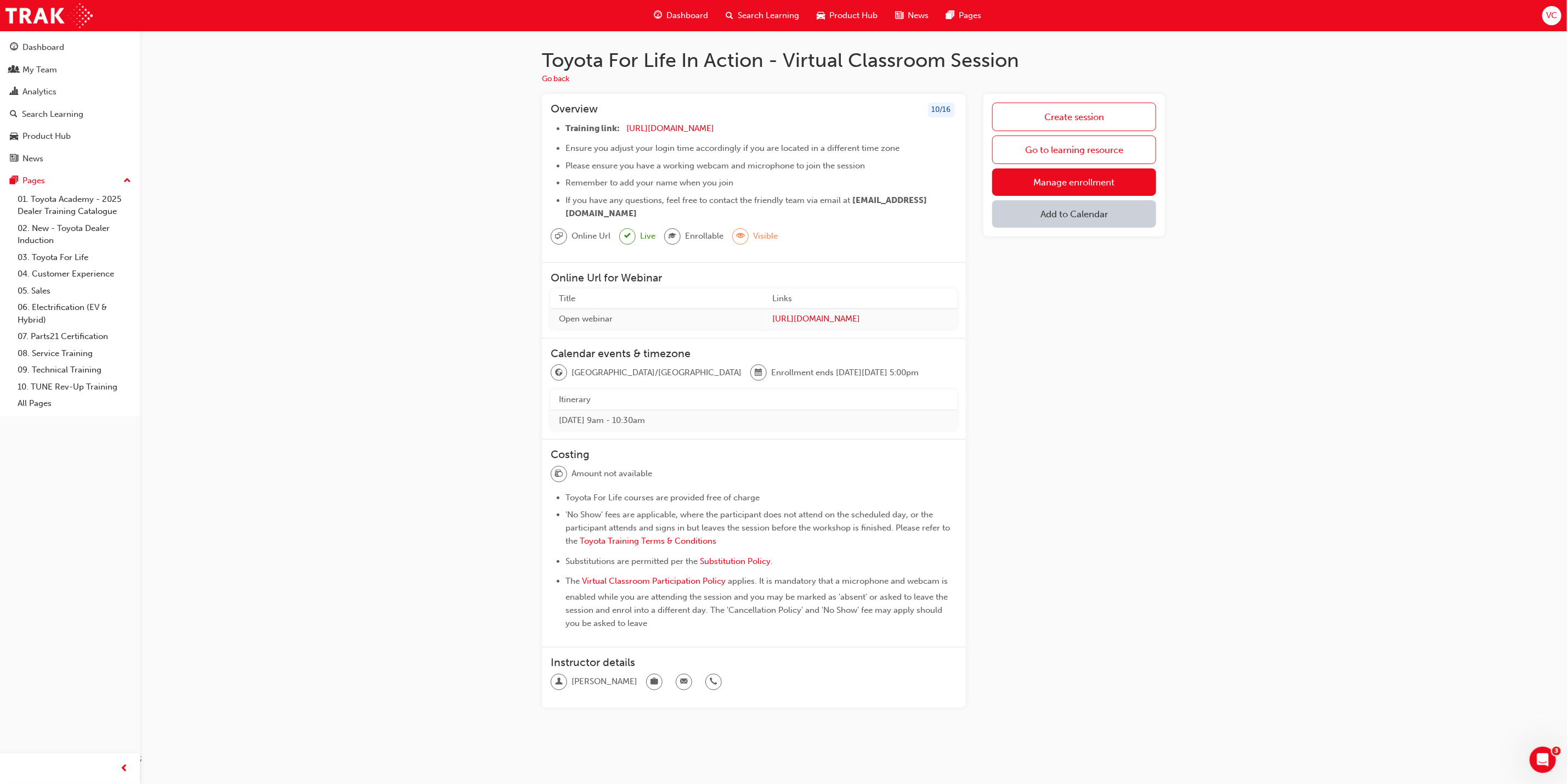
click at [770, 22] on div "Search Learning" at bounding box center [763, 15] width 91 height 23
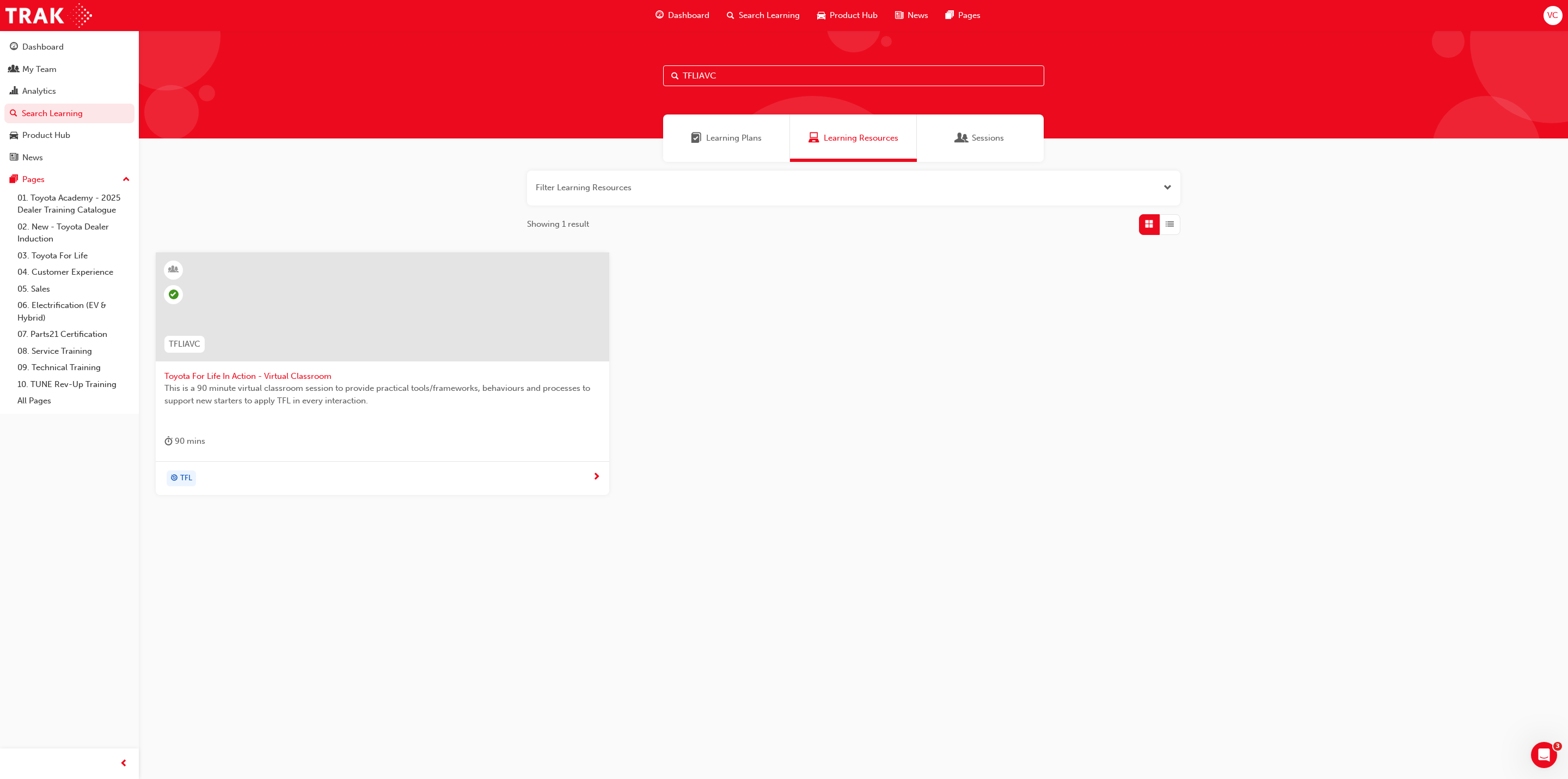
click at [289, 384] on span "This is a 90 minute virtual classroom session to provide practical tools/framew…" at bounding box center [383, 393] width 436 height 24
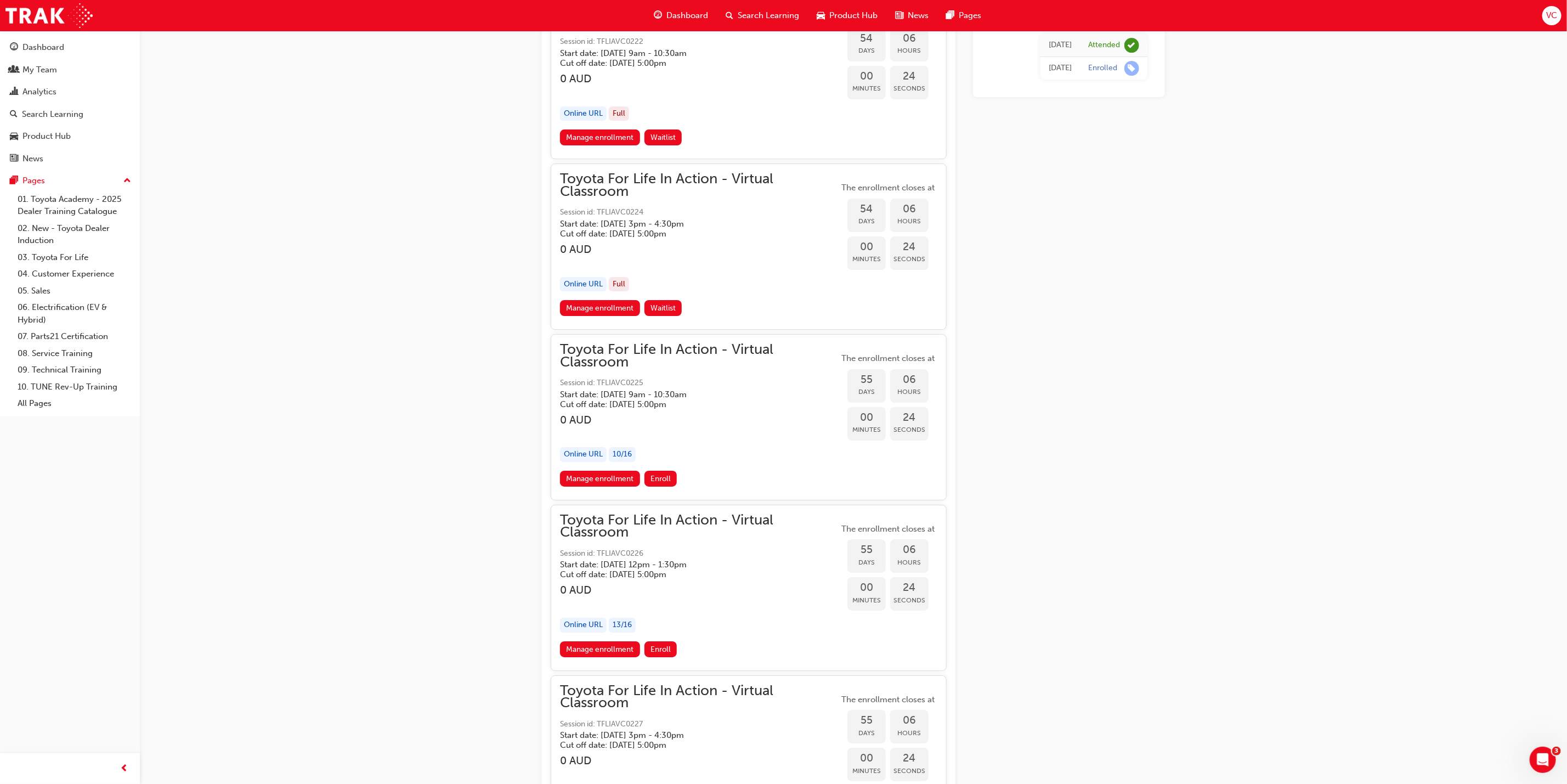
scroll to position [12258, 0]
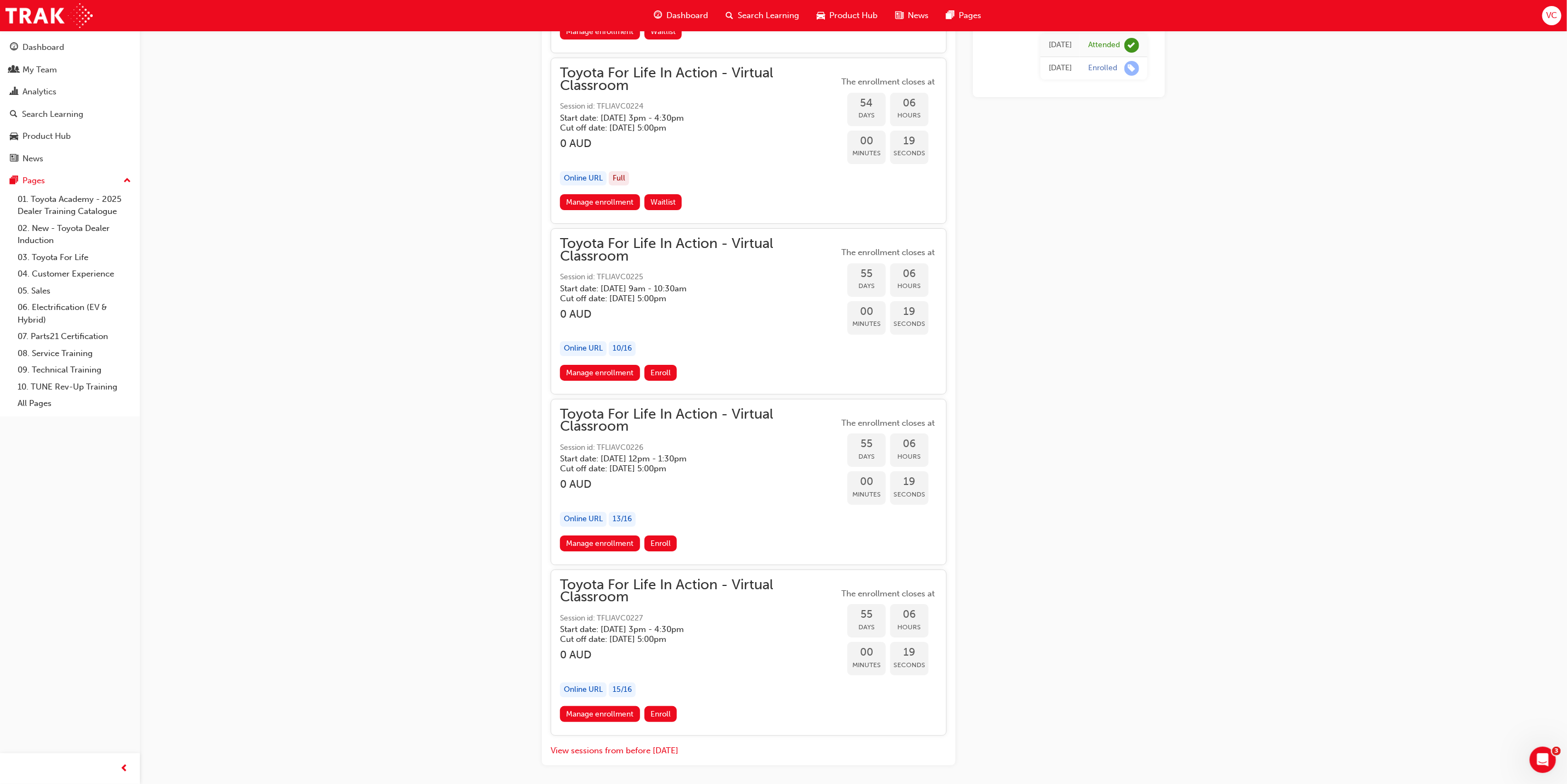
click at [654, 634] on h5 "Cut off date: [DATE] 5:00pm" at bounding box center [690, 639] width 261 height 10
click at [583, 706] on link "Manage enrollment" at bounding box center [600, 714] width 80 height 16
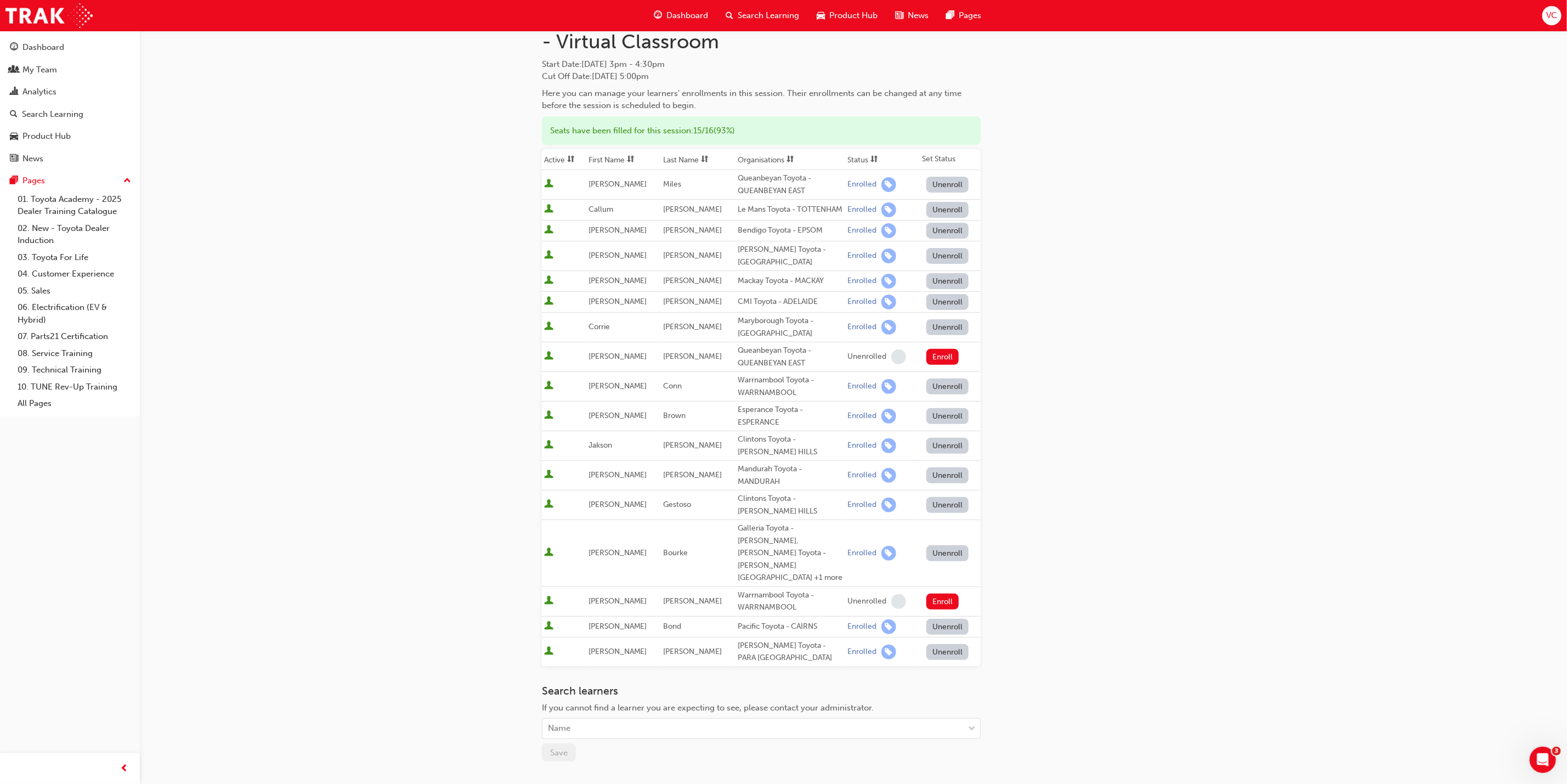
scroll to position [169, 0]
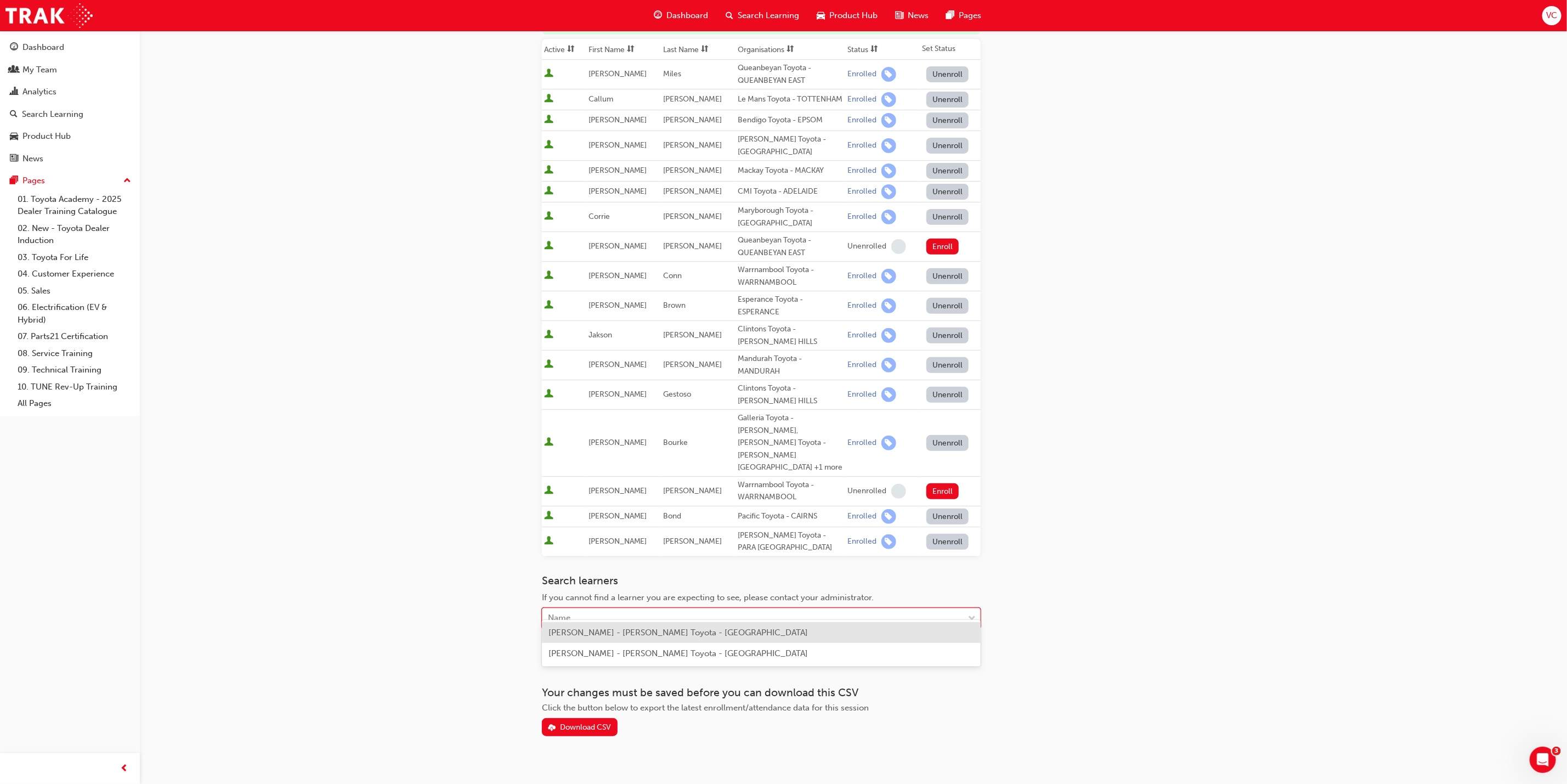
click at [634, 609] on div "Name" at bounding box center [753, 618] width 421 height 19
type input "sterling"
click at [617, 627] on span "[PERSON_NAME] - [PERSON_NAME] Toyota - [GEOGRAPHIC_DATA]" at bounding box center [678, 632] width 259 height 10
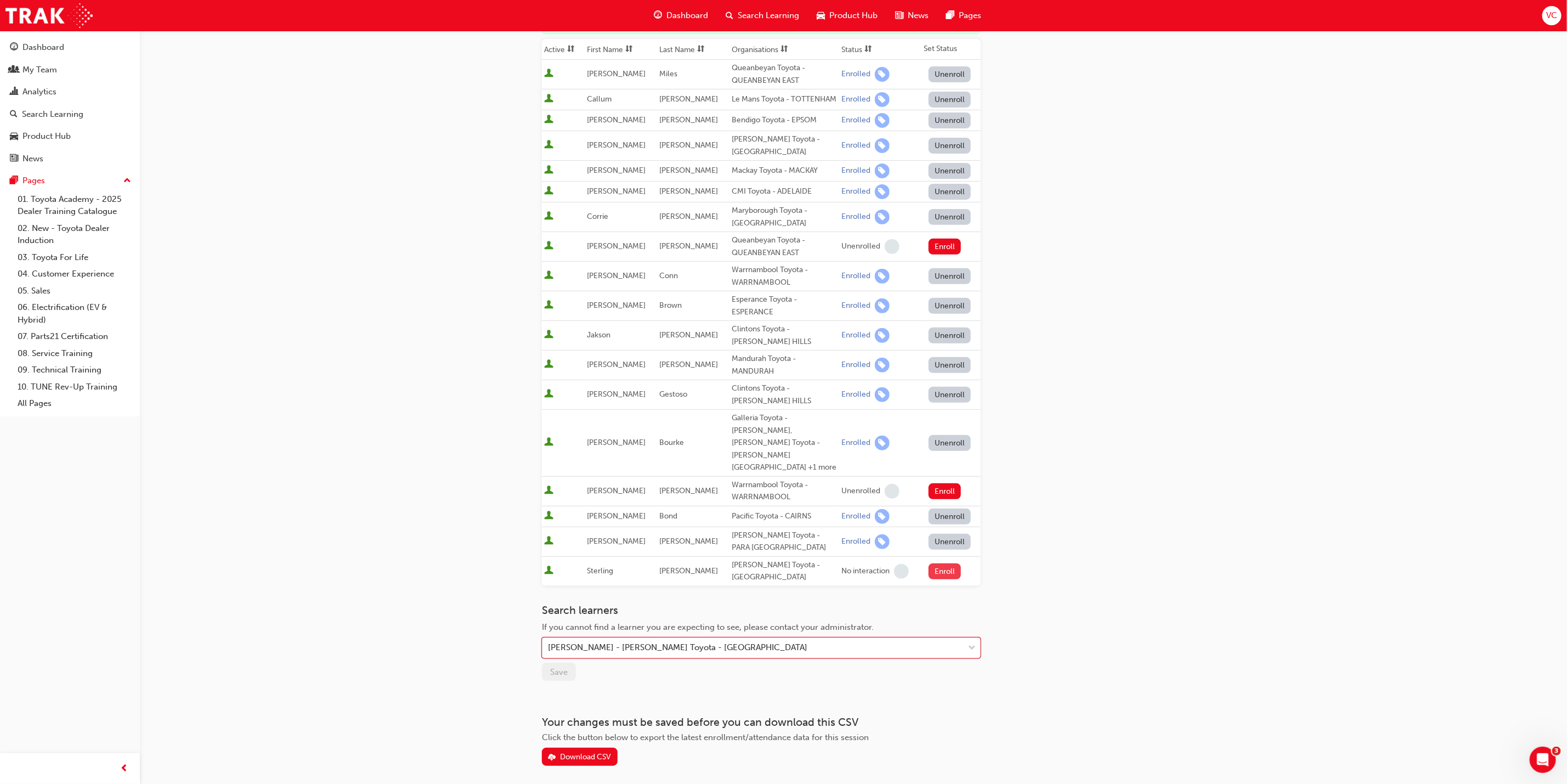
click at [942, 563] on button "Enroll" at bounding box center [945, 571] width 33 height 16
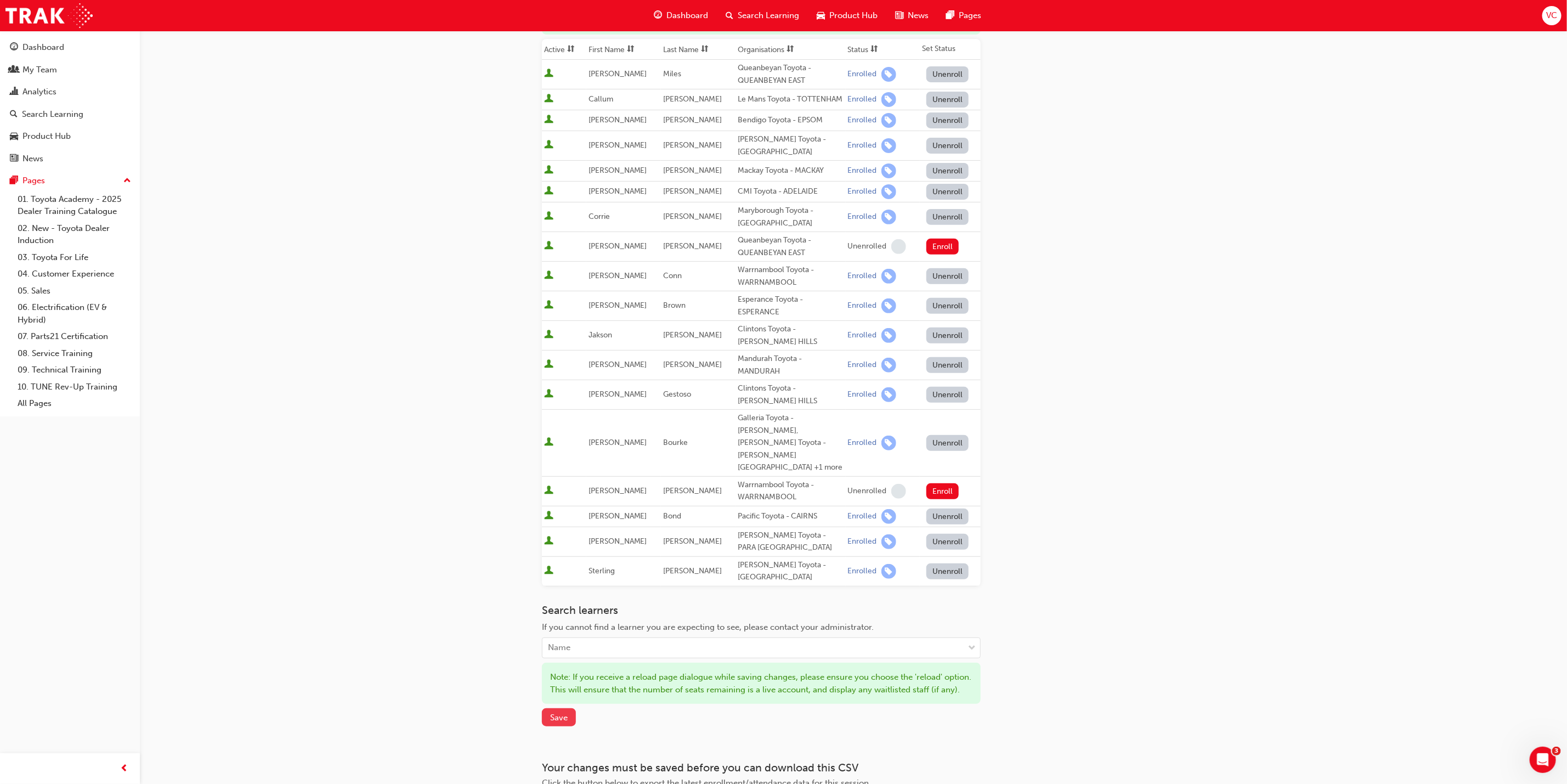
click at [557, 716] on span "Save" at bounding box center [559, 718] width 18 height 10
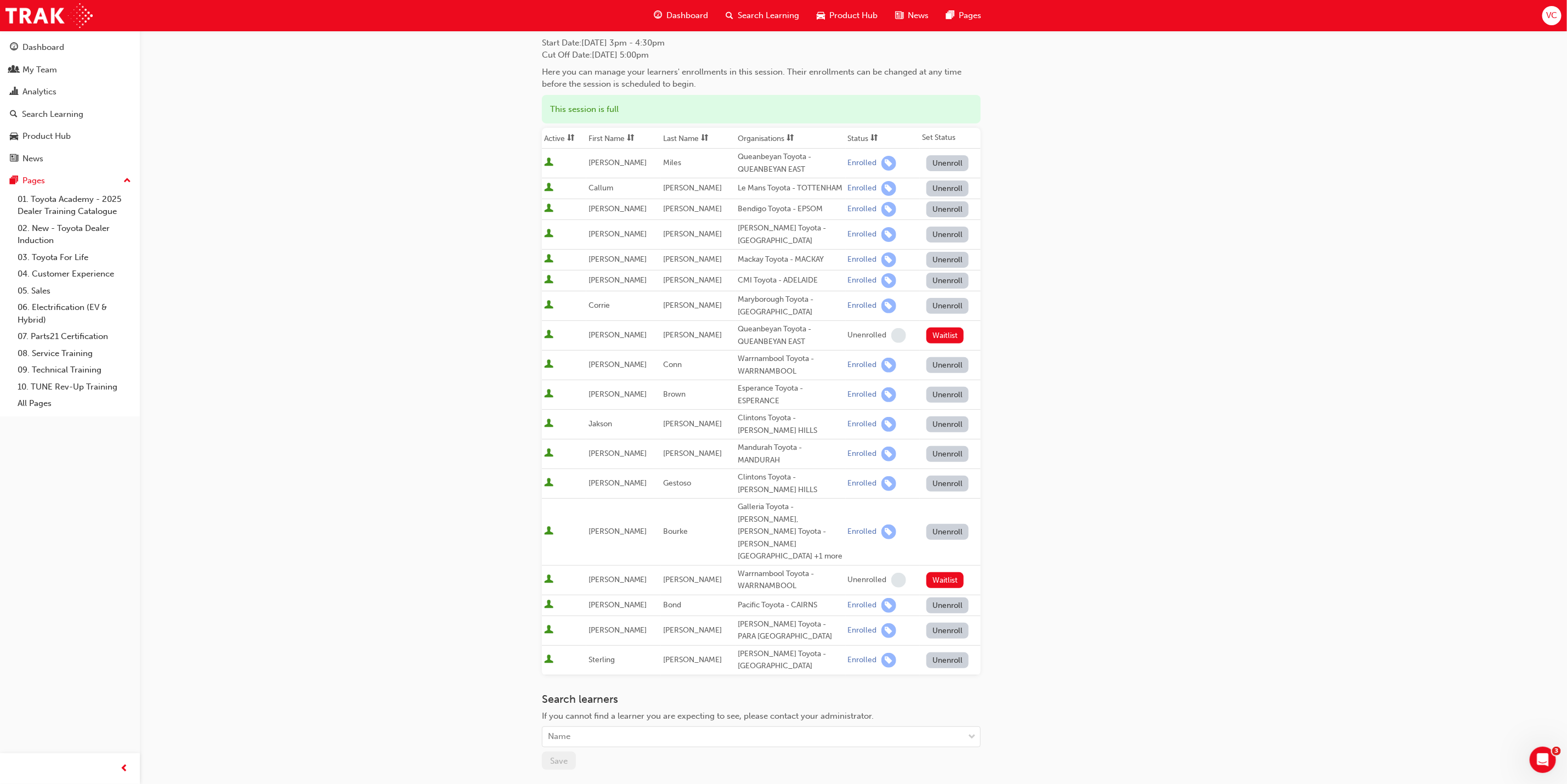
scroll to position [0, 0]
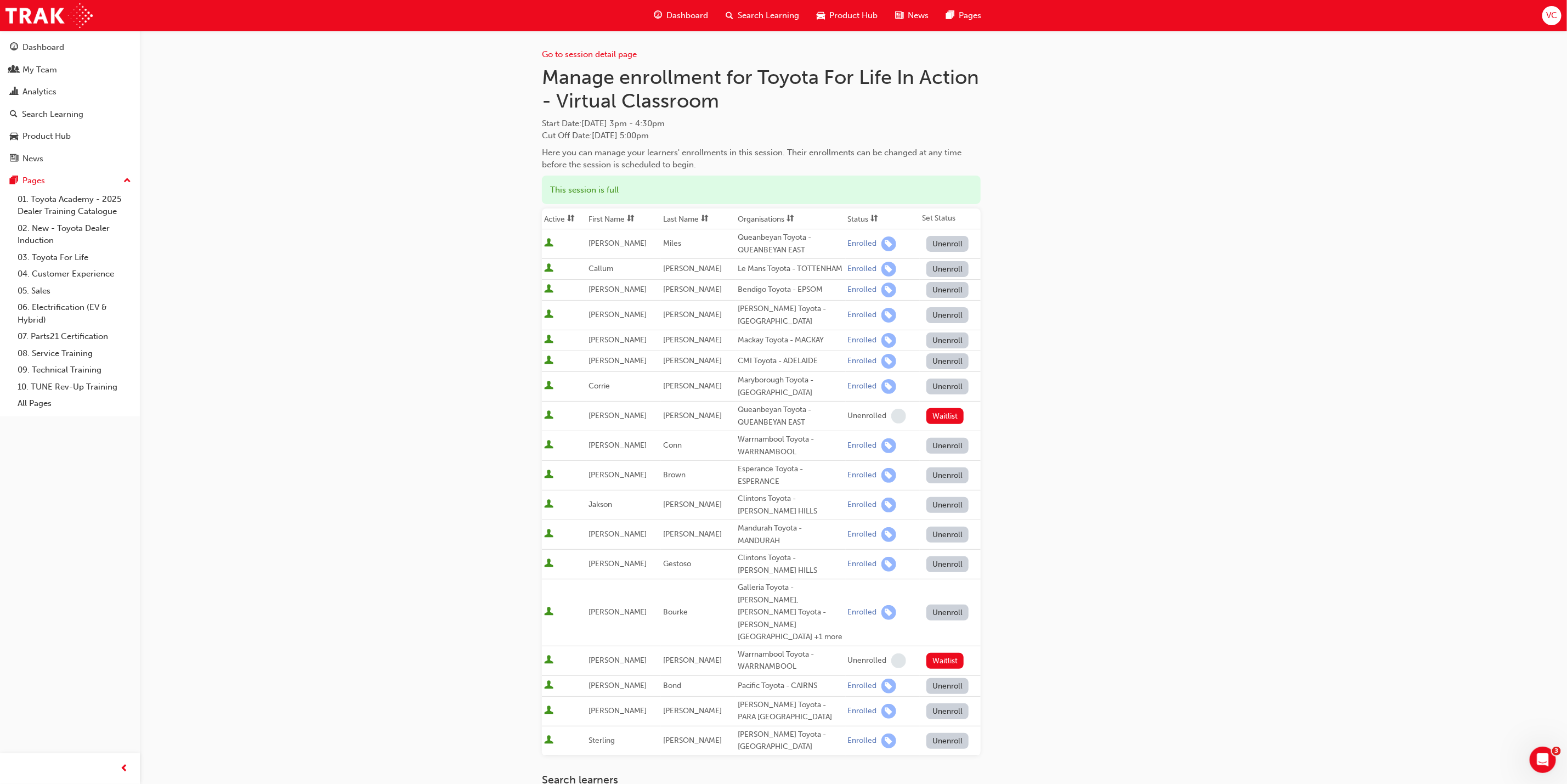
click at [1169, 362] on div "Go to session detail page Manage enrollment for Toyota For Life In Action - Vir…" at bounding box center [853, 501] width 659 height 939
click at [1242, 487] on div "Go to session detail page Manage enrollment for Toyota For Life In Action - Vir…" at bounding box center [784, 499] width 1567 height 998
click at [1191, 392] on div "Go to session detail page Manage enrollment for Toyota For Life In Action - Vir…" at bounding box center [784, 499] width 1567 height 998
